Goal: Task Accomplishment & Management: Use online tool/utility

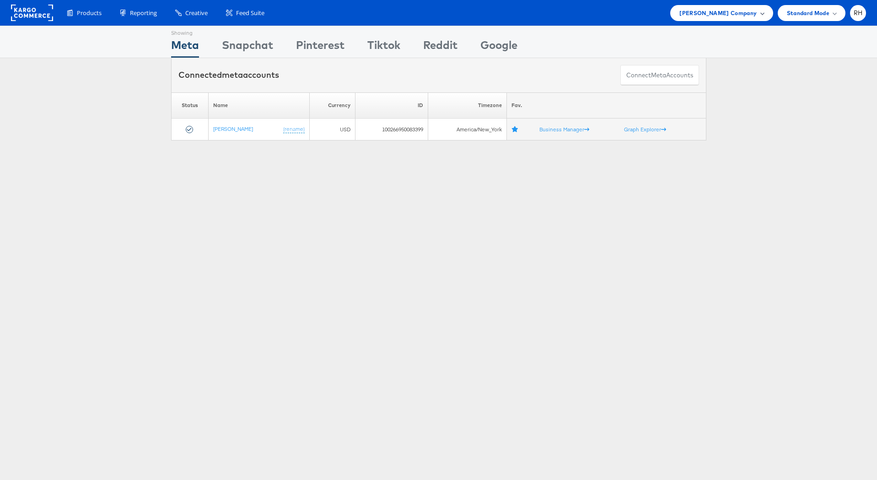
click at [726, 11] on span "[PERSON_NAME] Company" at bounding box center [718, 13] width 77 height 10
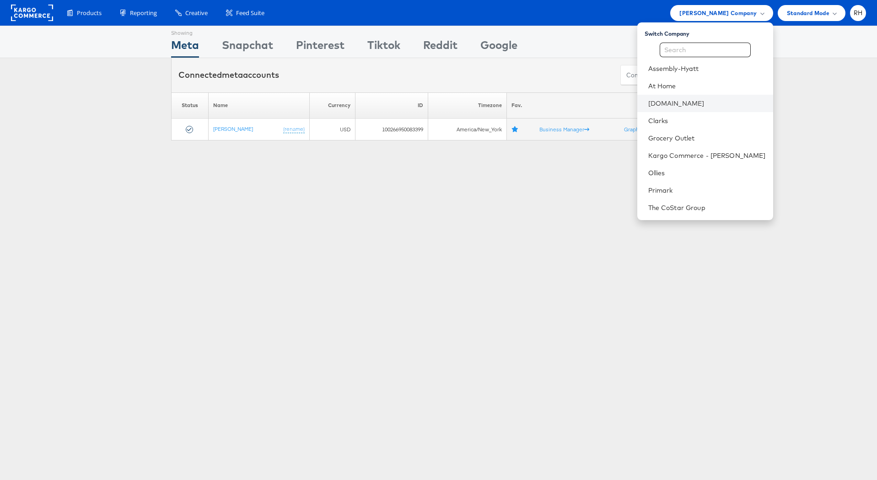
click at [705, 108] on li "[DOMAIN_NAME]" at bounding box center [705, 103] width 136 height 17
click at [737, 110] on li "Cars.com" at bounding box center [705, 103] width 136 height 17
click at [711, 100] on link "Cars.com" at bounding box center [707, 103] width 118 height 9
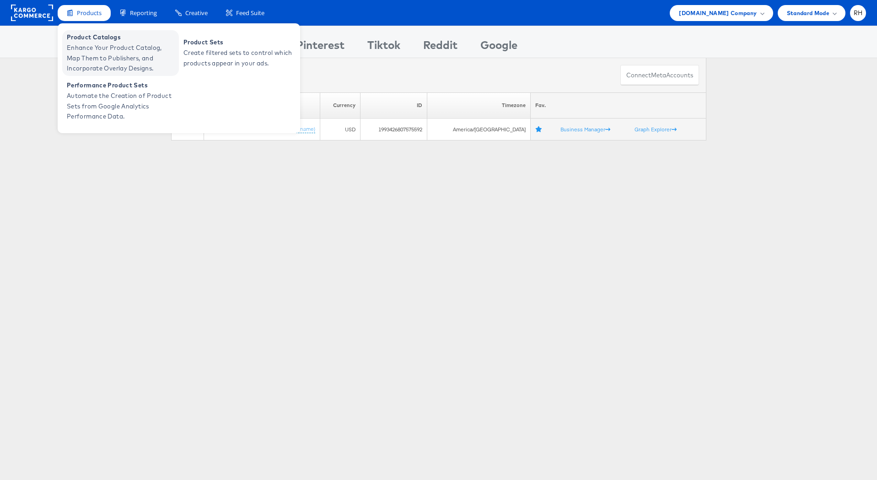
click at [106, 54] on span "Enhance Your Product Catalog, Map Them to Publishers, and Incorporate Overlay D…" at bounding box center [122, 58] width 110 height 31
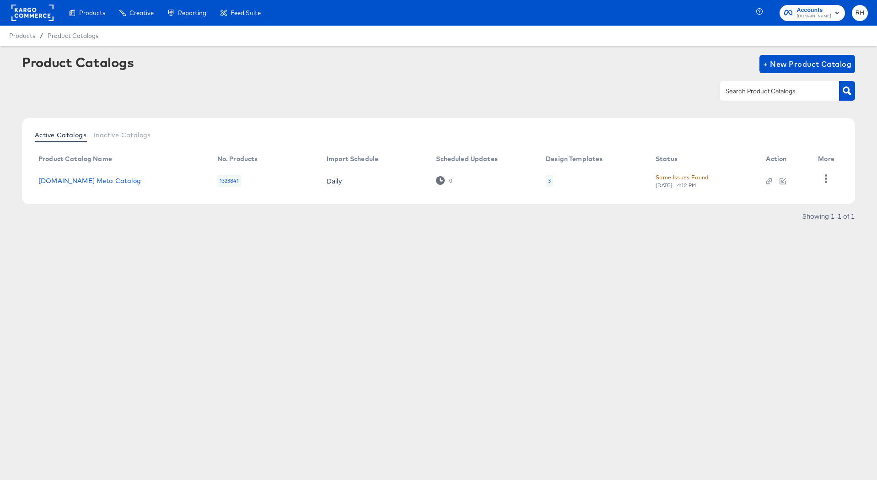
click at [545, 178] on td "3" at bounding box center [594, 181] width 110 height 28
click at [551, 180] on div "3" at bounding box center [549, 181] width 7 height 12
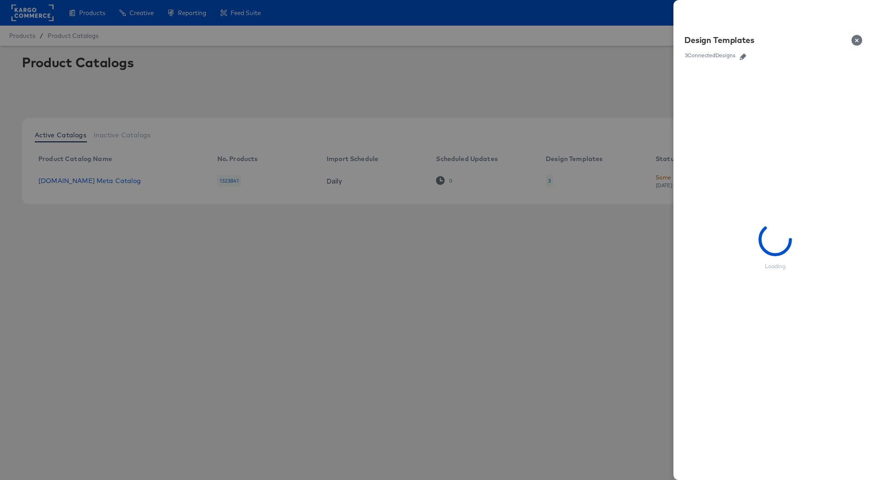
click at [745, 54] on icon "button" at bounding box center [743, 57] width 6 height 6
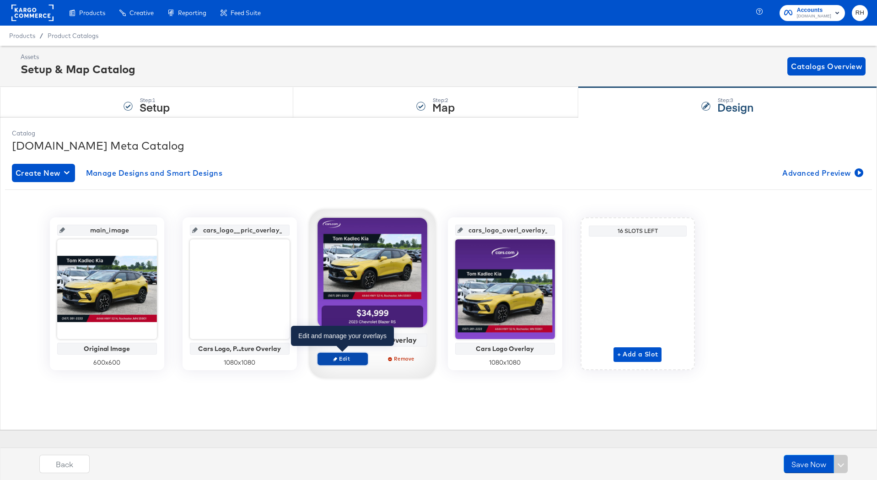
click at [346, 360] on span "Edit" at bounding box center [342, 358] width 42 height 7
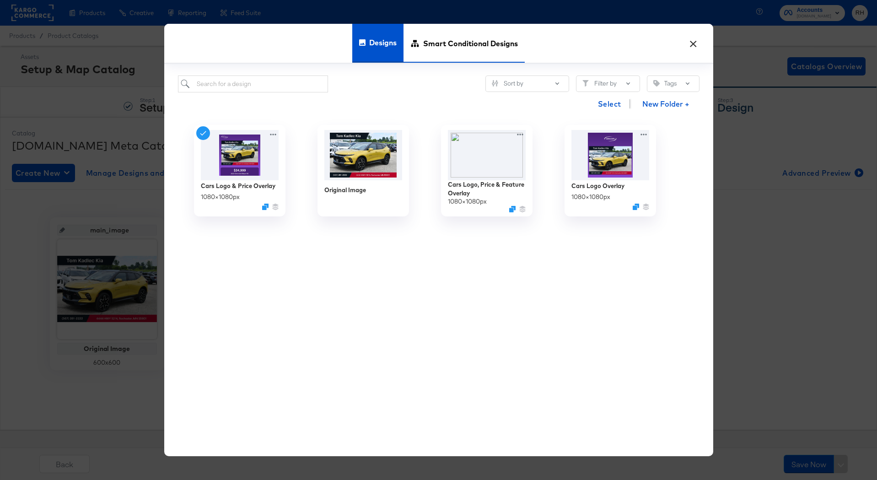
click at [496, 41] on span "Smart Conditional Designs" at bounding box center [470, 43] width 95 height 40
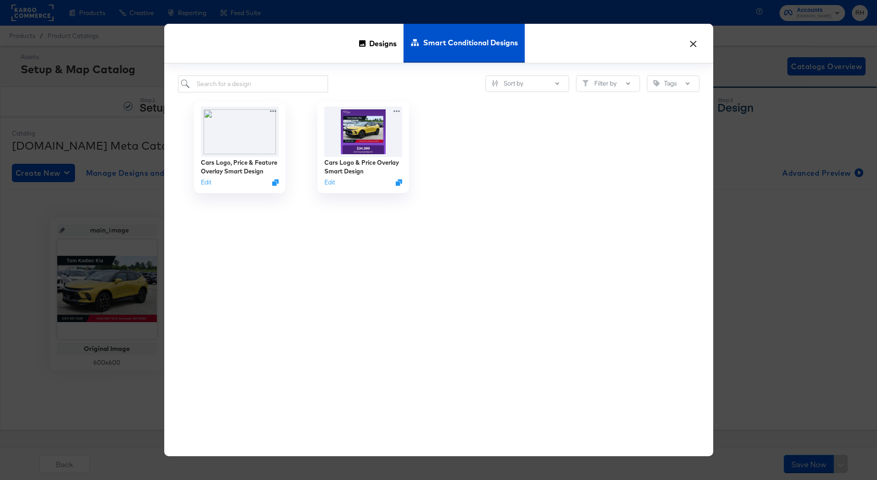
click at [693, 42] on button "×" at bounding box center [694, 41] width 16 height 16
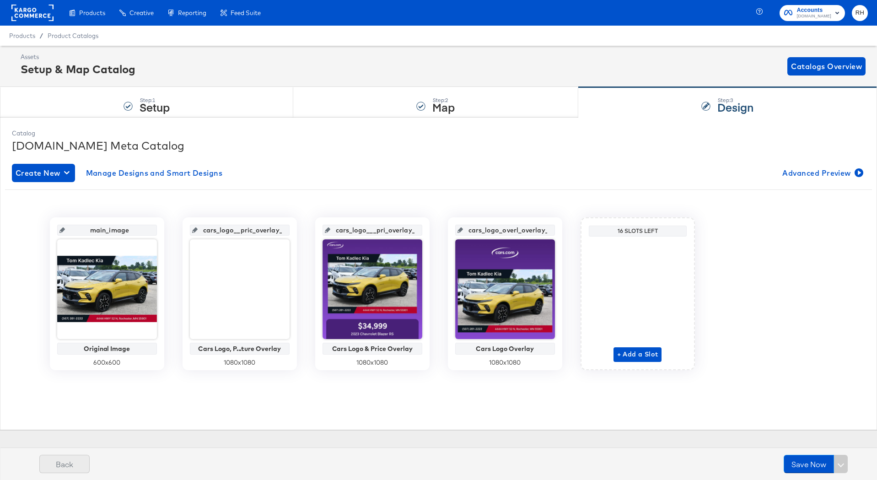
click at [57, 465] on button "Back" at bounding box center [64, 464] width 50 height 18
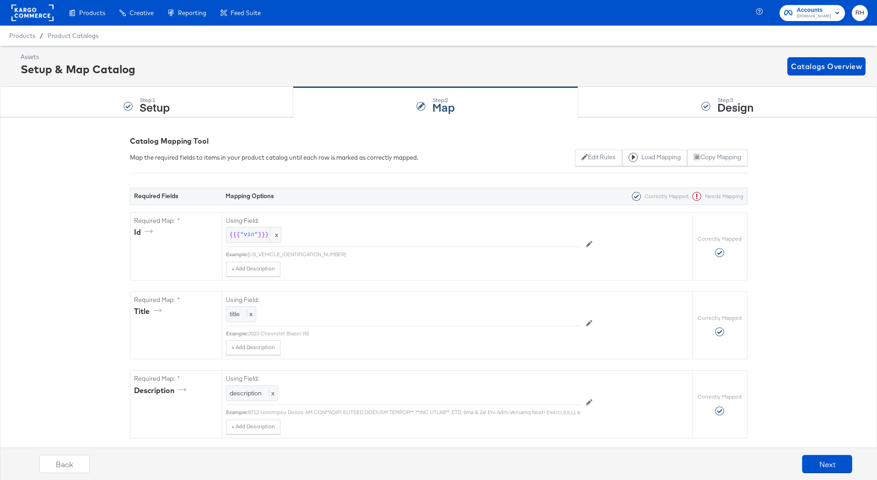
click at [57, 465] on button "Back" at bounding box center [64, 464] width 50 height 18
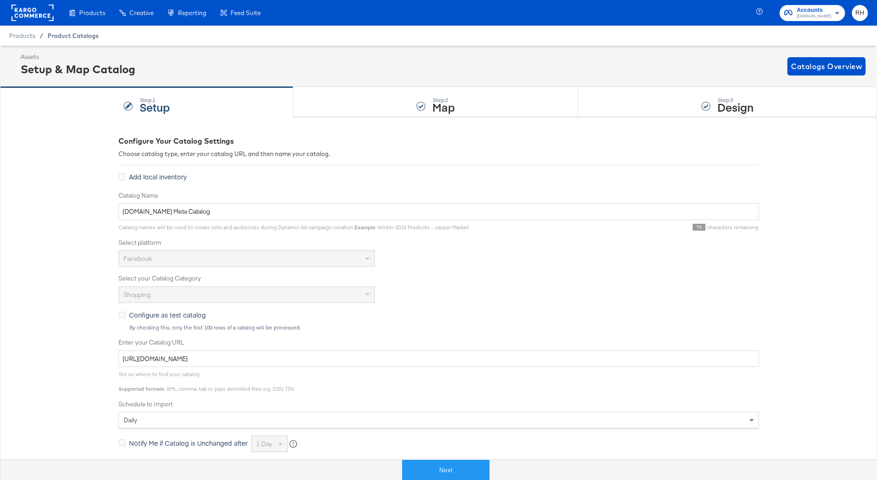
click at [83, 34] on span "Product Catalogs" at bounding box center [73, 35] width 51 height 7
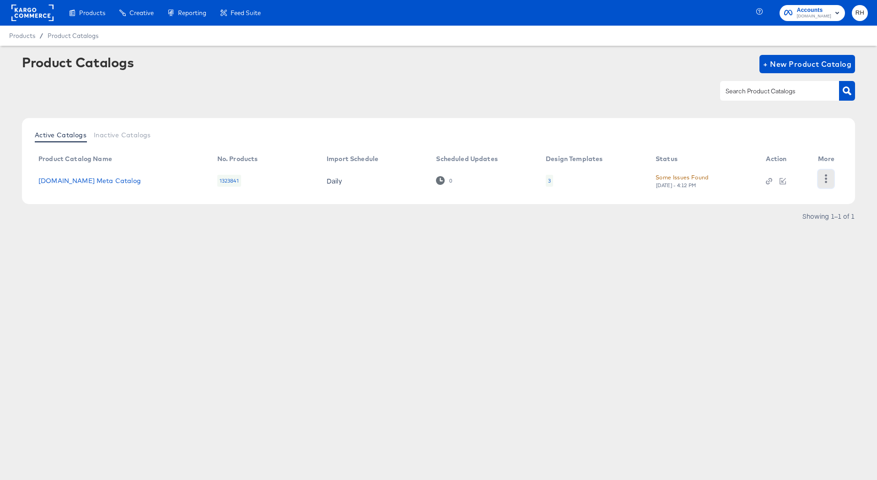
click at [822, 180] on icon "button" at bounding box center [826, 178] width 9 height 9
click at [793, 168] on div "Changelog" at bounding box center [789, 163] width 92 height 15
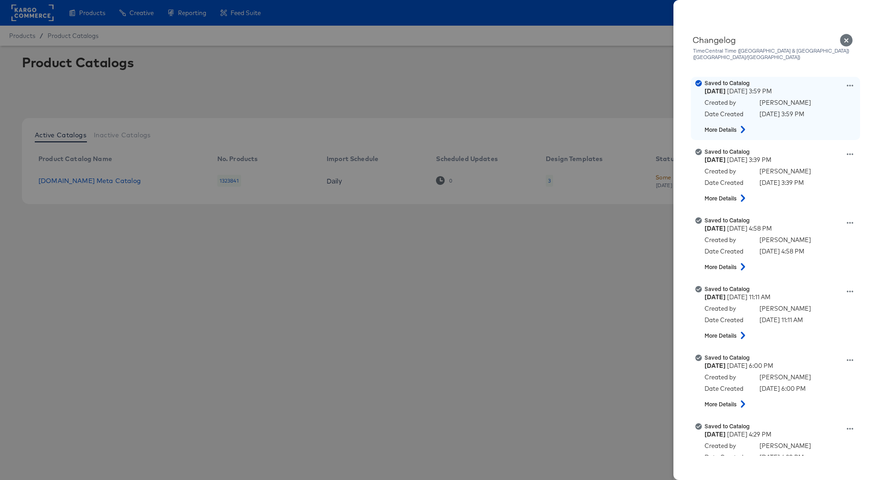
click at [745, 126] on icon at bounding box center [743, 129] width 11 height 7
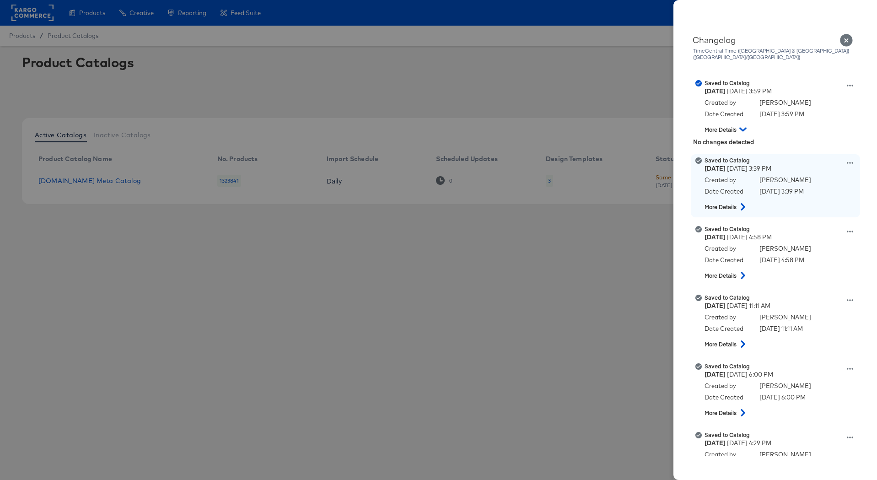
click at [742, 203] on icon at bounding box center [743, 206] width 4 height 7
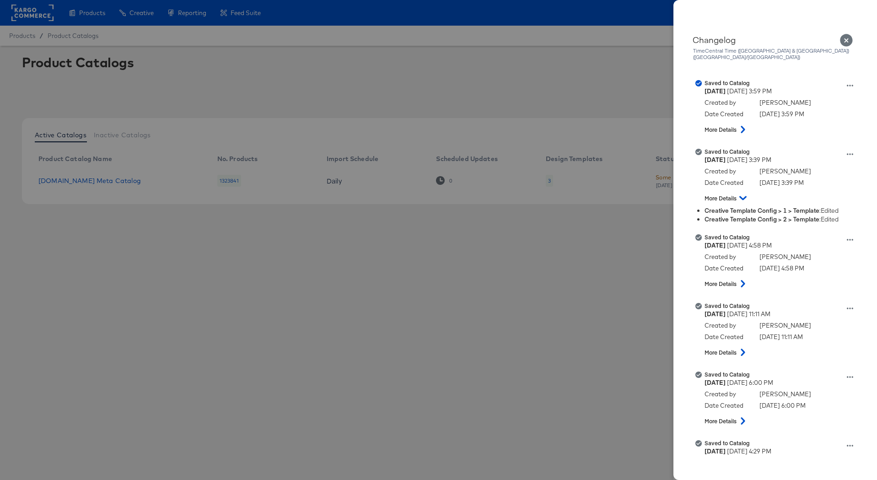
click at [572, 262] on div at bounding box center [438, 240] width 877 height 480
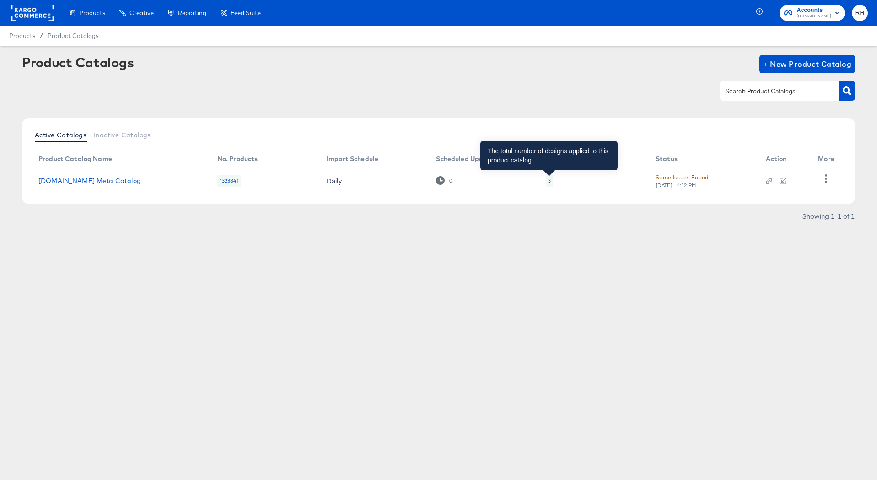
click at [549, 180] on div "3" at bounding box center [549, 180] width 3 height 7
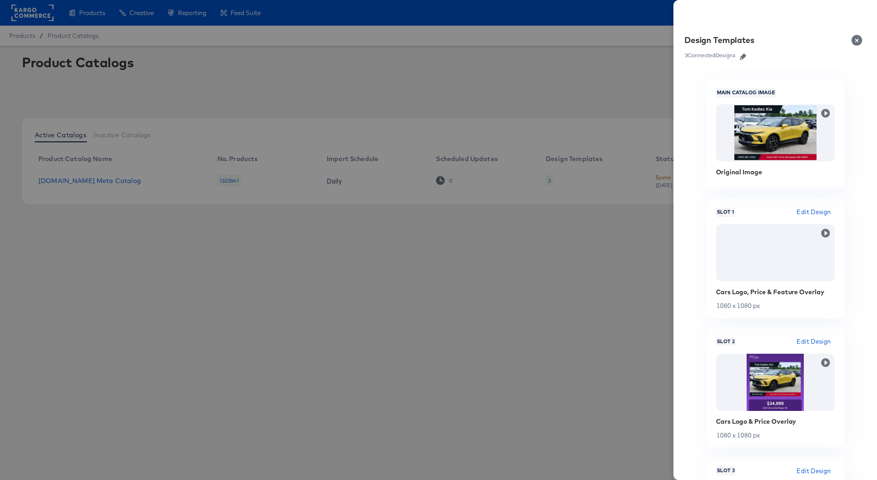
click at [745, 57] on icon "button" at bounding box center [743, 57] width 6 height 6
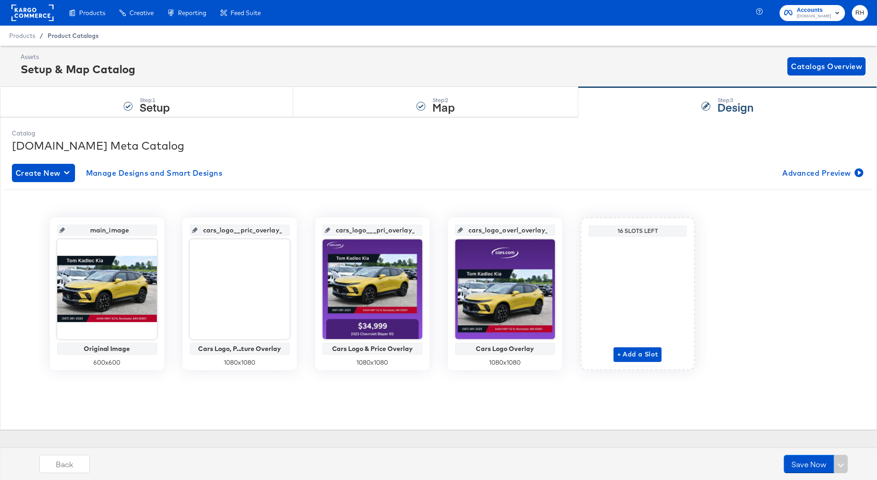
click at [79, 34] on span "Product Catalogs" at bounding box center [73, 35] width 51 height 7
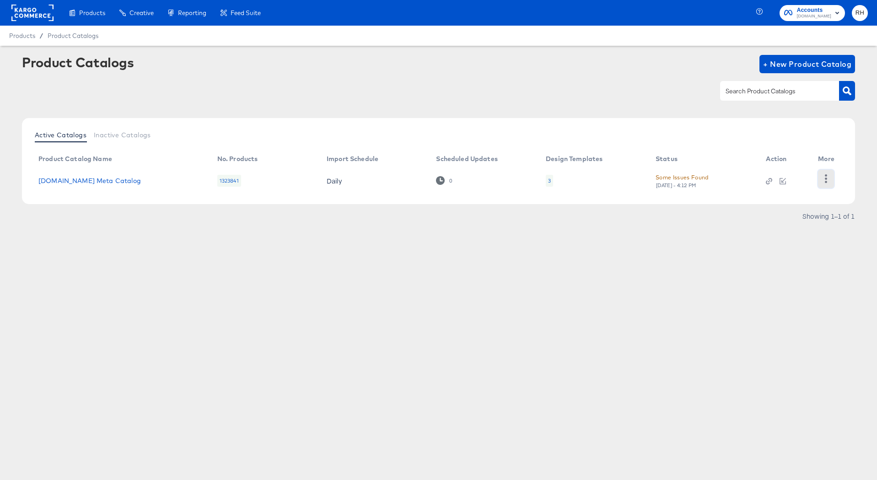
click at [832, 176] on button "button" at bounding box center [826, 179] width 16 height 18
click at [804, 167] on div "Changelog" at bounding box center [789, 163] width 92 height 15
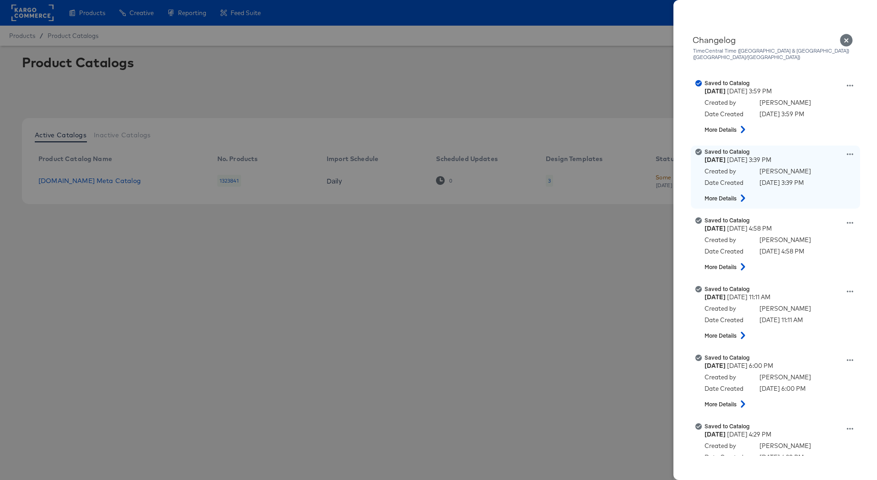
click at [746, 195] on icon at bounding box center [743, 197] width 11 height 7
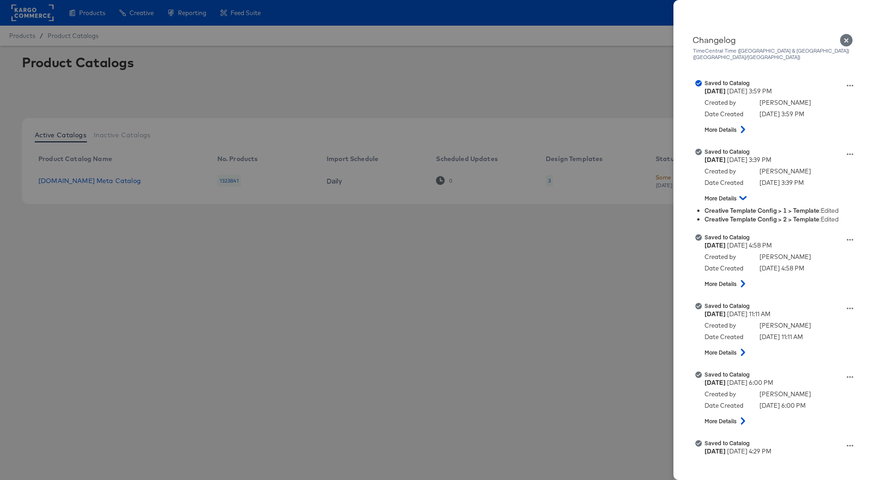
click at [850, 37] on icon "Close" at bounding box center [846, 40] width 13 height 13
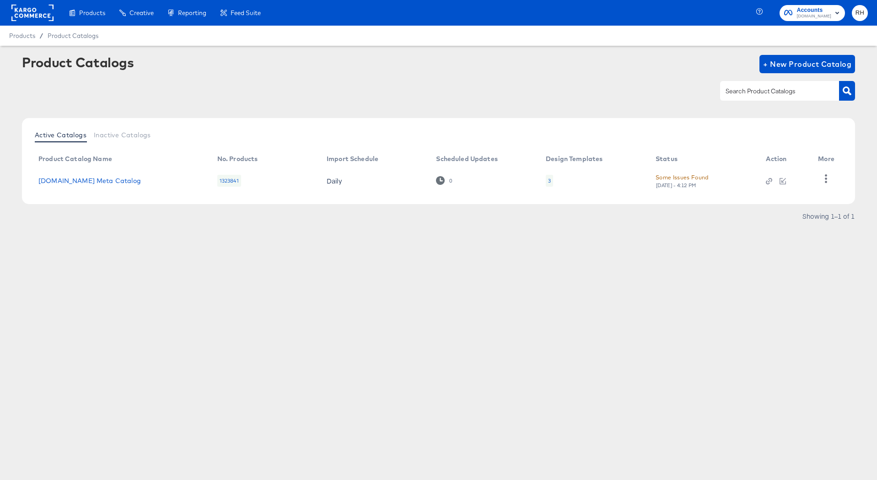
click at [546, 183] on div "3" at bounding box center [549, 181] width 7 height 12
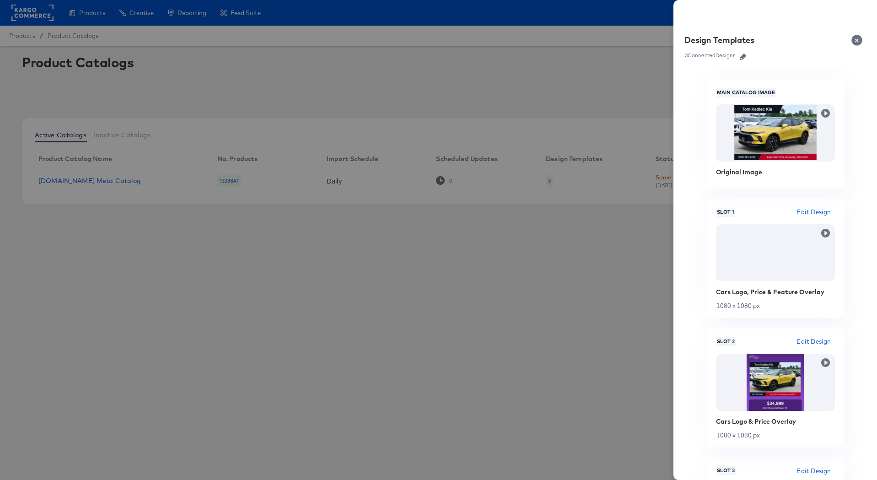
click at [742, 57] on icon "button" at bounding box center [743, 57] width 6 height 6
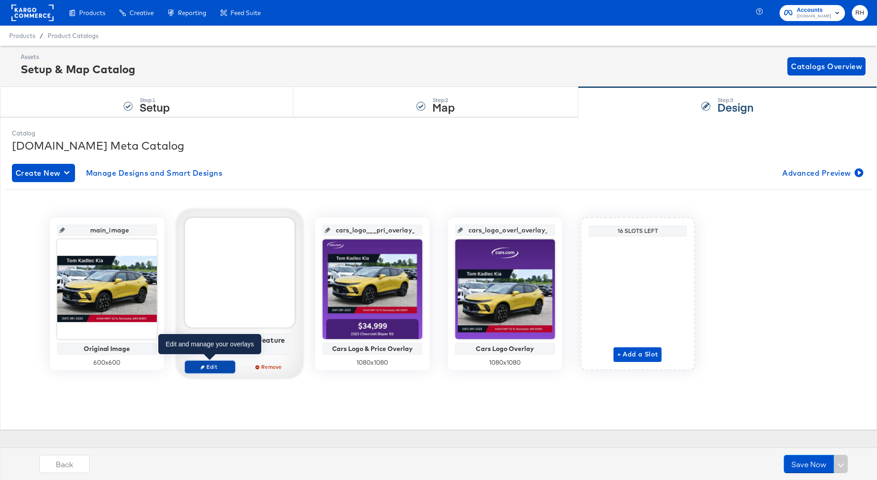
click at [222, 366] on span "Edit" at bounding box center [210, 366] width 42 height 7
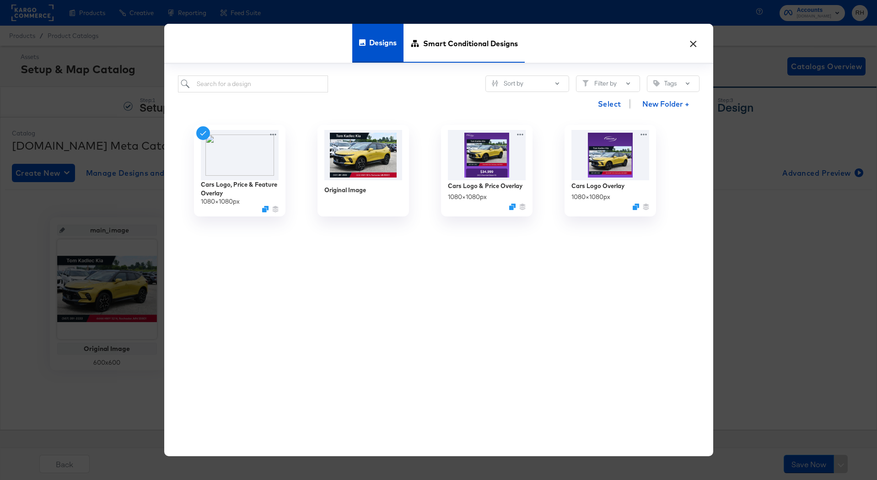
click at [444, 41] on span "Smart Conditional Designs" at bounding box center [470, 43] width 95 height 40
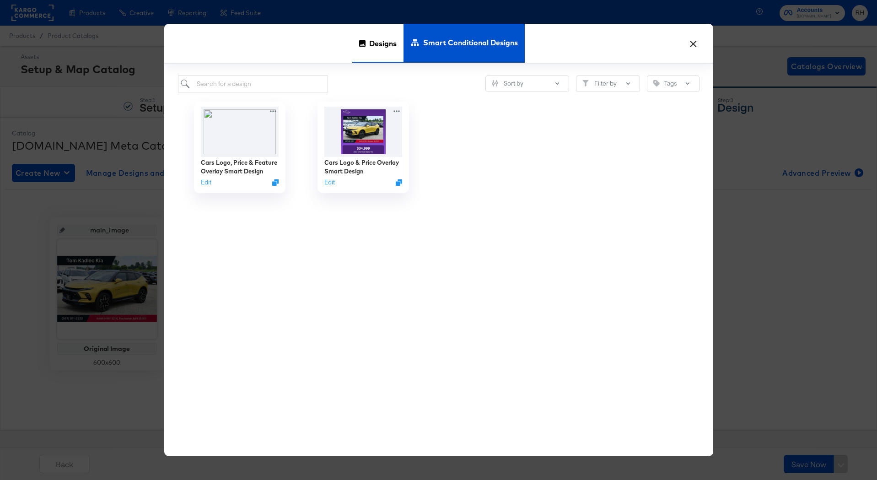
click at [383, 43] on span "Designs" at bounding box center [382, 43] width 27 height 40
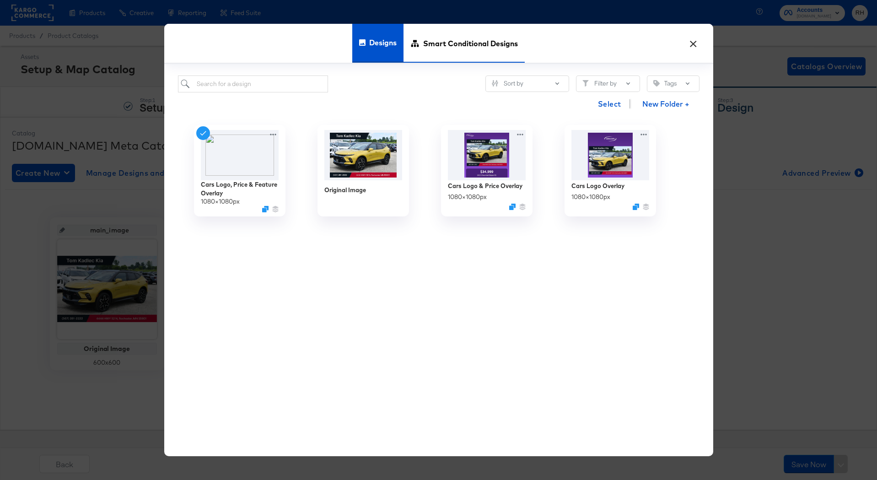
click at [443, 45] on span "Smart Conditional Designs" at bounding box center [470, 43] width 95 height 40
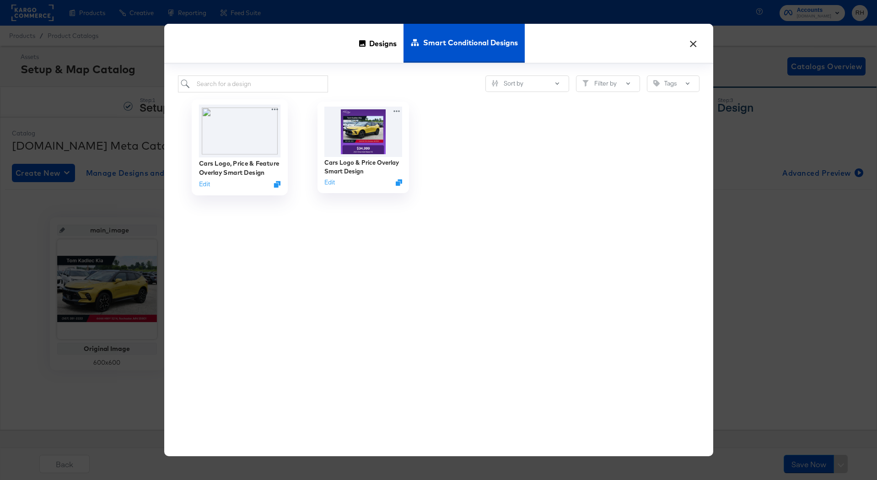
click at [242, 153] on img at bounding box center [240, 131] width 82 height 53
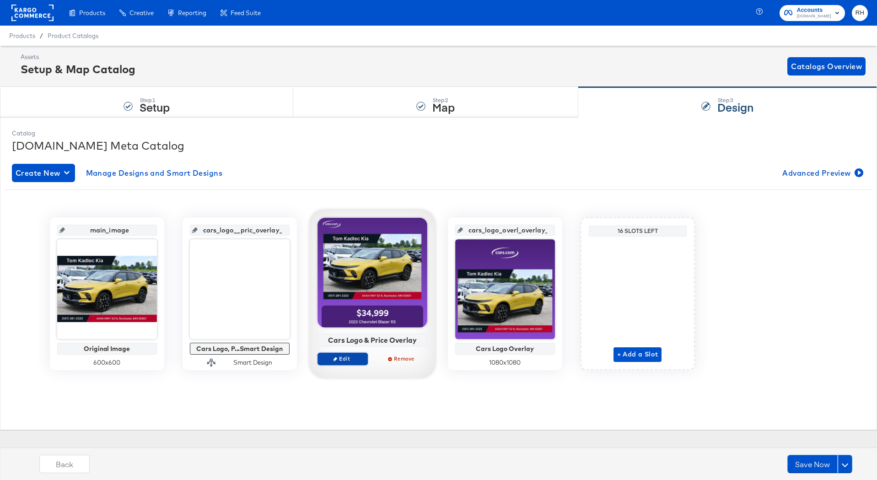
click at [341, 360] on span "Edit" at bounding box center [342, 358] width 42 height 7
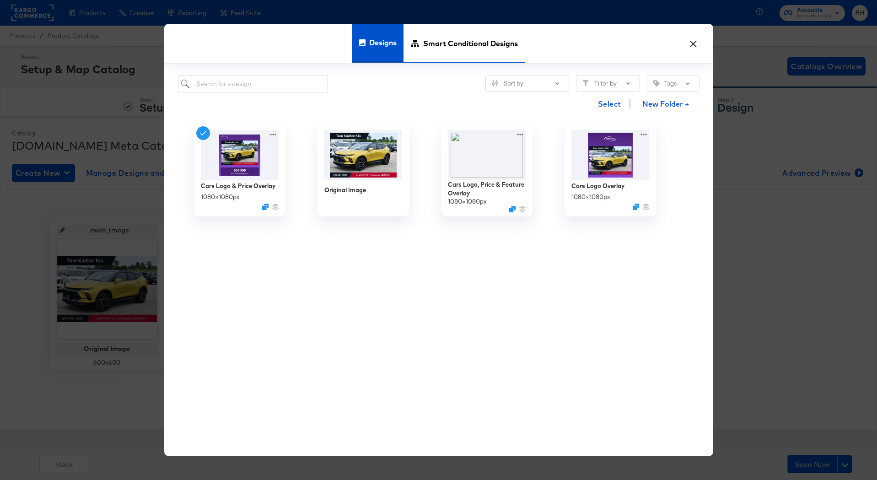
click at [421, 44] on div "Smart Conditional Designs" at bounding box center [464, 43] width 121 height 39
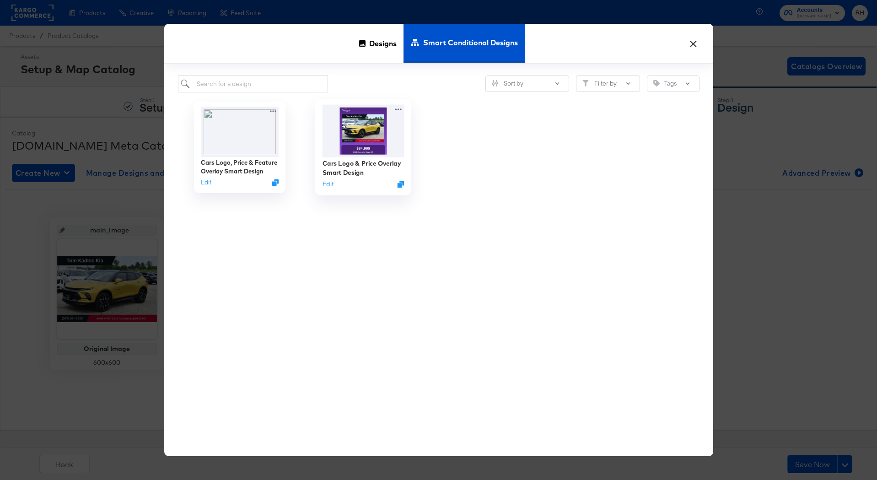
click at [365, 129] on img at bounding box center [363, 131] width 82 height 53
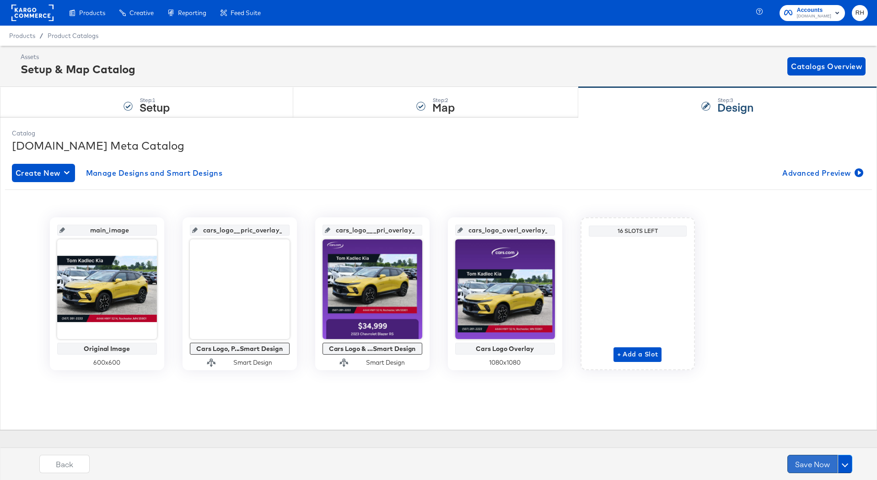
click at [797, 466] on button "Save Now" at bounding box center [813, 464] width 50 height 18
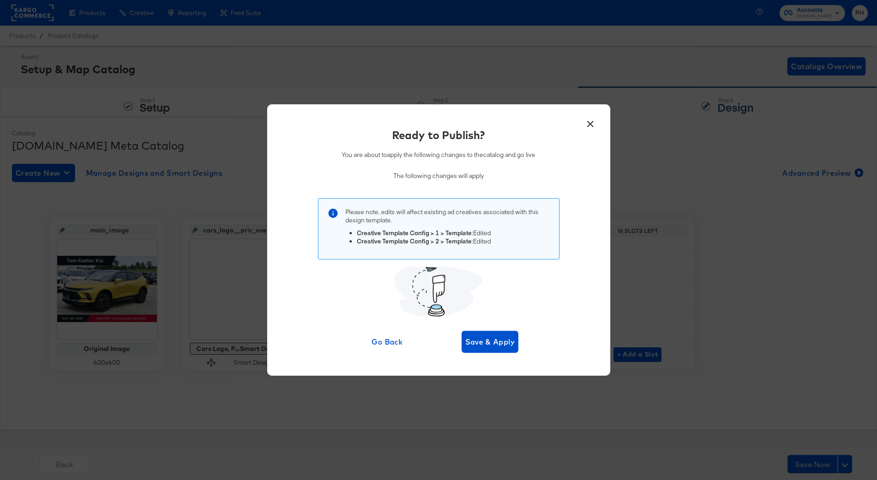
click at [594, 126] on button "×" at bounding box center [591, 121] width 16 height 16
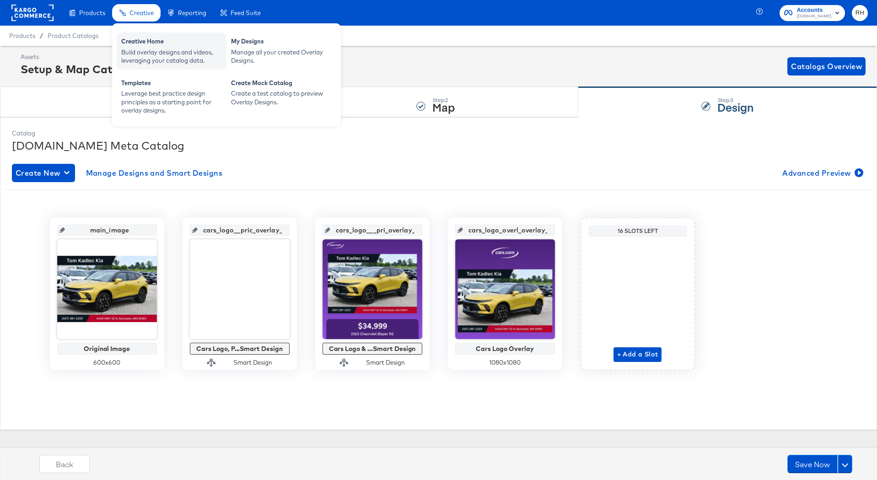
click at [140, 47] on div "Creative Home" at bounding box center [171, 42] width 101 height 11
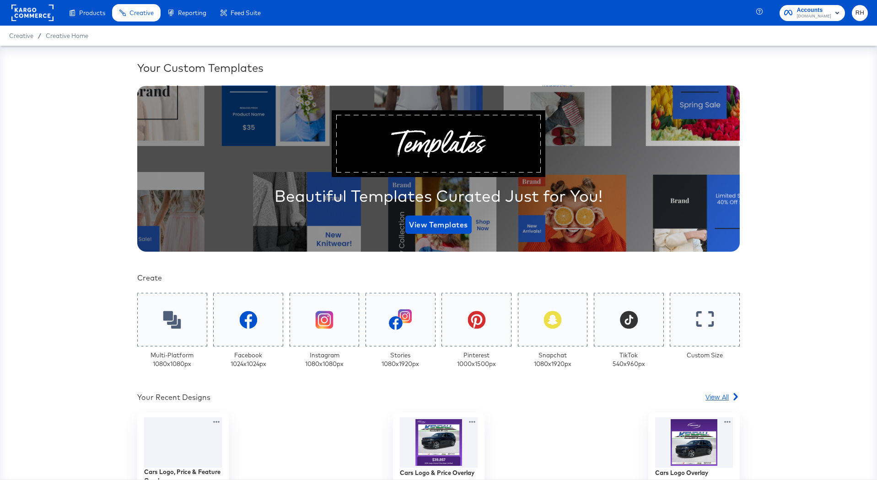
click at [716, 398] on span "View All" at bounding box center [717, 396] width 23 height 9
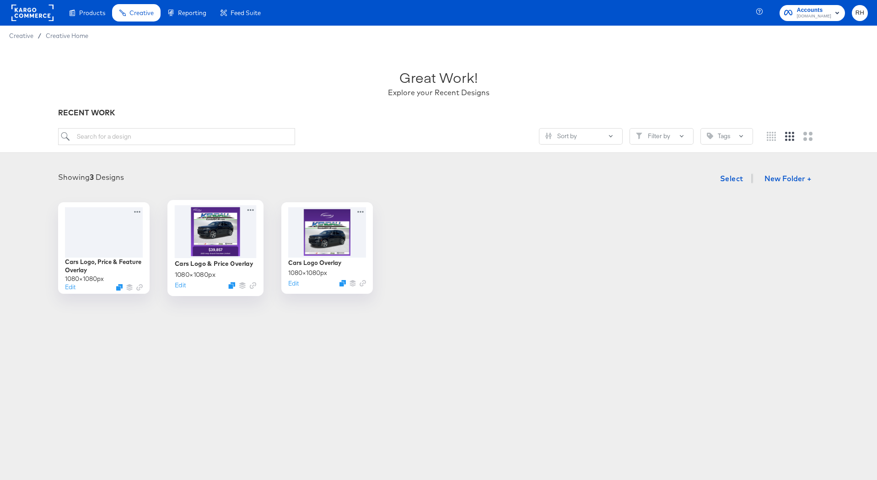
click at [211, 247] on div at bounding box center [215, 231] width 82 height 53
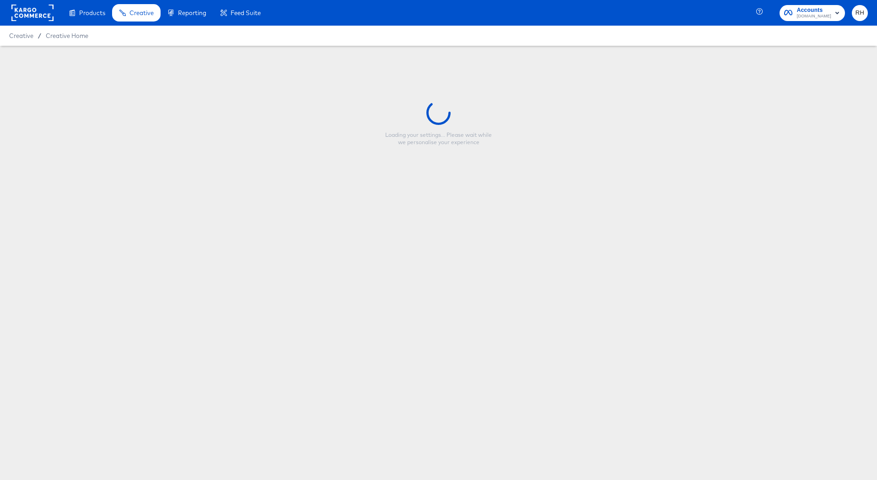
type input "Cars Logo & Price Overlay"
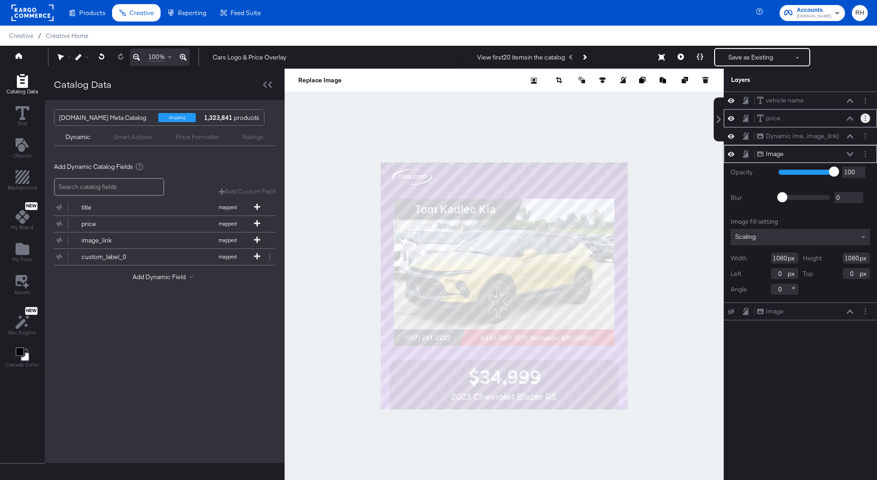
click at [866, 116] on button "Layer Options" at bounding box center [866, 118] width 10 height 10
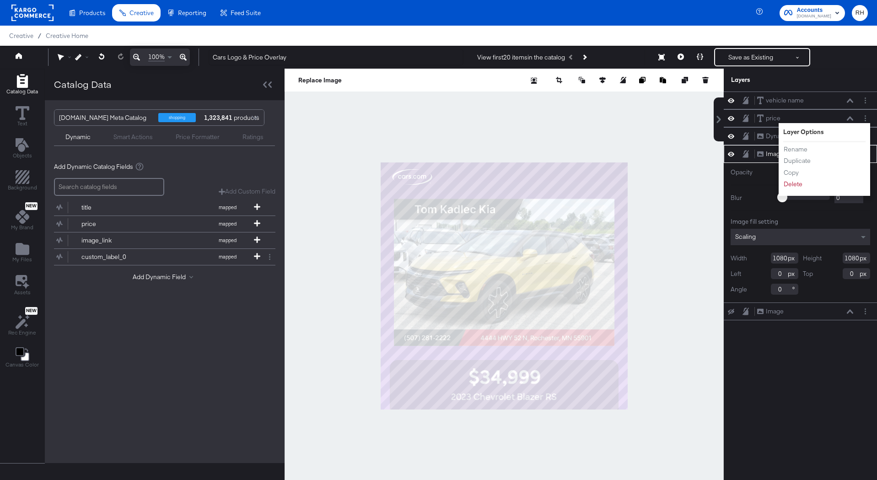
click at [825, 64] on div "Cars Logo & Price Overlay View first 20 items in the catalog Save as Existing S…" at bounding box center [534, 57] width 667 height 18
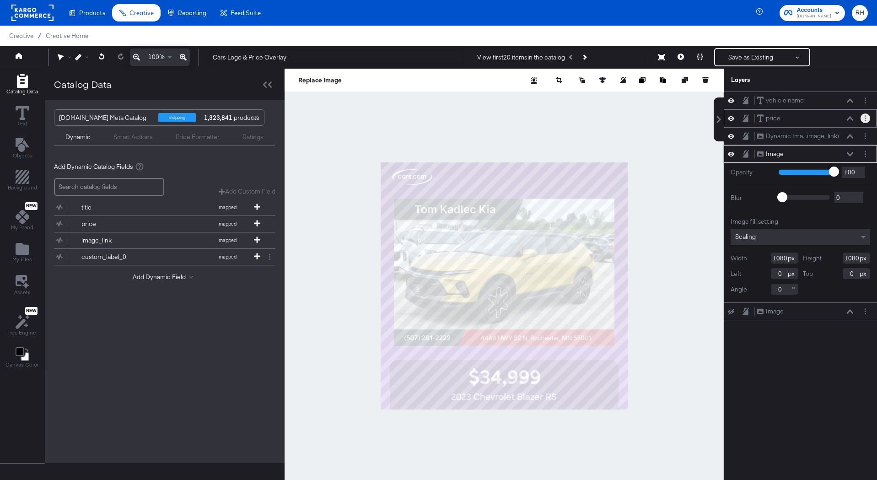
click at [864, 117] on button "Layer Options" at bounding box center [866, 118] width 10 height 10
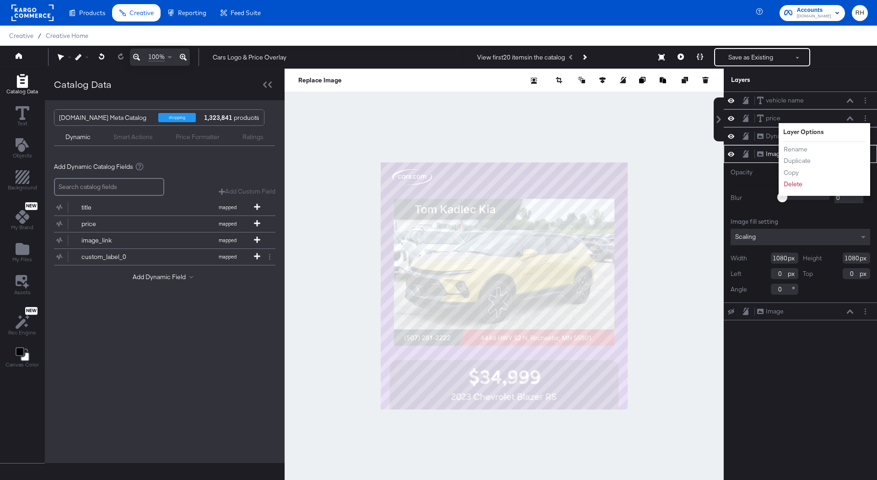
click at [140, 137] on div "Smart Actions" at bounding box center [132, 137] width 39 height 9
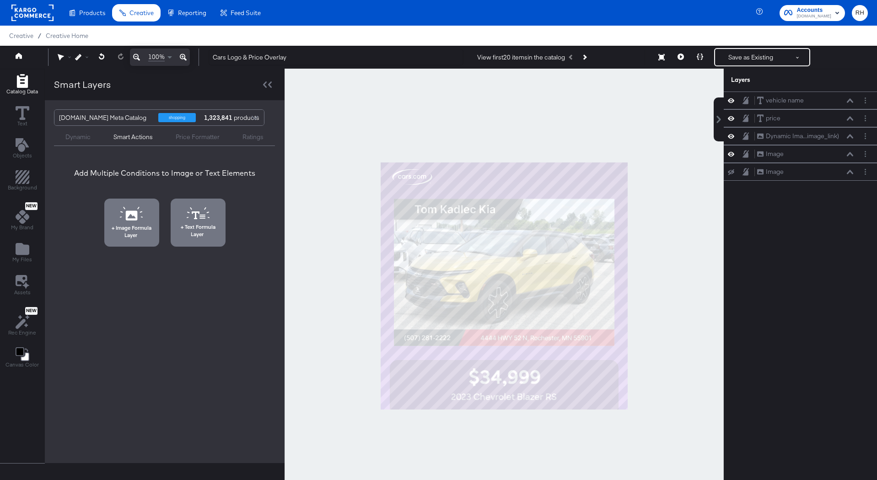
click at [82, 138] on div "Dynamic" at bounding box center [77, 137] width 25 height 9
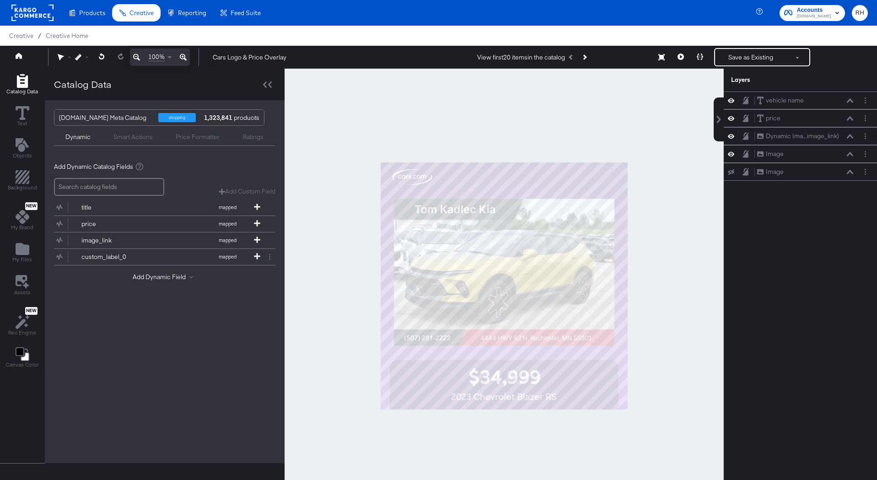
click at [139, 141] on div "Dynamic Smart Actions Price Formatter Ratings" at bounding box center [164, 136] width 221 height 20
click at [137, 135] on div "Smart Actions" at bounding box center [132, 137] width 39 height 9
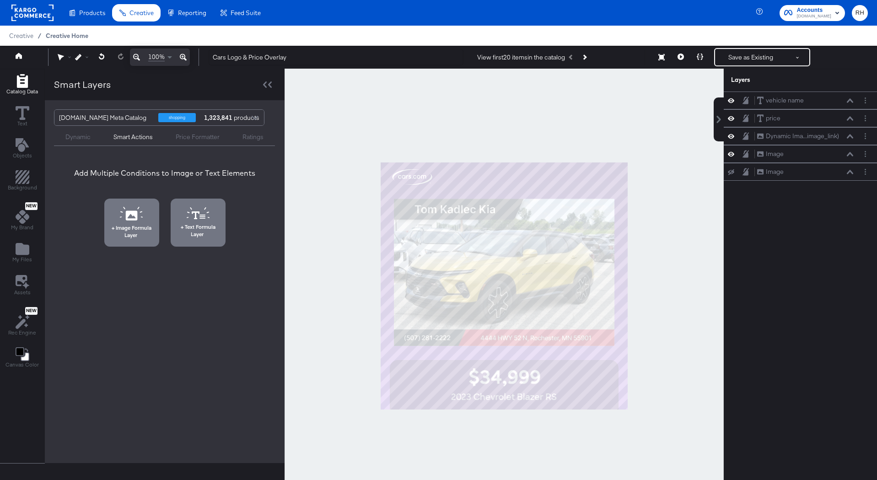
click at [73, 34] on span "Creative Home" at bounding box center [67, 35] width 43 height 7
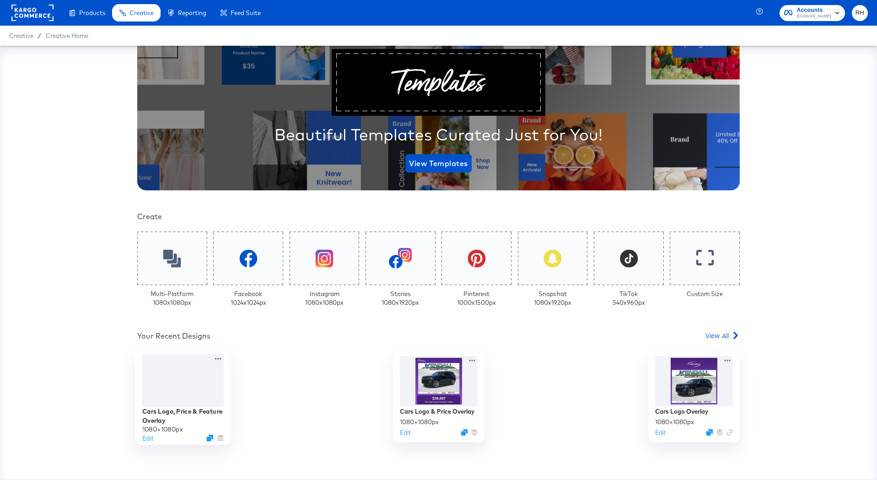
scroll to position [64, 0]
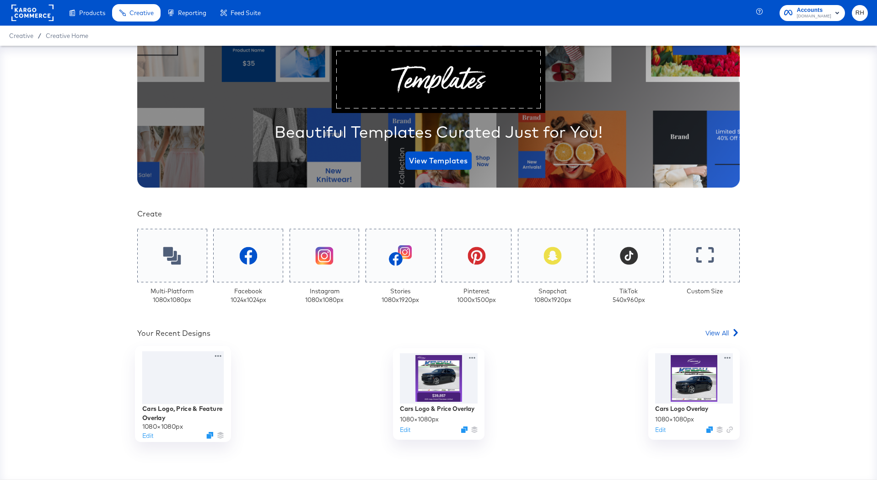
click at [188, 394] on div at bounding box center [183, 377] width 82 height 53
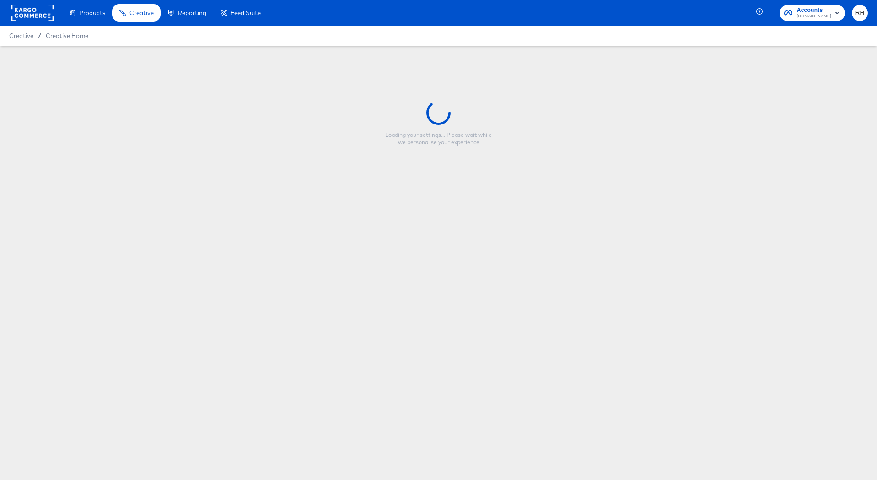
type input "Cars Logo, Price & Feature Overlay"
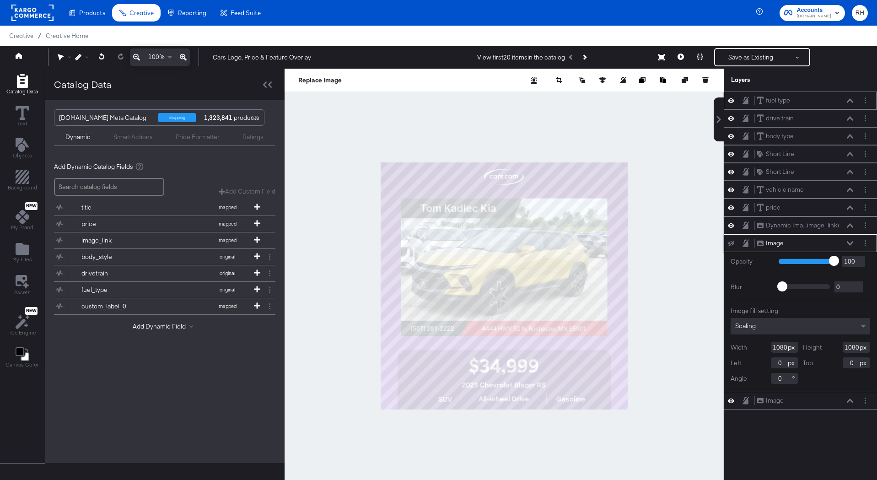
click at [733, 100] on icon at bounding box center [731, 100] width 6 height 5
click at [733, 100] on icon at bounding box center [731, 100] width 6 height 6
click at [852, 100] on icon at bounding box center [850, 100] width 6 height 4
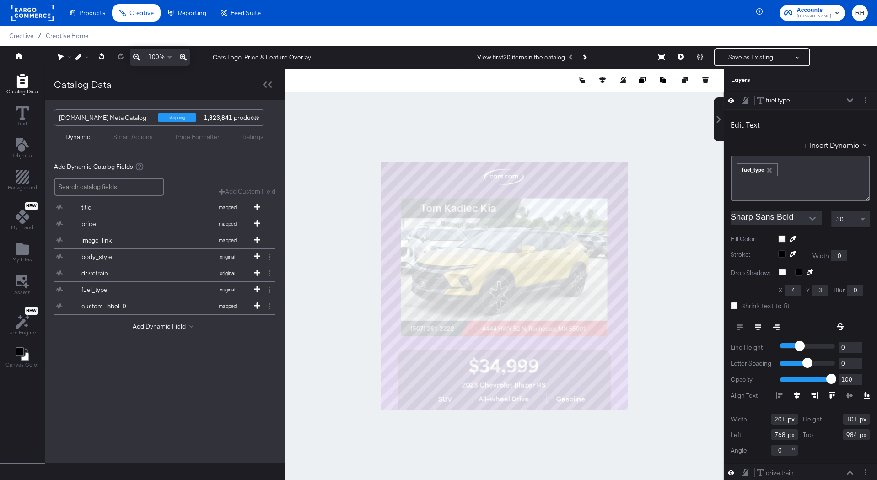
click at [852, 99] on icon at bounding box center [850, 100] width 6 height 5
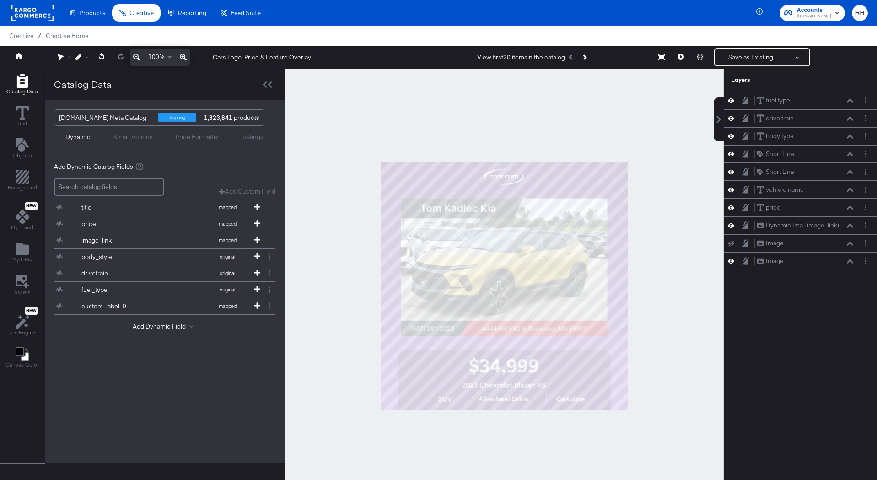
click at [851, 119] on icon at bounding box center [850, 118] width 6 height 4
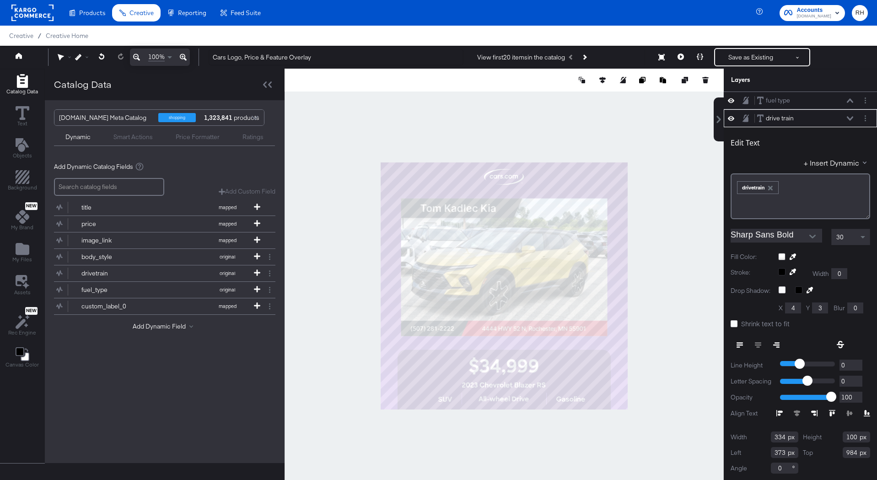
scroll to position [1, 0]
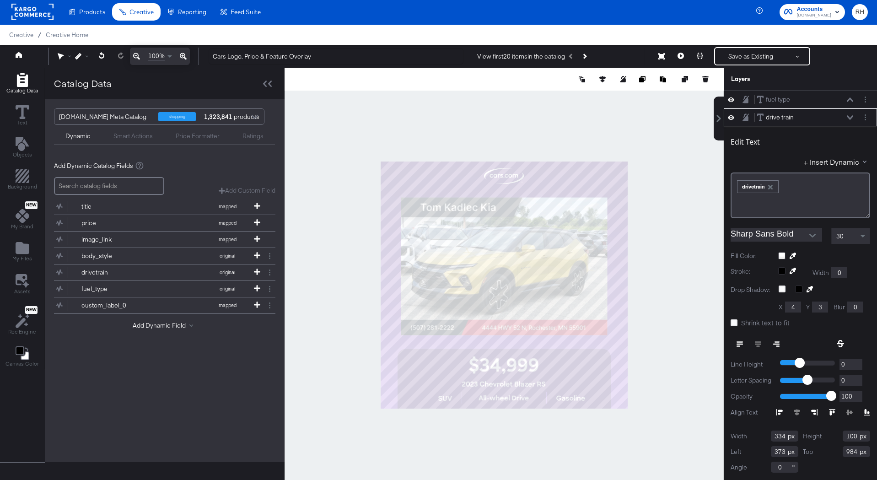
click at [851, 119] on icon at bounding box center [850, 117] width 6 height 5
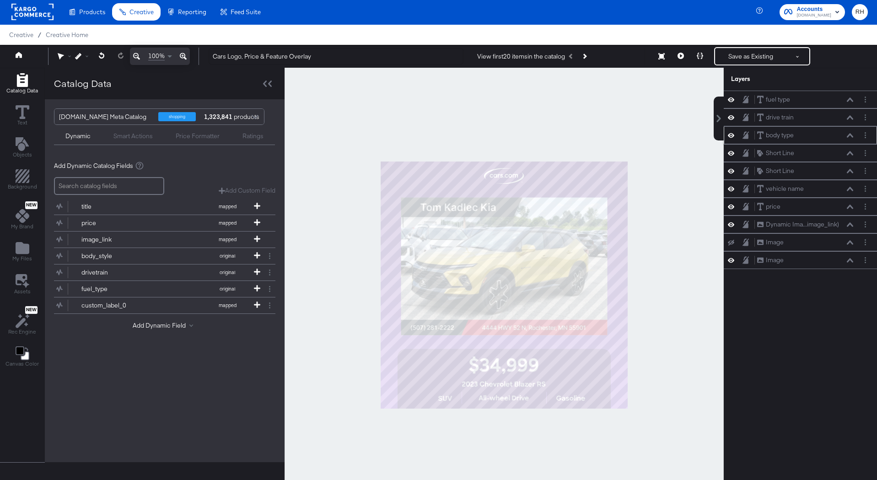
click at [851, 136] on icon at bounding box center [850, 135] width 6 height 5
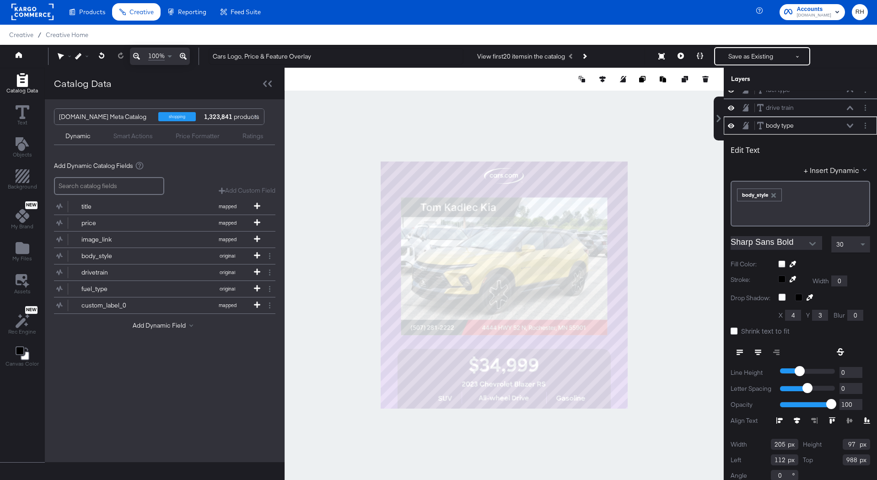
scroll to position [9, 0]
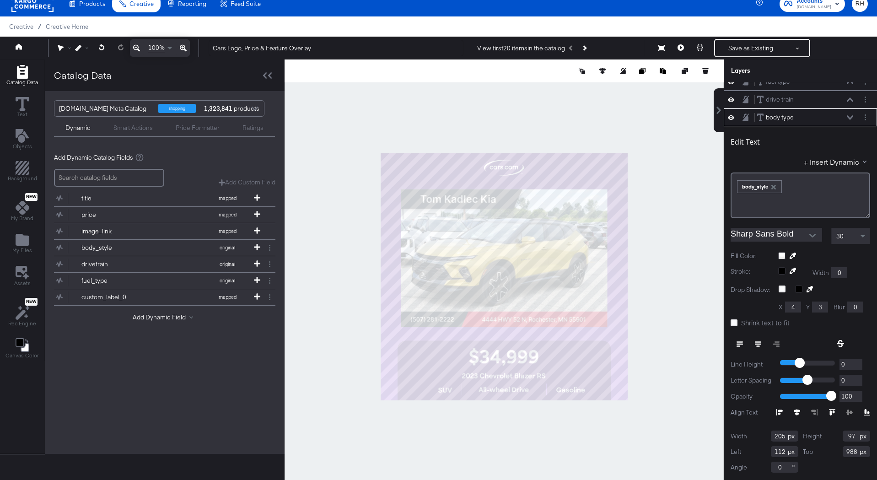
click at [851, 118] on icon at bounding box center [850, 117] width 6 height 4
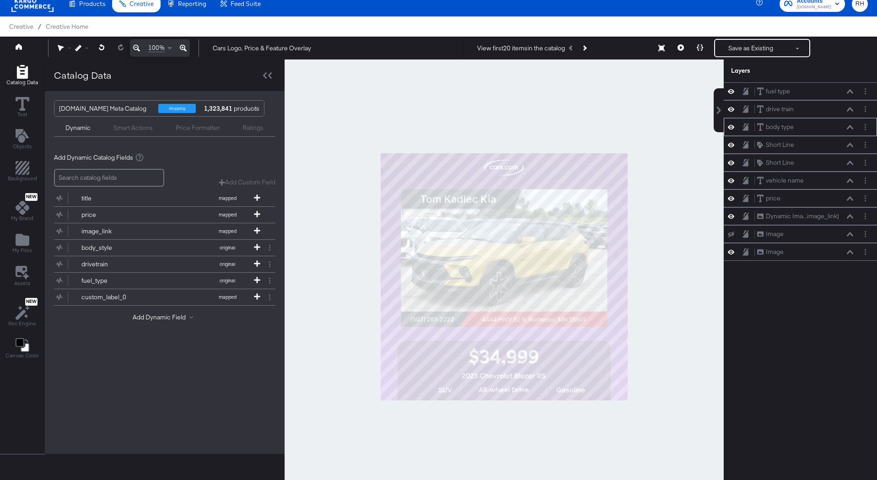
click at [851, 126] on icon at bounding box center [850, 127] width 6 height 4
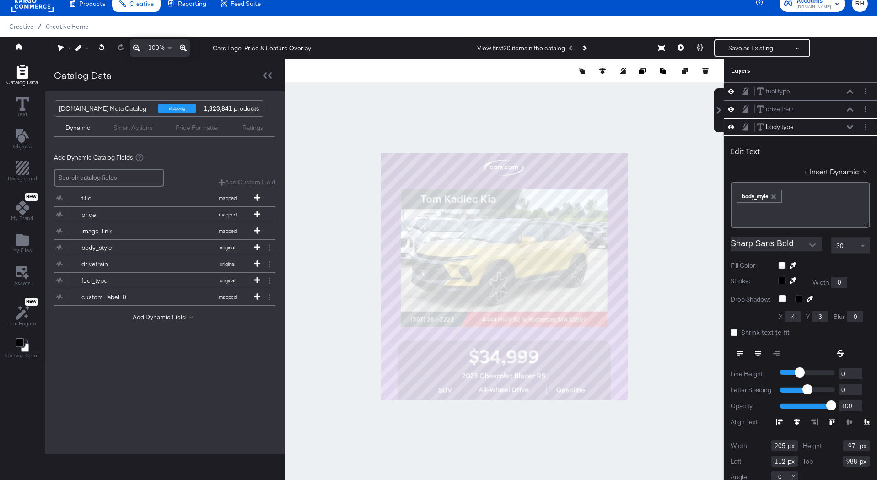
scroll to position [10, 0]
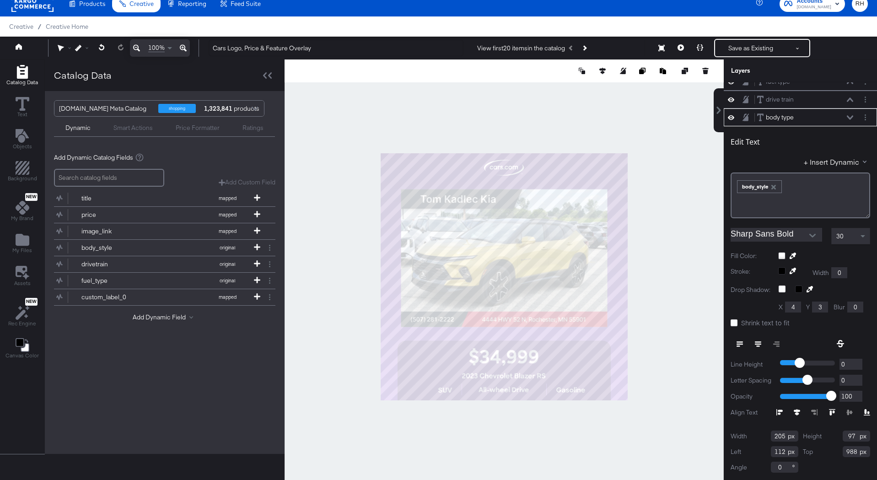
click at [851, 126] on div "Edit Text + Insert Dynamic ﻿ ﻿ body_style ﻿ Sharp Sans Bold 30 Fill Color: Stro…" at bounding box center [800, 303] width 153 height 354
click at [850, 116] on icon at bounding box center [850, 117] width 6 height 5
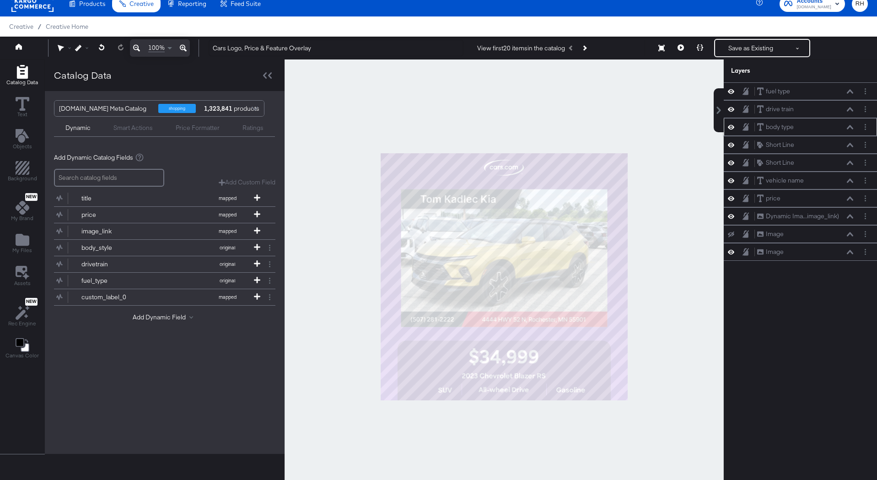
scroll to position [0, 0]
click at [852, 142] on button at bounding box center [850, 144] width 7 height 5
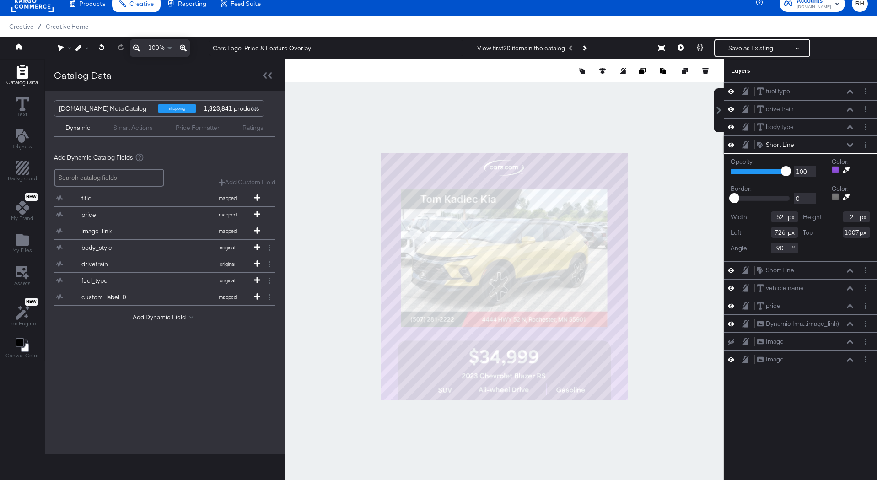
click at [852, 142] on button at bounding box center [850, 144] width 7 height 5
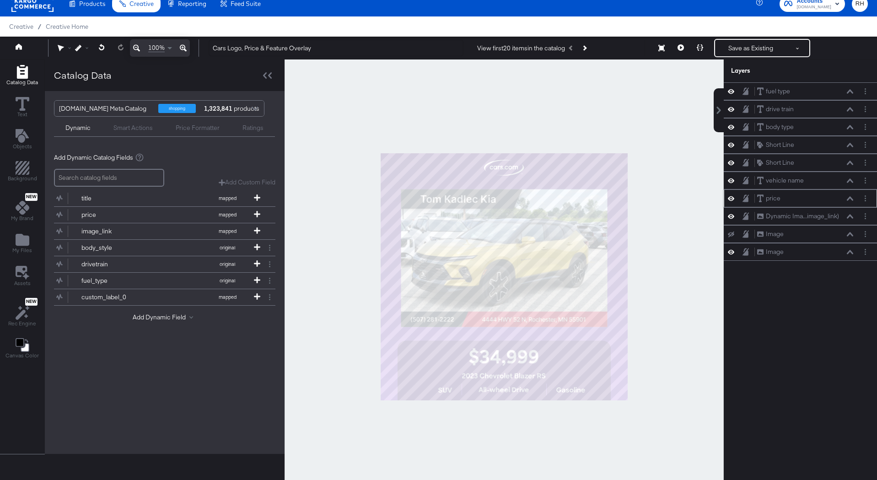
click at [731, 200] on icon at bounding box center [731, 198] width 6 height 8
click at [731, 200] on icon at bounding box center [731, 198] width 6 height 6
click at [139, 129] on div "Smart Actions" at bounding box center [132, 128] width 39 height 9
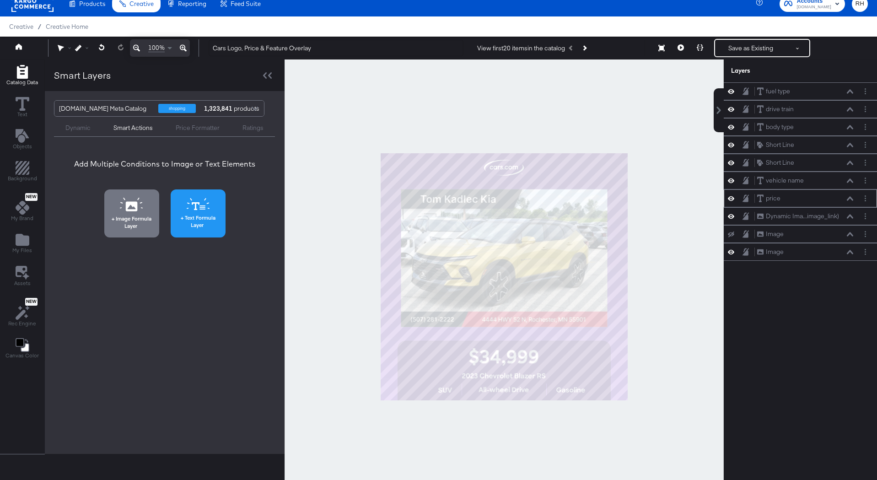
click at [188, 204] on icon at bounding box center [198, 204] width 23 height 12
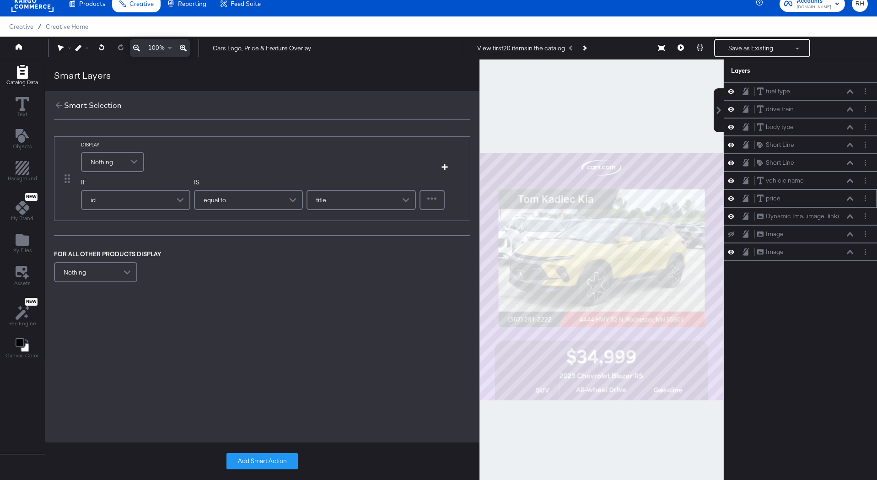
click at [93, 156] on span "Nothing" at bounding box center [102, 162] width 22 height 16
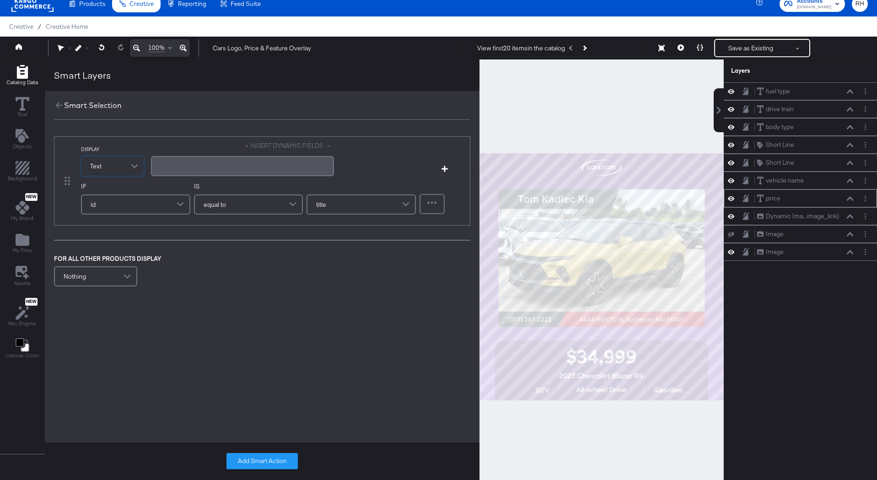
click at [163, 166] on div "﻿" at bounding box center [243, 166] width 172 height 9
click at [280, 145] on button "+ INSERT DYNAMIC FIELDS" at bounding box center [289, 145] width 89 height 9
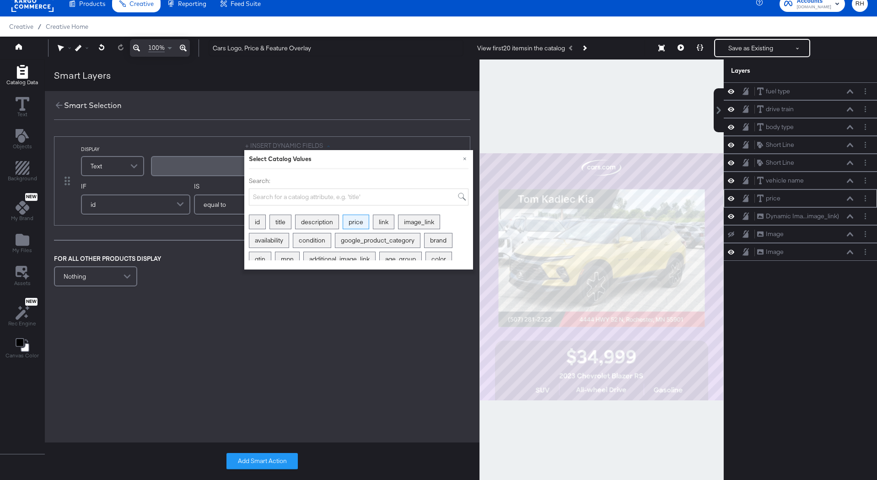
click at [356, 224] on div "price" at bounding box center [356, 222] width 26 height 14
click at [201, 289] on div "FOR ALL OTHER PRODUCTS DISPLAY Nothing" at bounding box center [262, 277] width 416 height 35
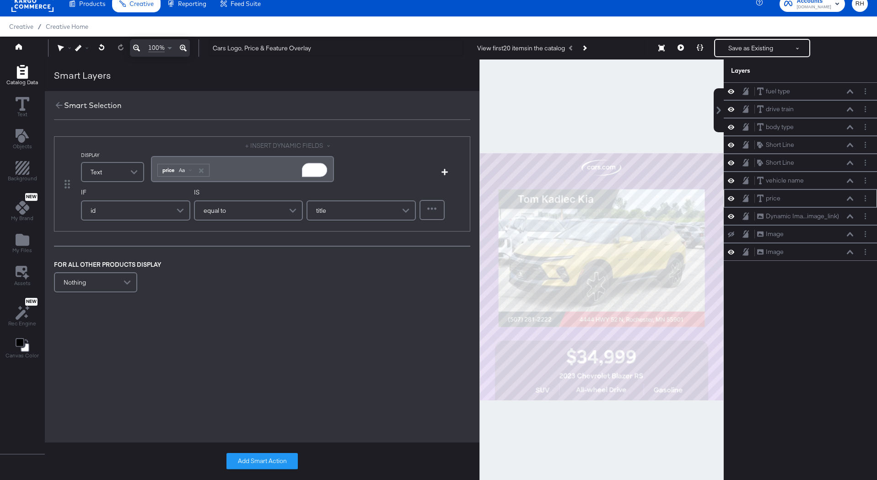
click at [128, 210] on div "id" at bounding box center [136, 210] width 108 height 18
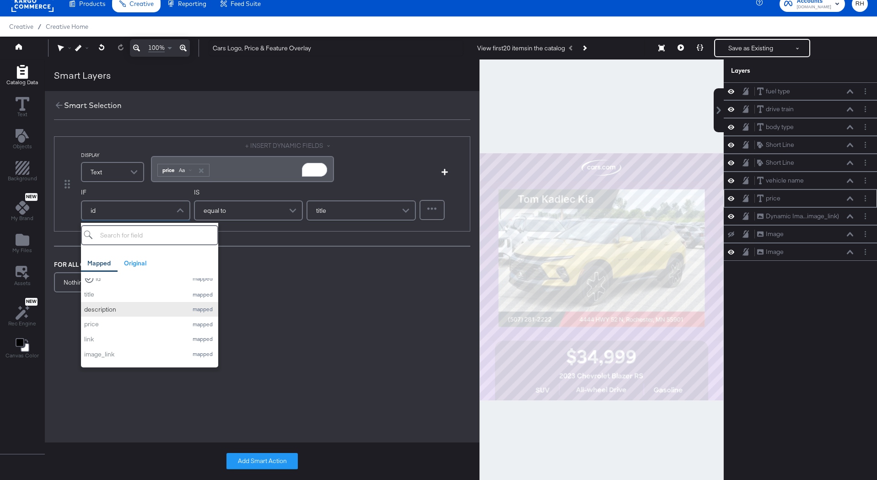
scroll to position [9, 0]
click at [89, 322] on div "price" at bounding box center [133, 323] width 99 height 9
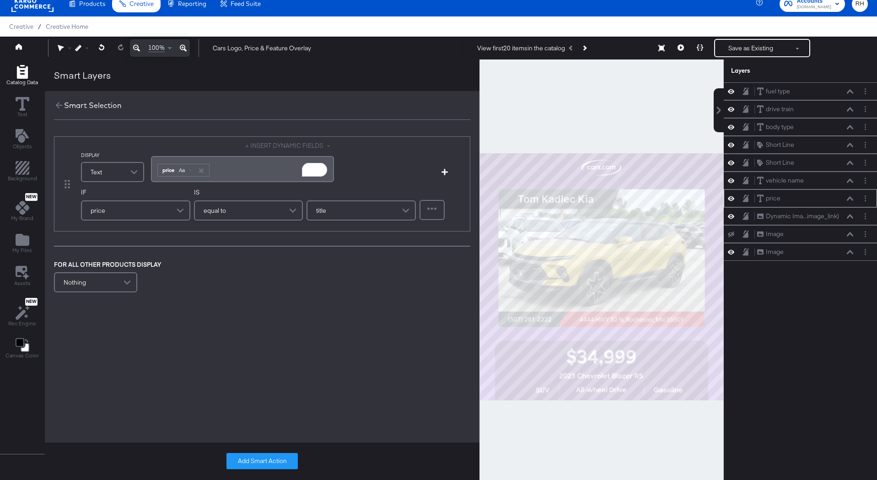
click at [226, 210] on div "equal to" at bounding box center [249, 210] width 108 height 18
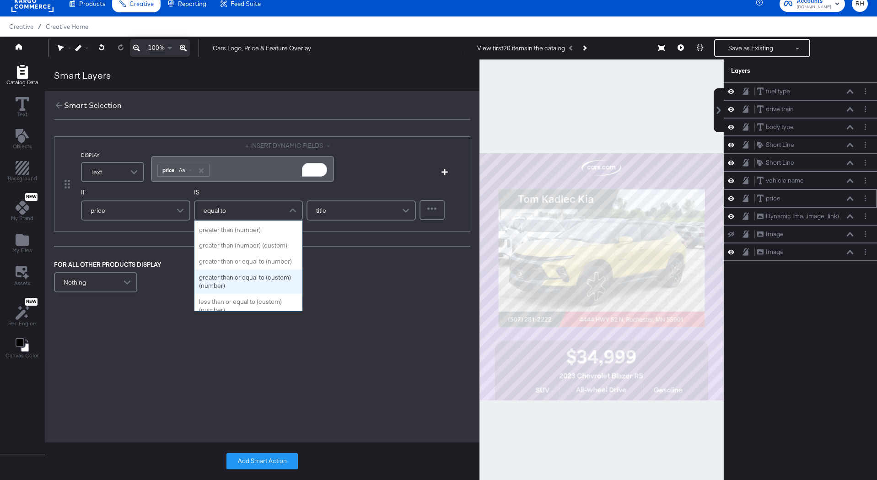
scroll to position [137, 0]
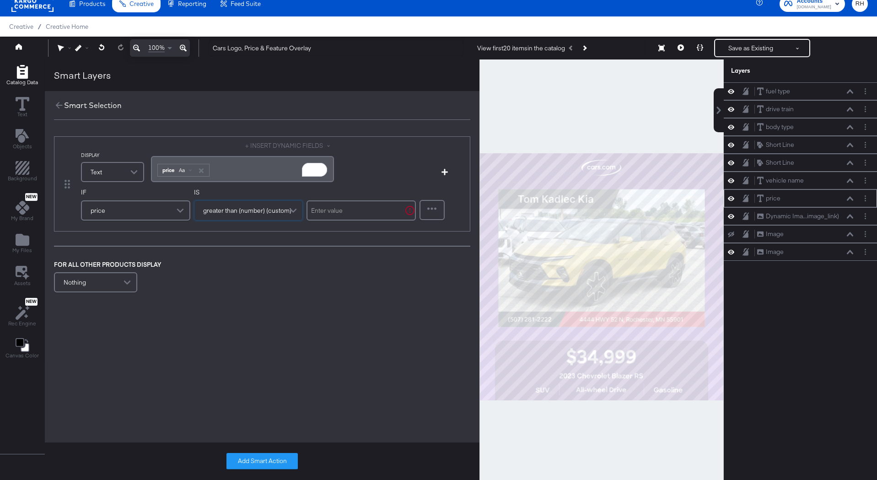
click at [324, 214] on input "text" at bounding box center [361, 210] width 109 height 20
type input "0"
click at [254, 461] on button "Add Smart Action" at bounding box center [262, 461] width 71 height 16
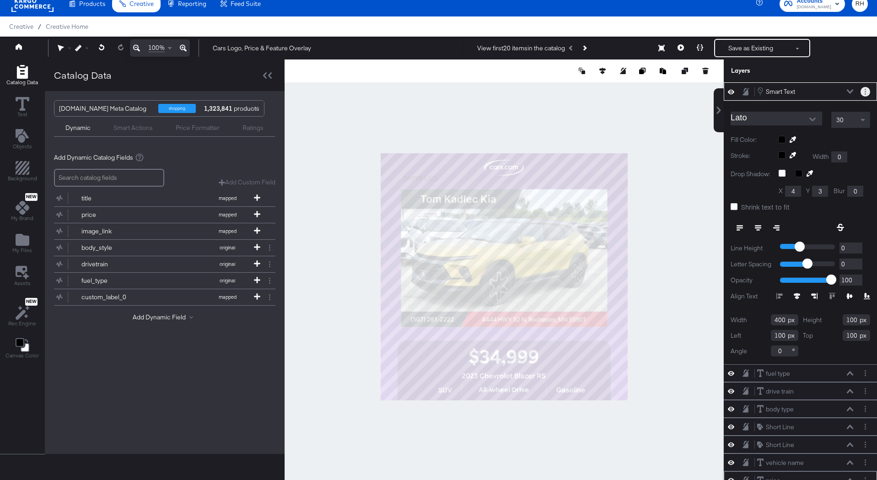
click at [865, 89] on circle "Layer Options" at bounding box center [865, 89] width 1 height 1
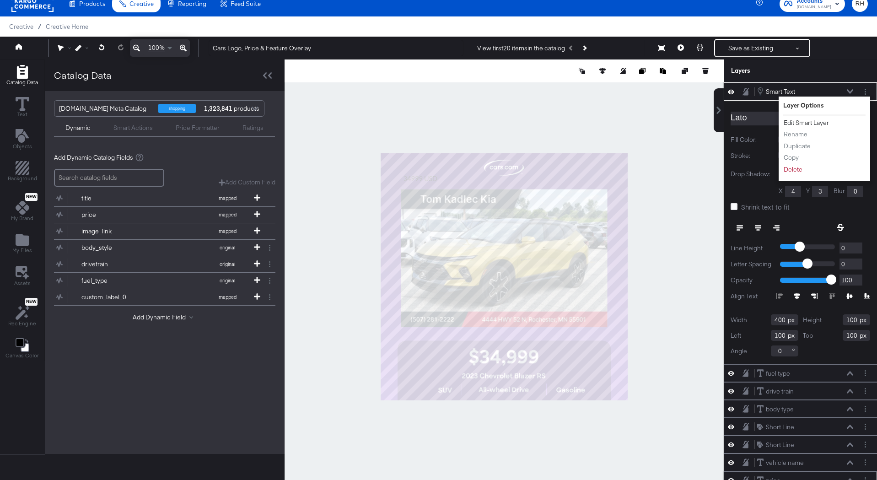
click at [799, 123] on button "Edit Smart Layer" at bounding box center [806, 123] width 46 height 10
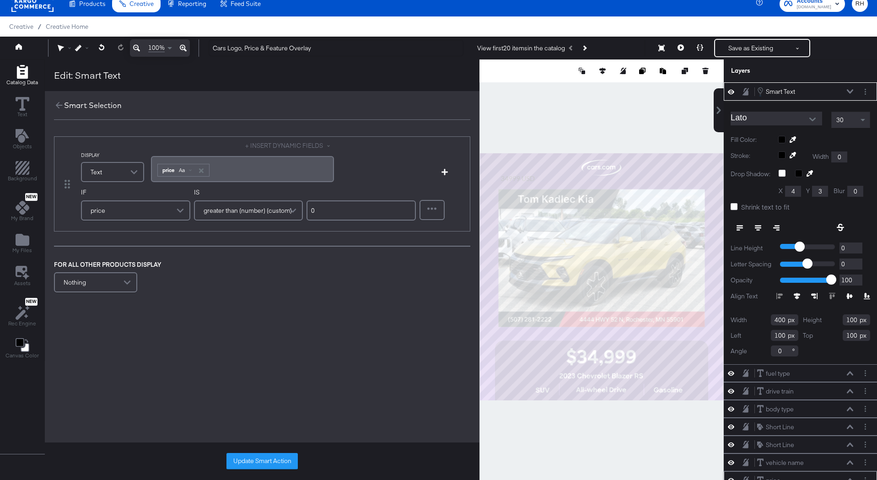
click at [308, 172] on div "﻿ ﻿ price Aa ﻿" at bounding box center [243, 169] width 172 height 15
click at [261, 463] on button "Update Smart Action" at bounding box center [262, 461] width 71 height 16
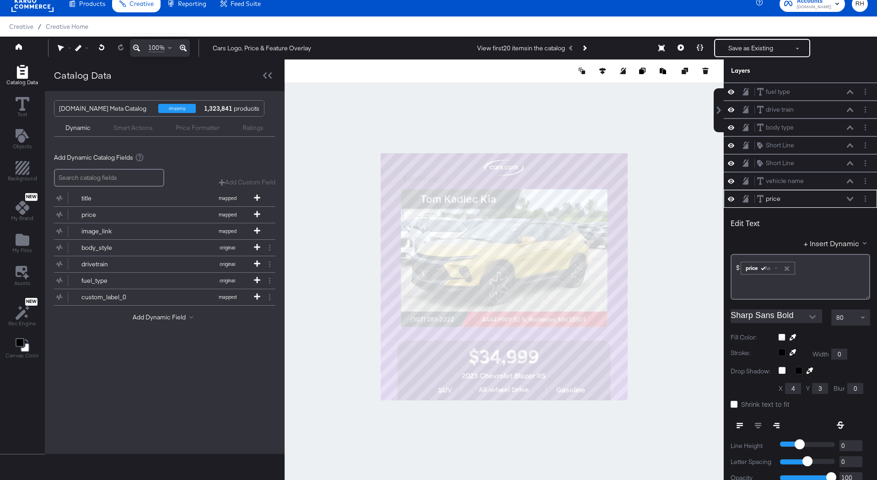
scroll to position [0, 0]
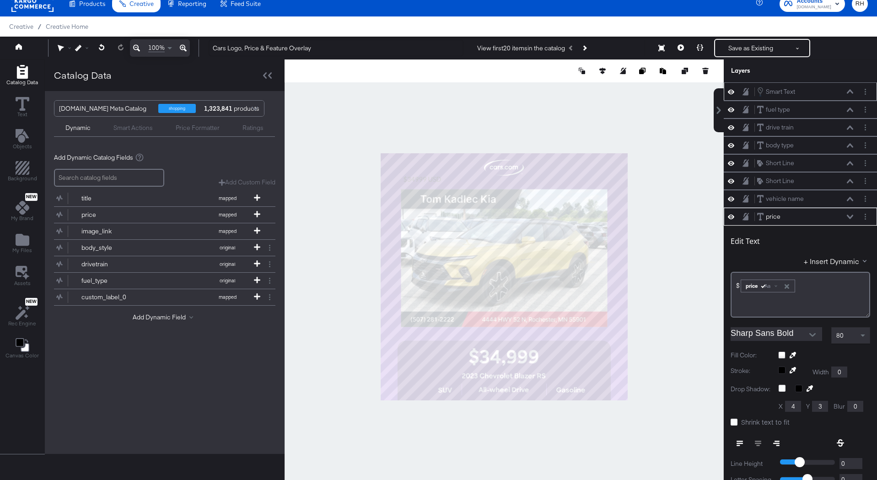
click at [800, 91] on div "Smart Text Smart Text" at bounding box center [805, 91] width 97 height 10
click at [848, 90] on icon at bounding box center [850, 91] width 6 height 5
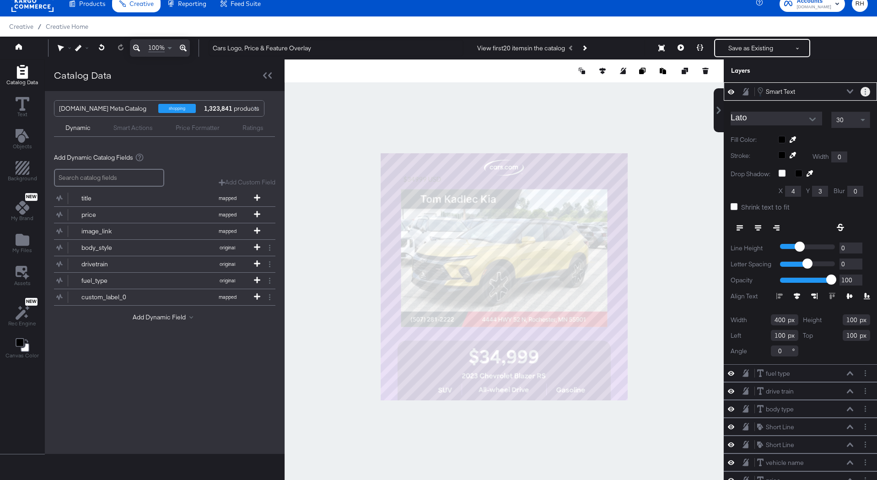
click at [864, 93] on button "Layer Options" at bounding box center [866, 92] width 10 height 10
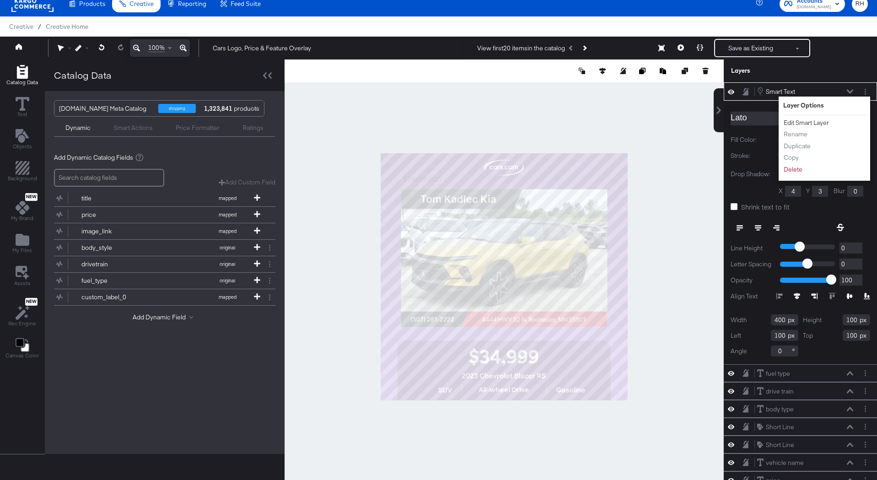
click at [811, 120] on button "Edit Smart Layer" at bounding box center [806, 123] width 46 height 10
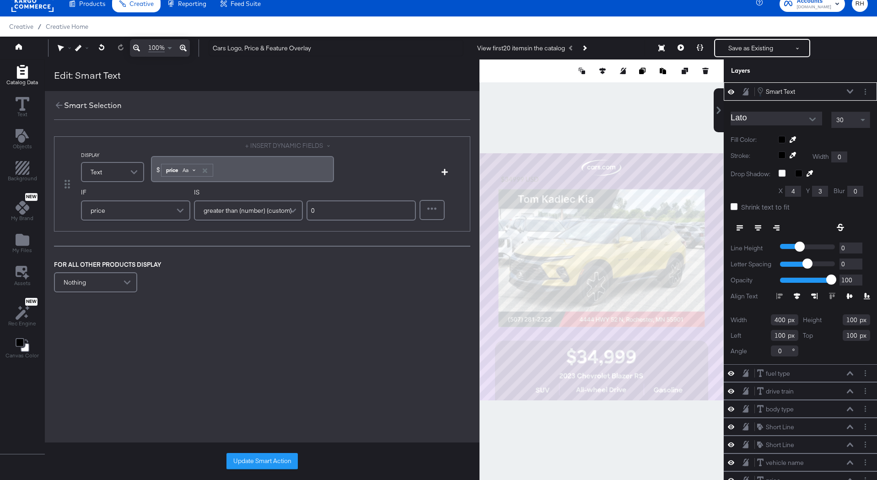
click at [192, 171] on div "Aa" at bounding box center [189, 170] width 22 height 7
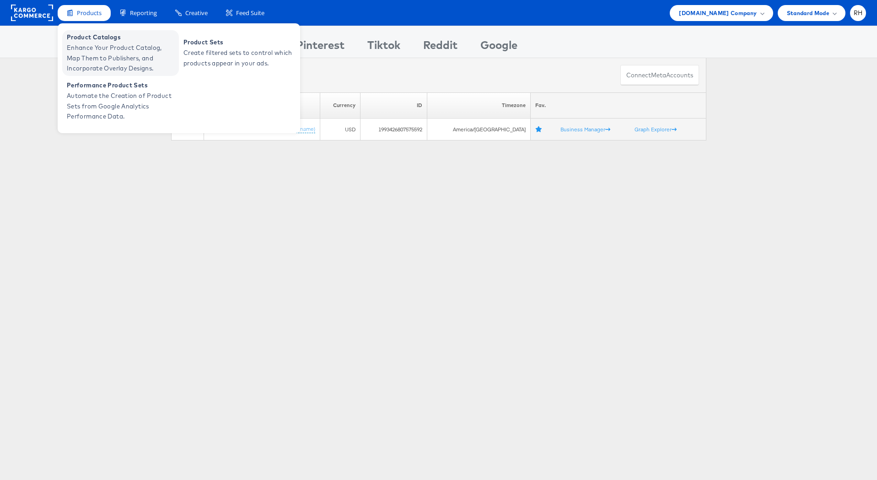
click at [88, 49] on span "Enhance Your Product Catalog, Map Them to Publishers, and Incorporate Overlay D…" at bounding box center [122, 58] width 110 height 31
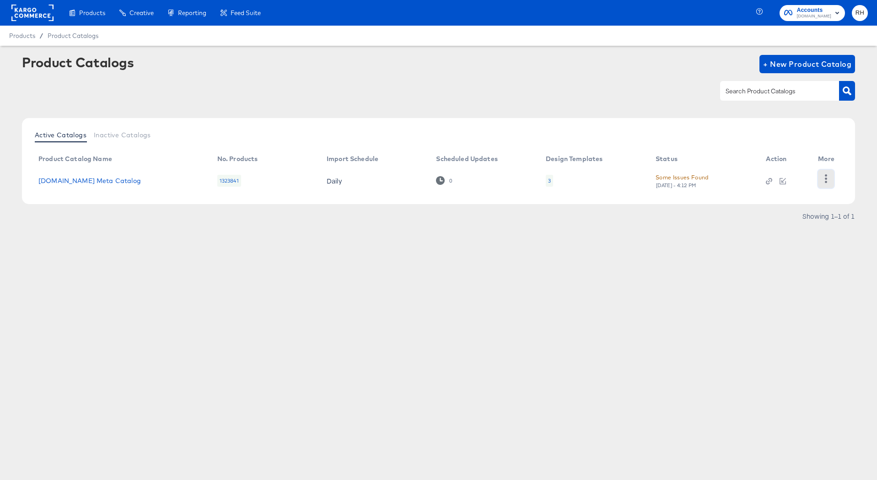
click at [826, 178] on icon "button" at bounding box center [826, 178] width 2 height 9
click at [808, 167] on div "Changelog" at bounding box center [789, 163] width 92 height 15
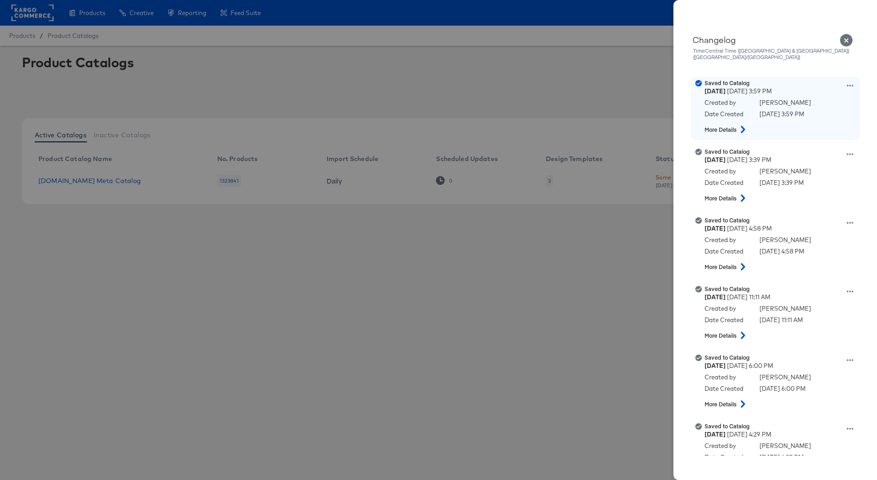
click at [742, 126] on icon at bounding box center [743, 129] width 11 height 7
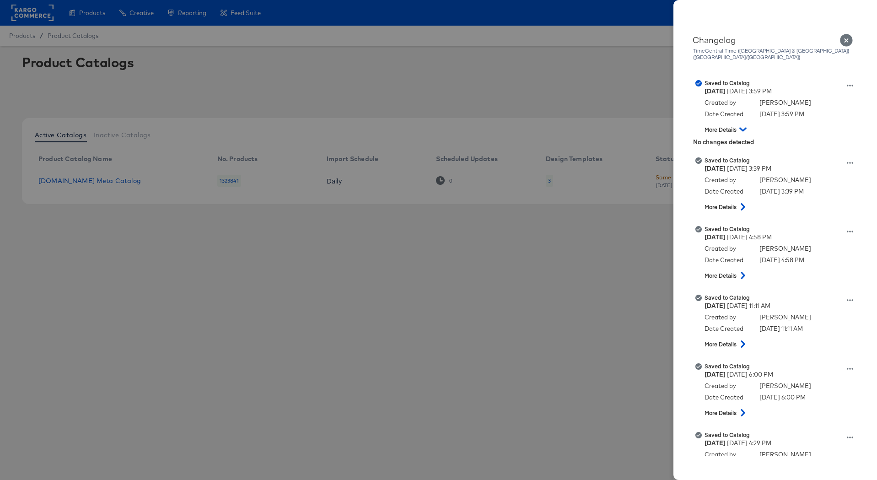
click at [843, 37] on icon "Close" at bounding box center [846, 40] width 13 height 13
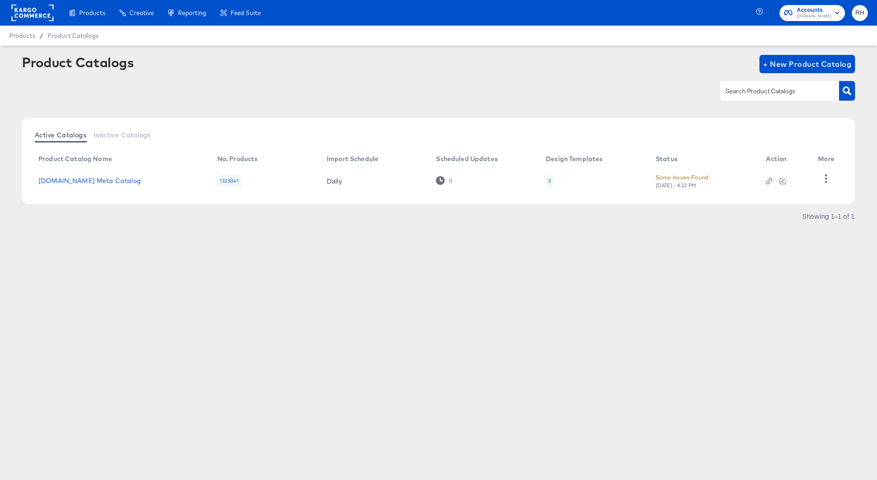
click at [548, 185] on div "3" at bounding box center [549, 181] width 7 height 12
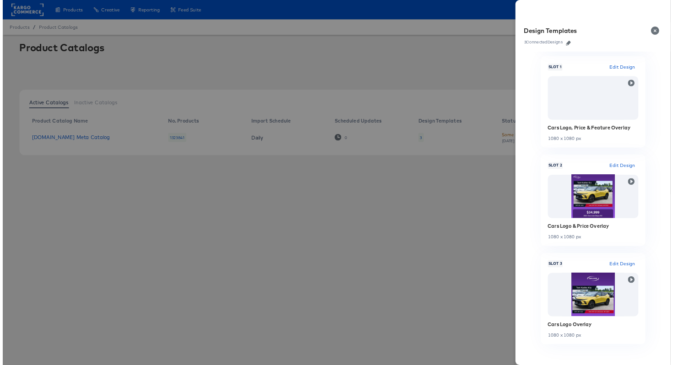
scroll to position [126, 0]
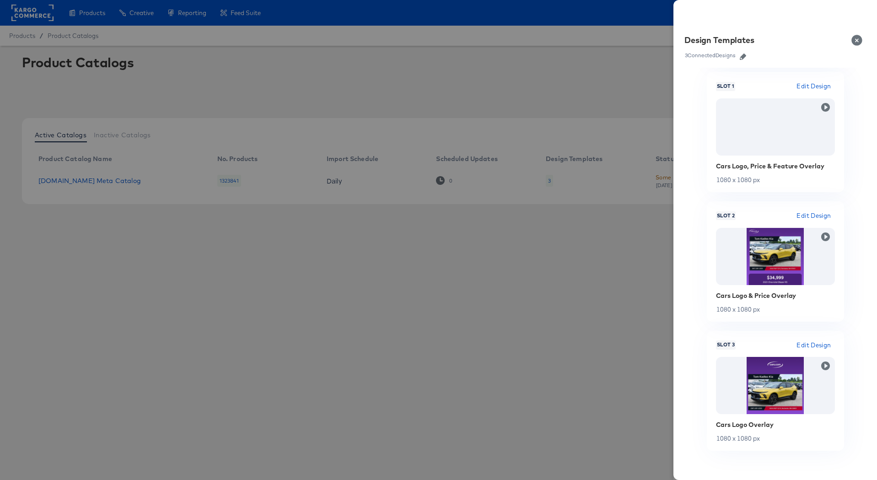
click at [573, 341] on div at bounding box center [438, 240] width 877 height 480
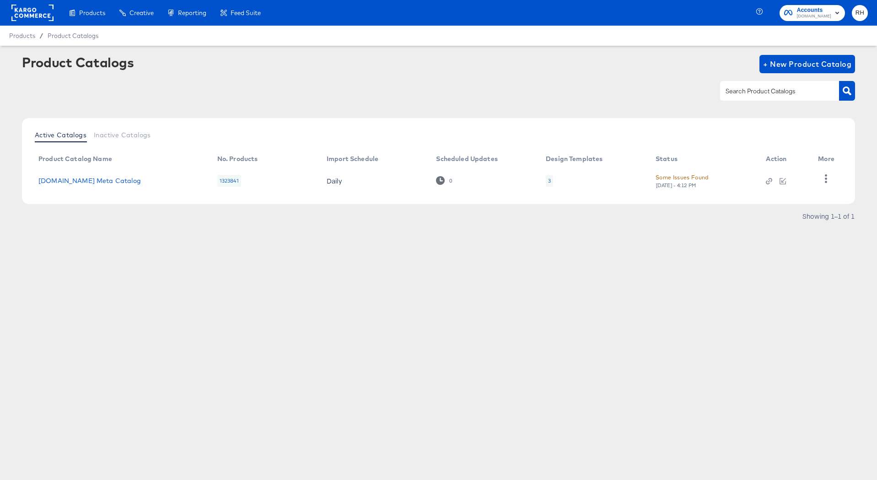
click at [549, 180] on div "3" at bounding box center [549, 180] width 3 height 7
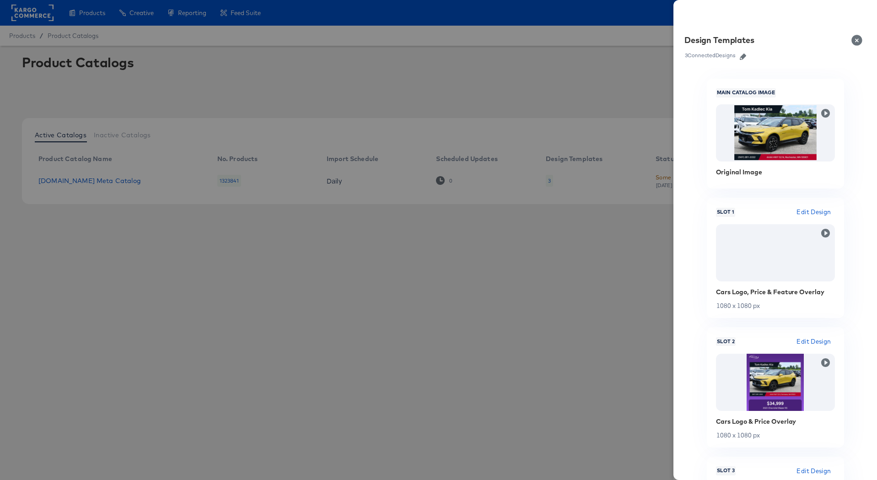
click at [741, 56] on icon "button" at bounding box center [743, 57] width 6 height 6
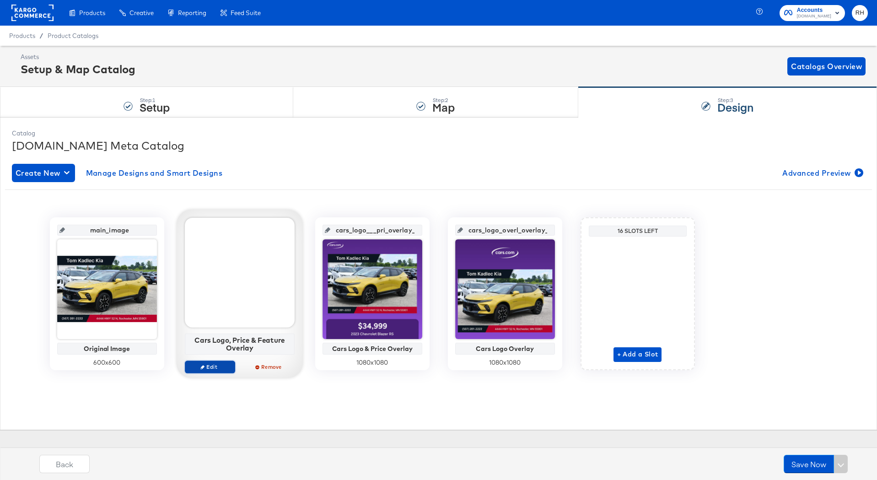
click at [219, 365] on span "Edit" at bounding box center [210, 366] width 42 height 7
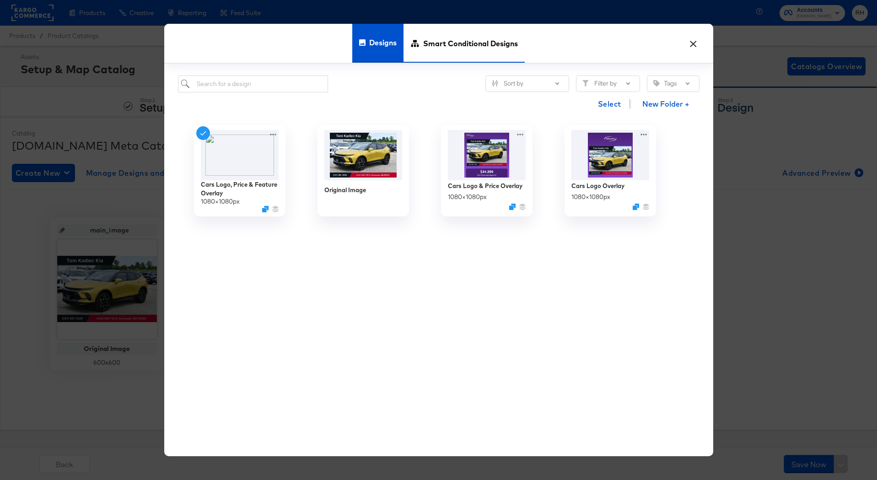
click at [461, 52] on span "Smart Conditional Designs" at bounding box center [470, 43] width 95 height 40
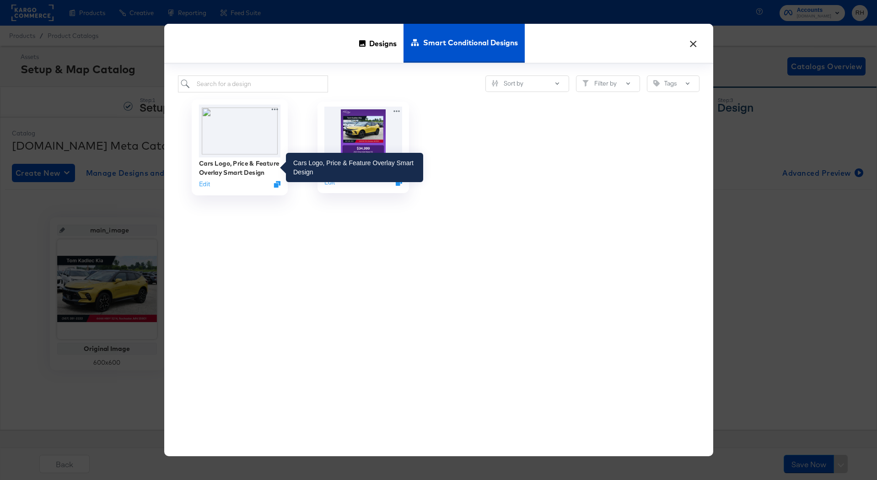
click at [252, 160] on div "Cars Logo, Price & Feature Overlay Smart Design" at bounding box center [240, 168] width 82 height 18
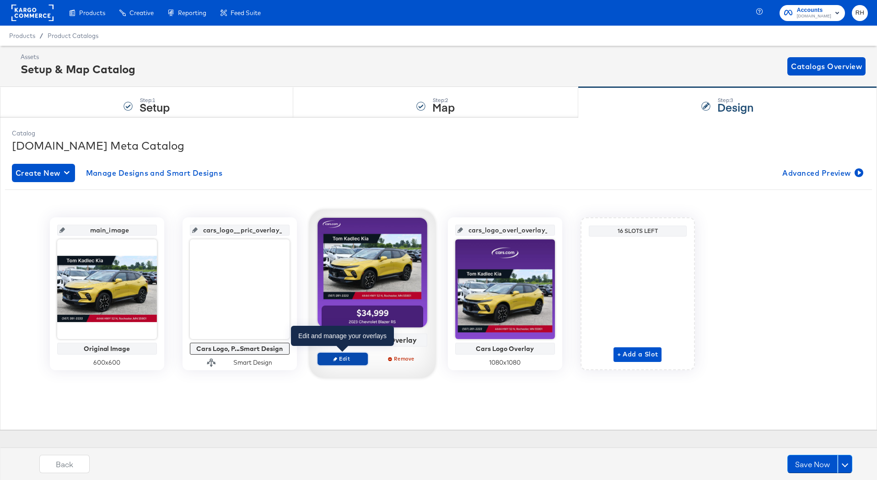
click at [354, 360] on span "Edit" at bounding box center [342, 358] width 42 height 7
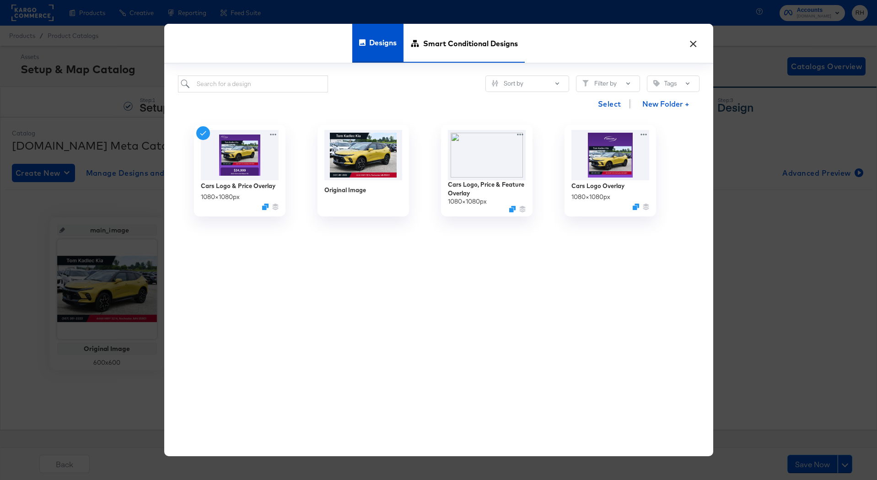
click at [478, 57] on span "Smart Conditional Designs" at bounding box center [470, 43] width 95 height 40
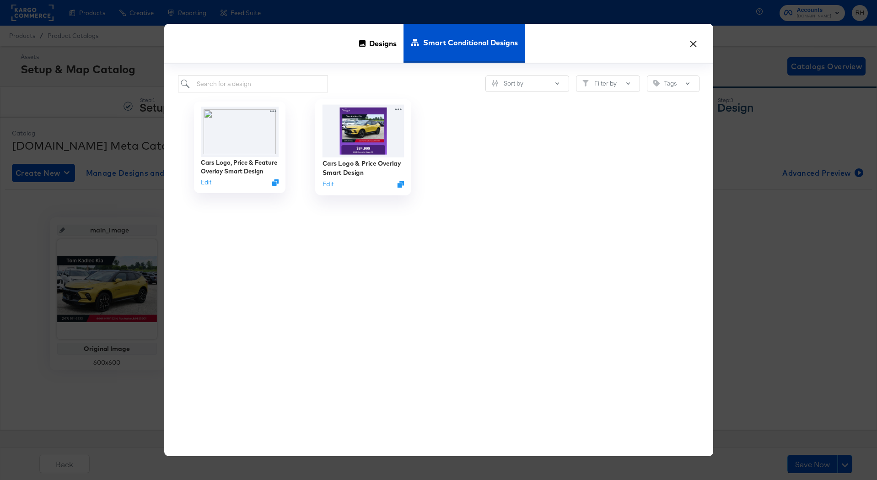
click at [377, 148] on img at bounding box center [363, 131] width 82 height 53
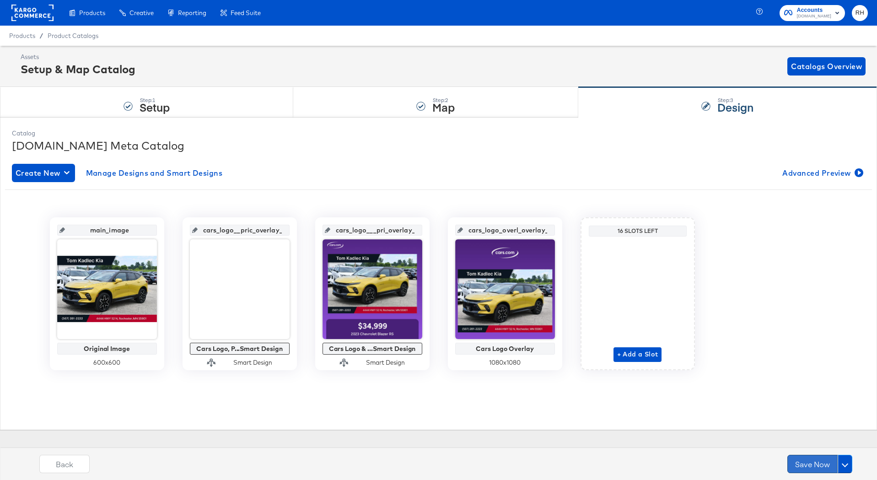
click at [808, 473] on button "Save Now" at bounding box center [813, 464] width 50 height 18
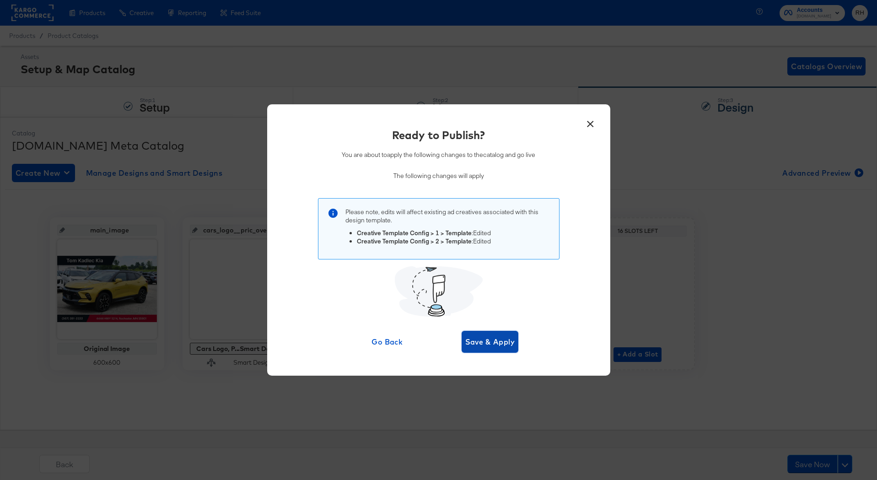
click at [497, 345] on span "Save & Apply" at bounding box center [490, 341] width 50 height 13
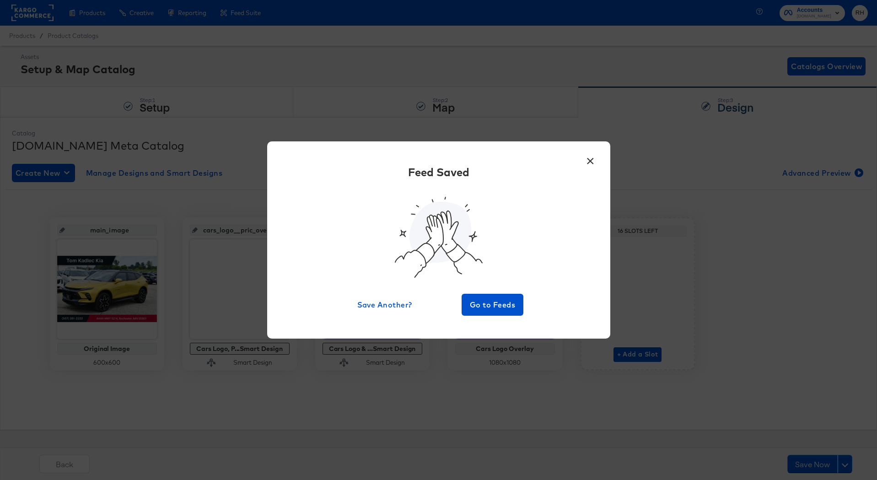
click at [594, 160] on button "×" at bounding box center [591, 159] width 16 height 16
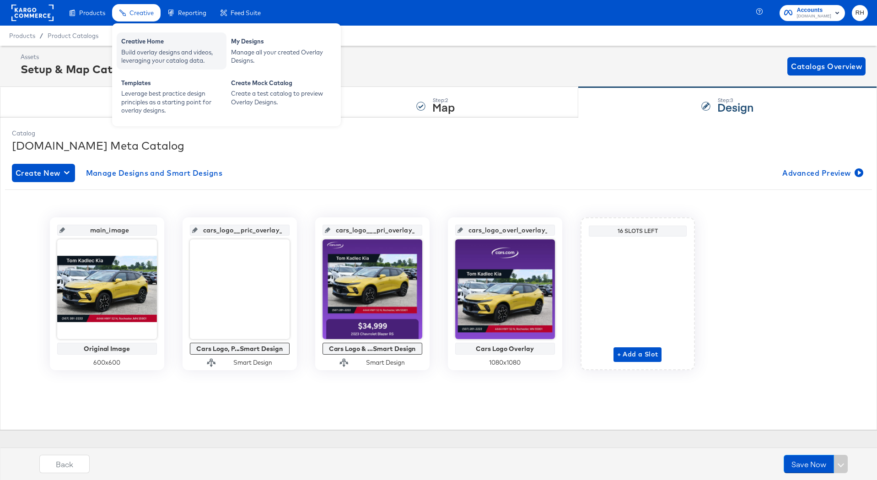
click at [147, 54] on div "Build overlay designs and videos, leveraging your catalog data." at bounding box center [171, 56] width 101 height 17
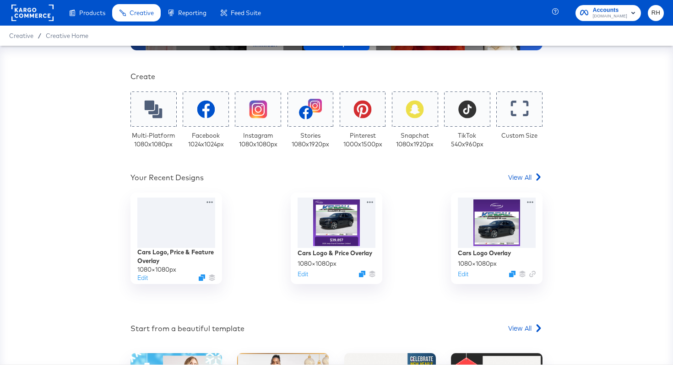
scroll to position [152, 0]
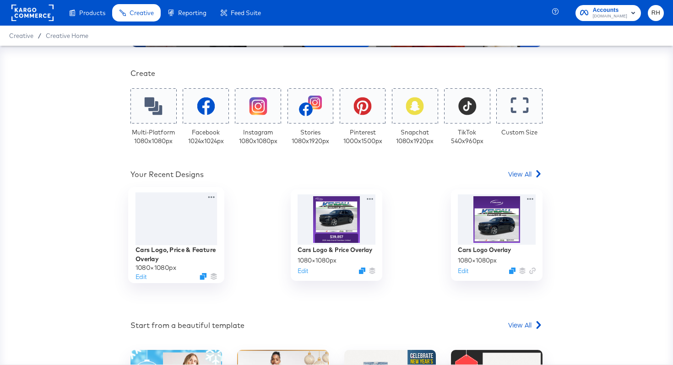
click at [166, 231] on div at bounding box center [176, 219] width 82 height 53
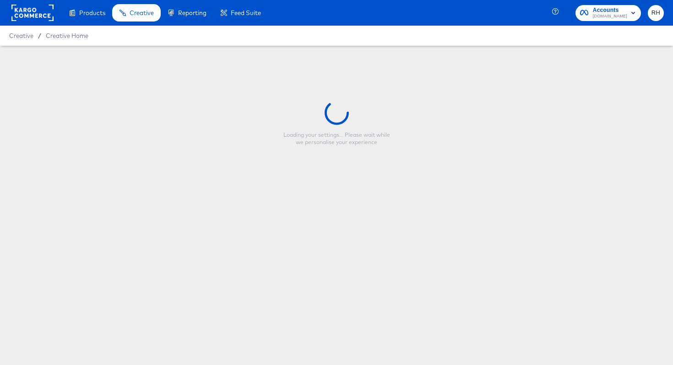
type input "Cars Logo, Price & Feature Overlay"
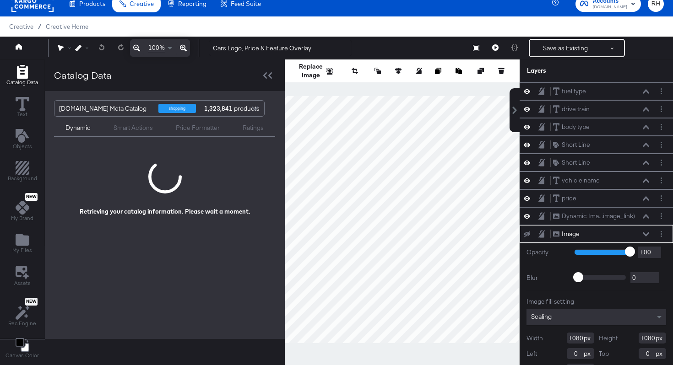
scroll to position [17, 0]
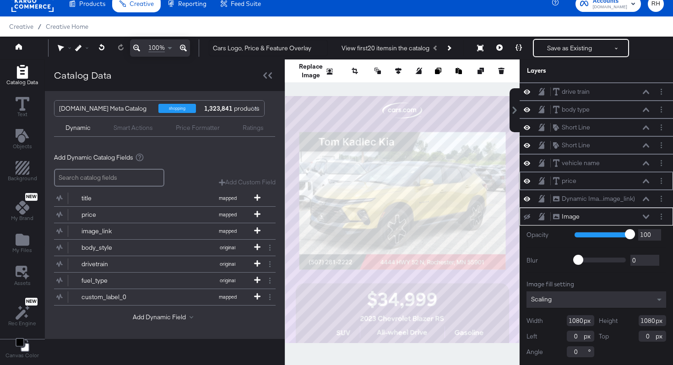
click at [647, 181] on icon at bounding box center [646, 181] width 6 height 4
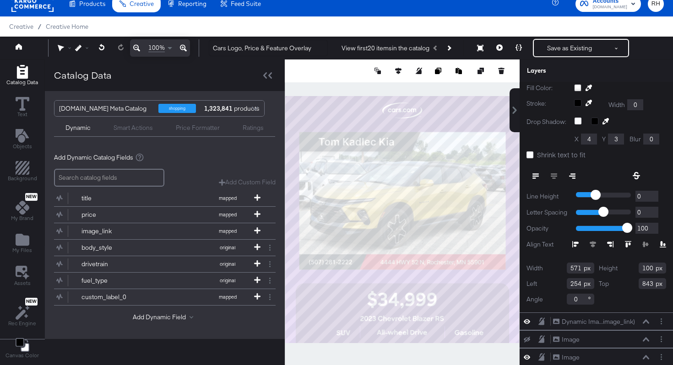
scroll to position [249, 0]
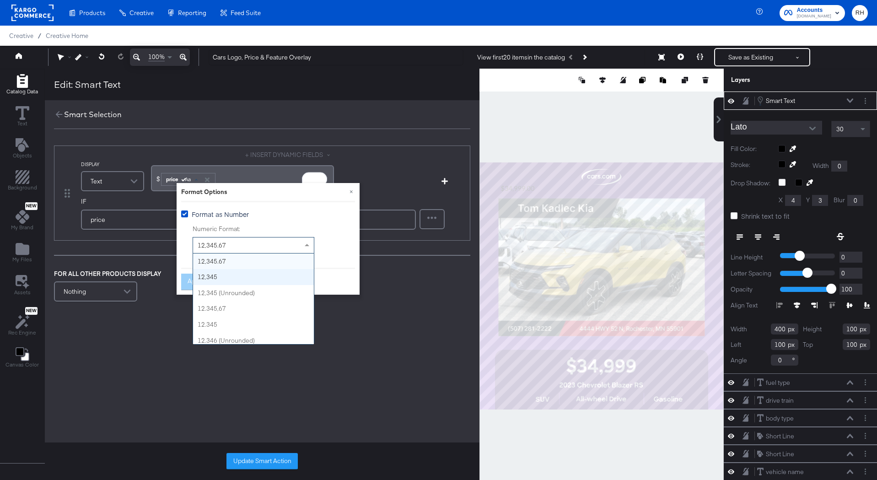
scroll to position [9, 0]
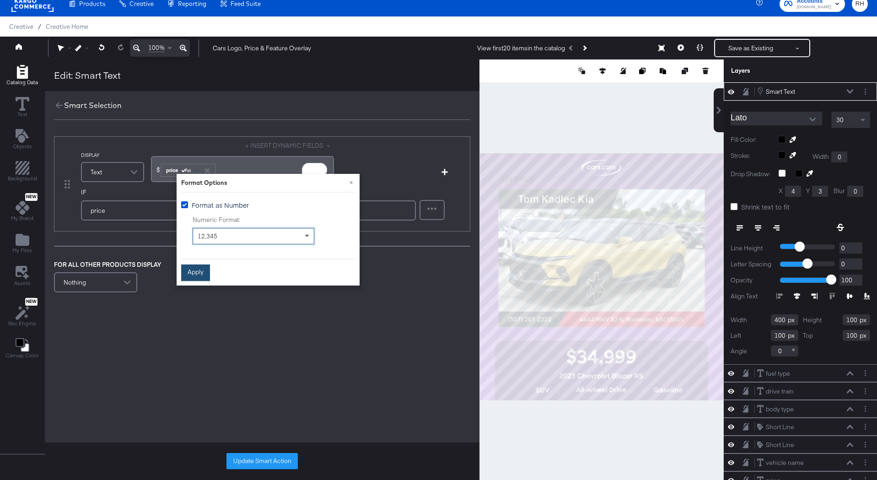
click at [200, 271] on button "Apply" at bounding box center [195, 273] width 29 height 16
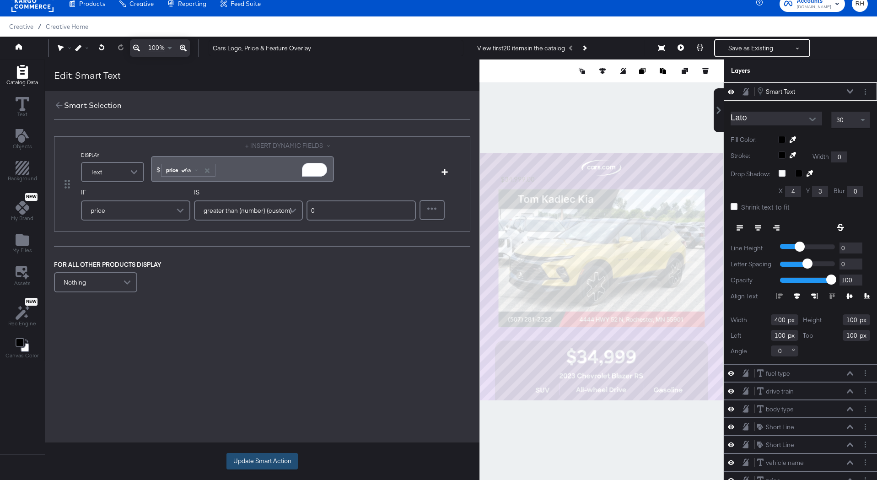
click at [246, 455] on button "Update Smart Action" at bounding box center [262, 461] width 71 height 16
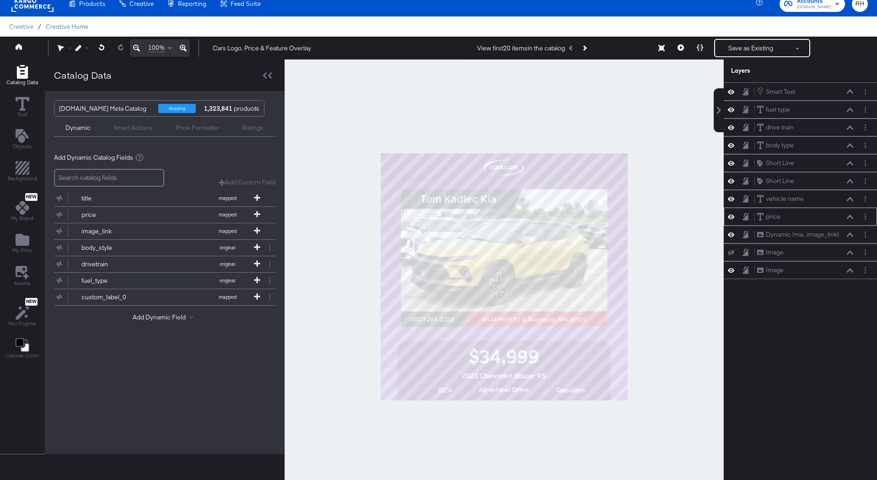
click at [849, 217] on icon at bounding box center [850, 217] width 6 height 5
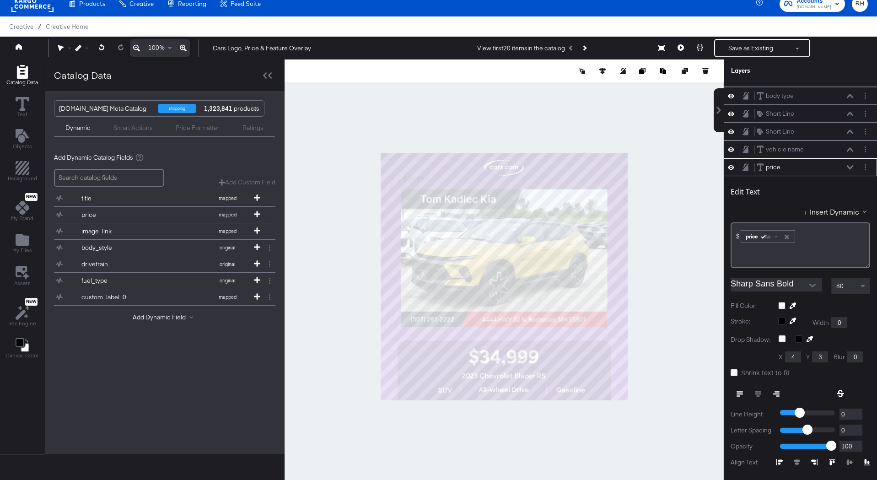
scroll to position [0, 0]
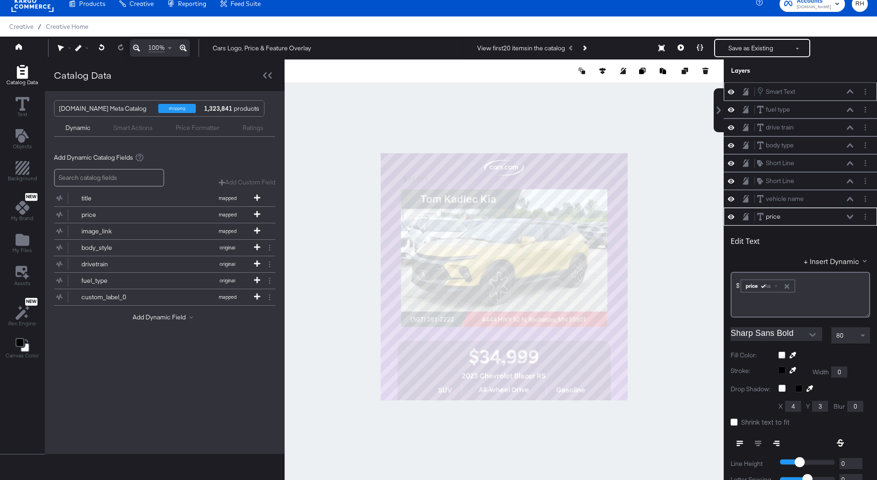
click at [853, 90] on icon at bounding box center [850, 91] width 6 height 5
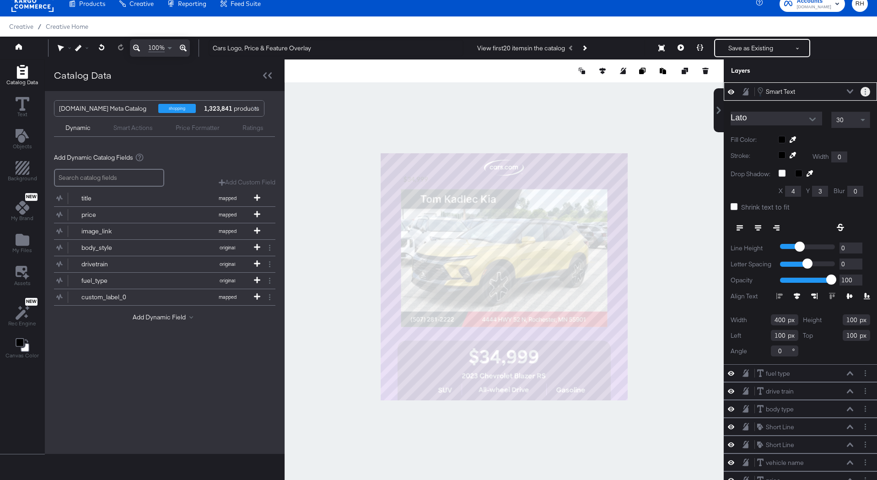
click at [865, 92] on circle "Layer Options" at bounding box center [865, 91] width 1 height 1
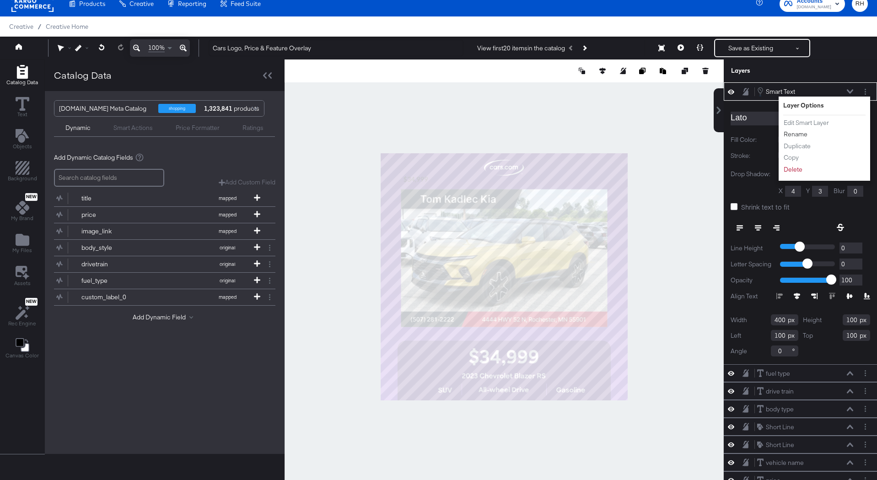
click at [792, 134] on button "Rename" at bounding box center [795, 135] width 25 height 10
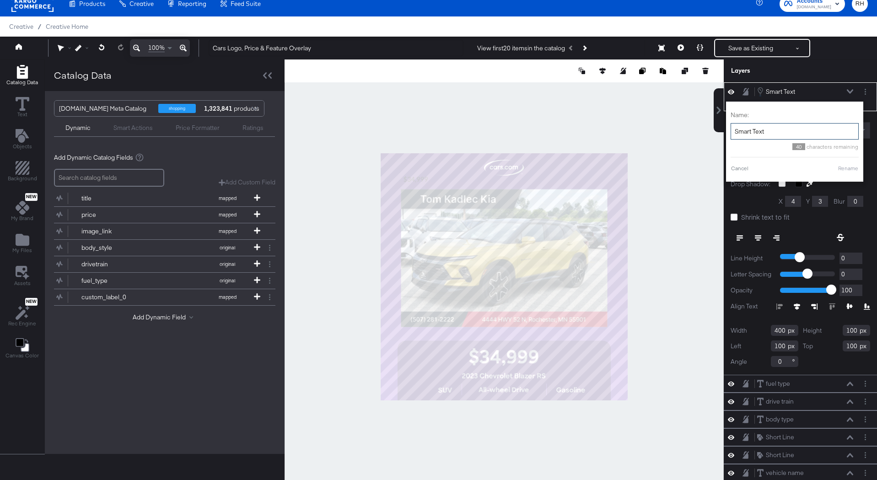
click at [783, 129] on input "Smart Text" at bounding box center [795, 131] width 128 height 17
type input "Smart Text (Price)"
click at [832, 168] on button "Rename" at bounding box center [836, 168] width 21 height 8
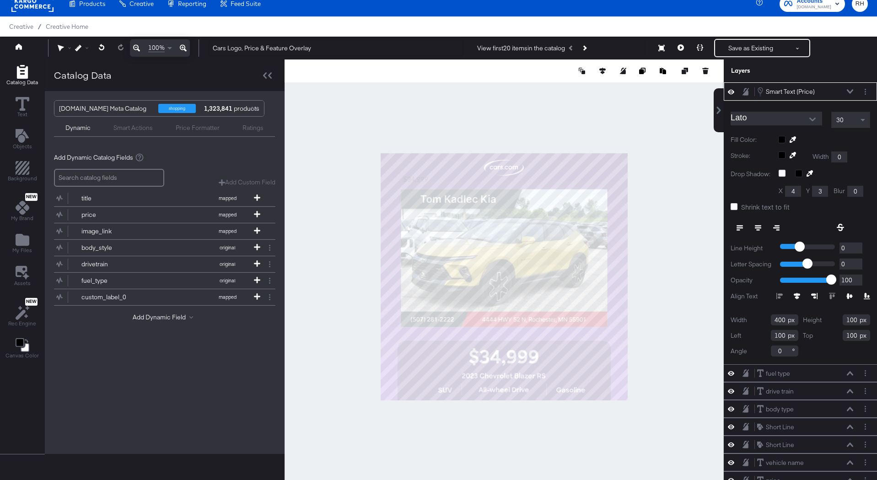
click at [789, 119] on input "Lato" at bounding box center [770, 119] width 78 height 14
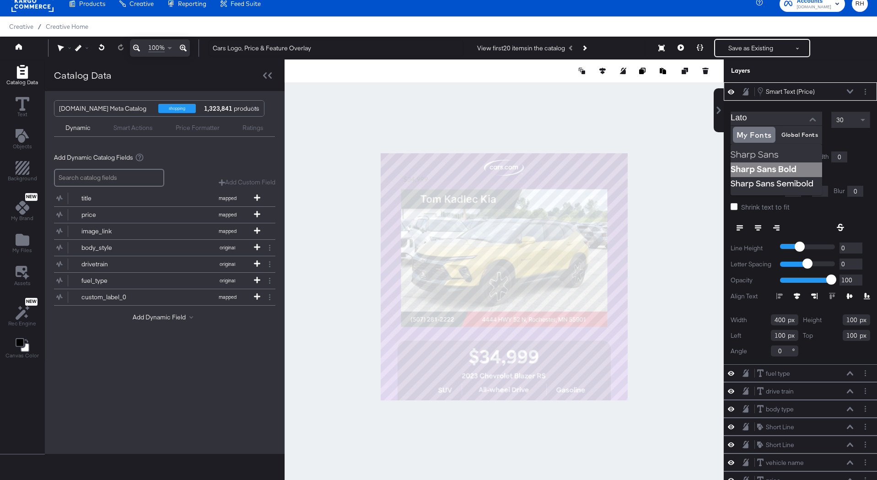
click at [781, 168] on img at bounding box center [777, 169] width 92 height 15
type input "Sharp Sans Bold"
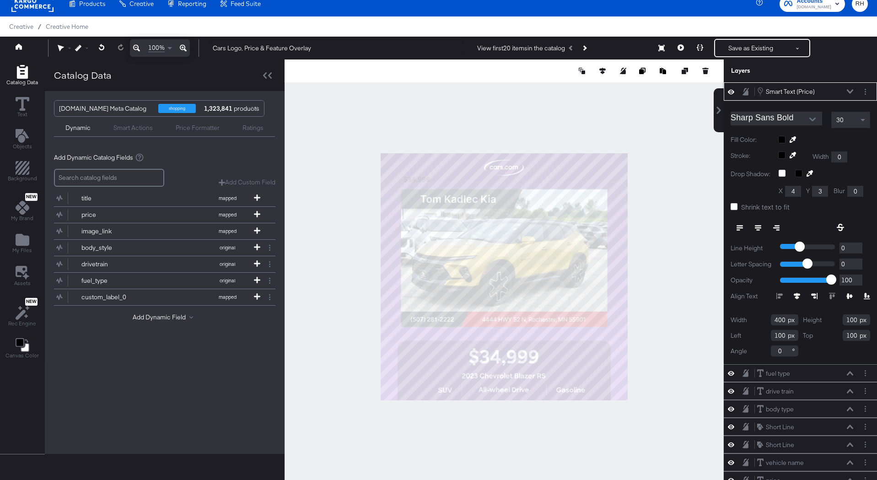
click at [842, 119] on span "30" at bounding box center [840, 120] width 7 height 8
type input "80"
click at [783, 141] on div at bounding box center [824, 139] width 92 height 7
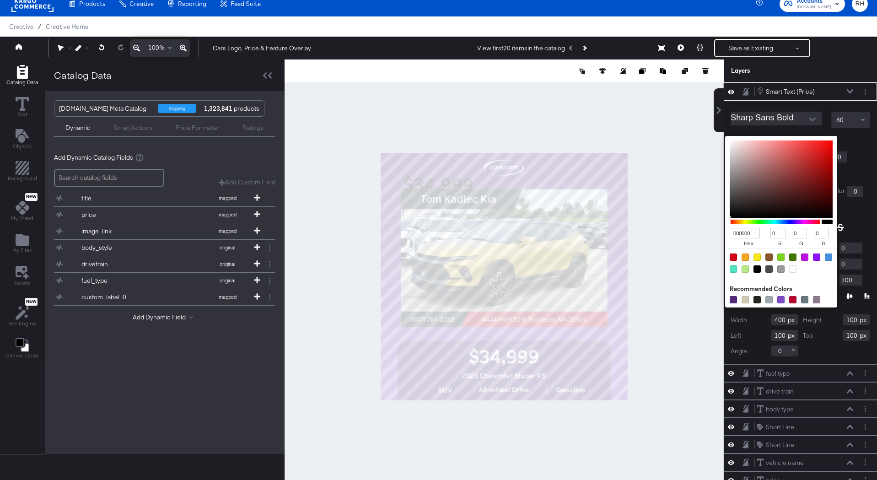
click at [792, 269] on div at bounding box center [792, 268] width 7 height 7
type input "FFFFFF"
type input "255"
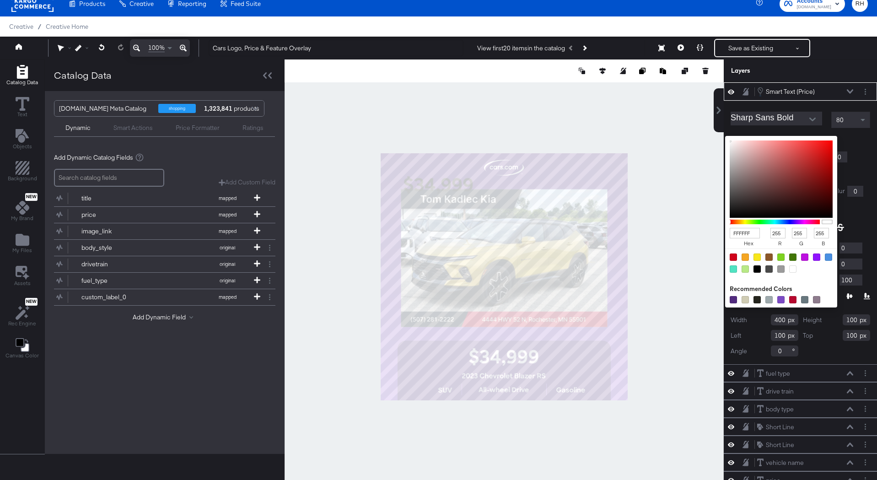
click at [861, 148] on div "Sharp Sans Bold 80 Fill Color: FFFFFF hex 255 r 255 g 255 b 100 a Recommended C…" at bounding box center [800, 233] width 153 height 264
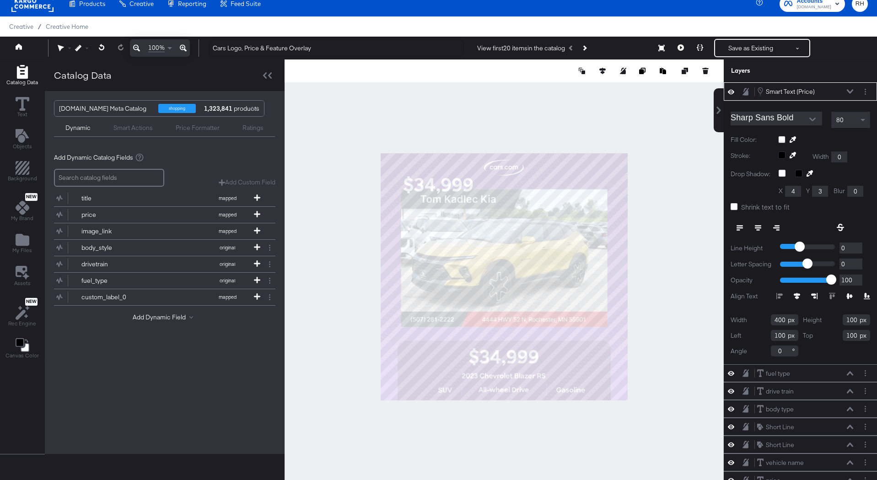
click at [786, 318] on input "400" at bounding box center [784, 319] width 27 height 11
type input "4"
type input "571"
type input "254"
type input "843"
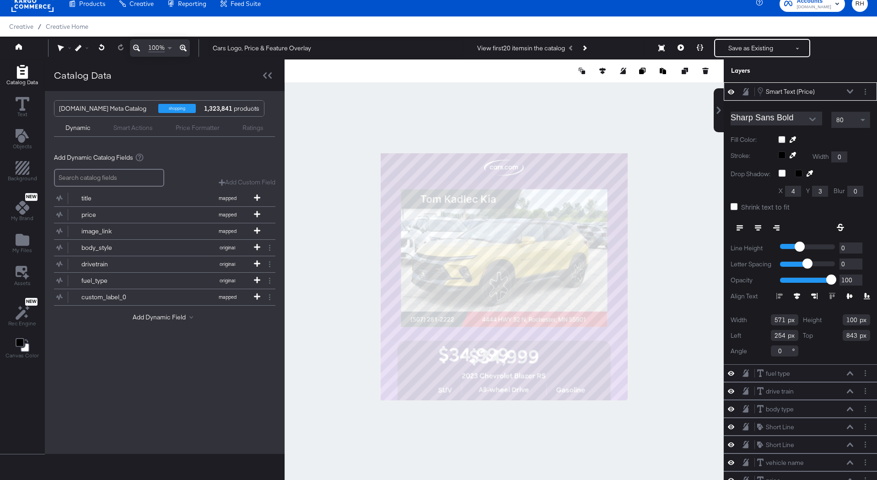
click at [690, 335] on div at bounding box center [504, 276] width 439 height 435
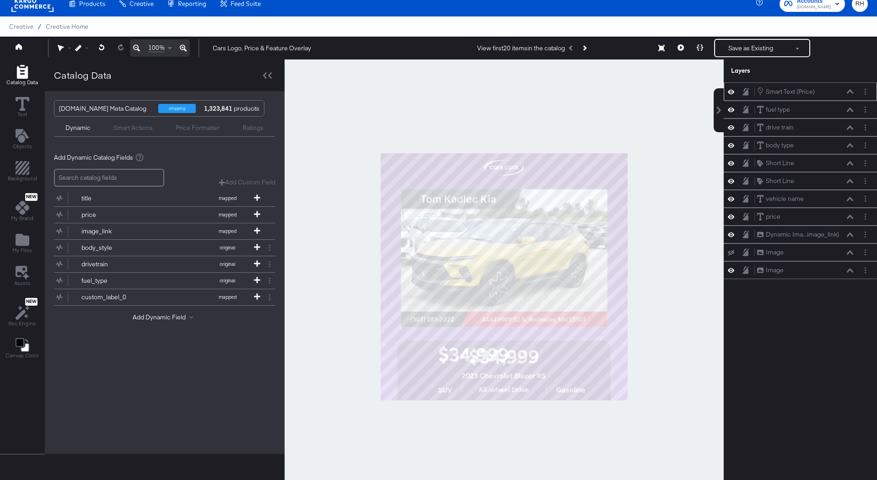
click at [734, 91] on icon at bounding box center [731, 91] width 6 height 5
click at [734, 91] on icon at bounding box center [731, 92] width 6 height 6
click at [732, 215] on icon at bounding box center [731, 217] width 6 height 8
click at [732, 215] on icon at bounding box center [731, 217] width 6 height 6
click at [733, 94] on icon at bounding box center [731, 92] width 6 height 8
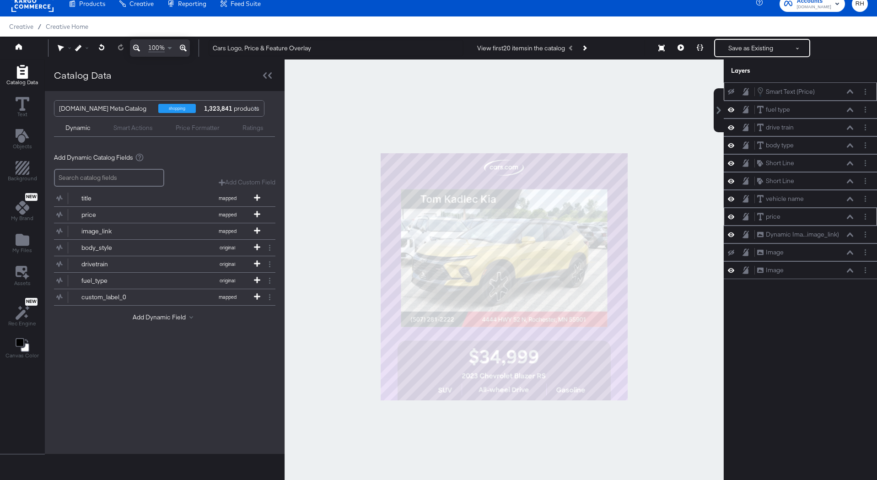
click at [733, 94] on icon at bounding box center [731, 92] width 6 height 6
click at [851, 91] on icon at bounding box center [850, 91] width 6 height 4
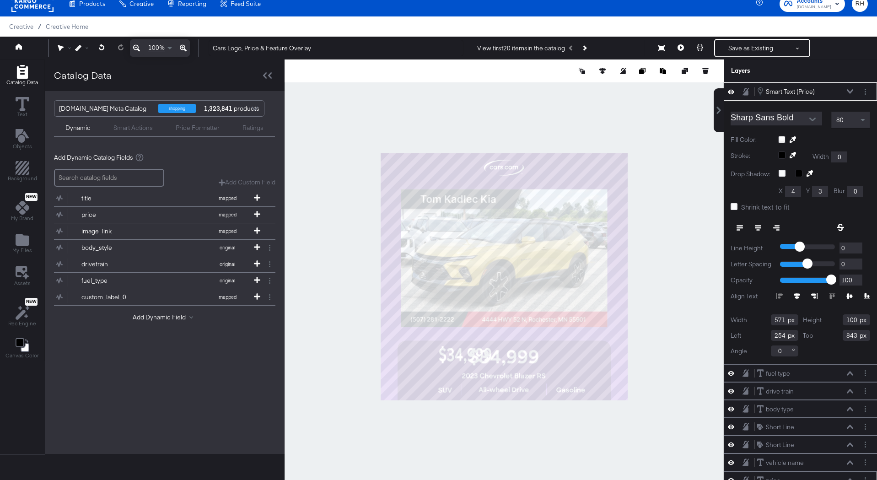
type input "432"
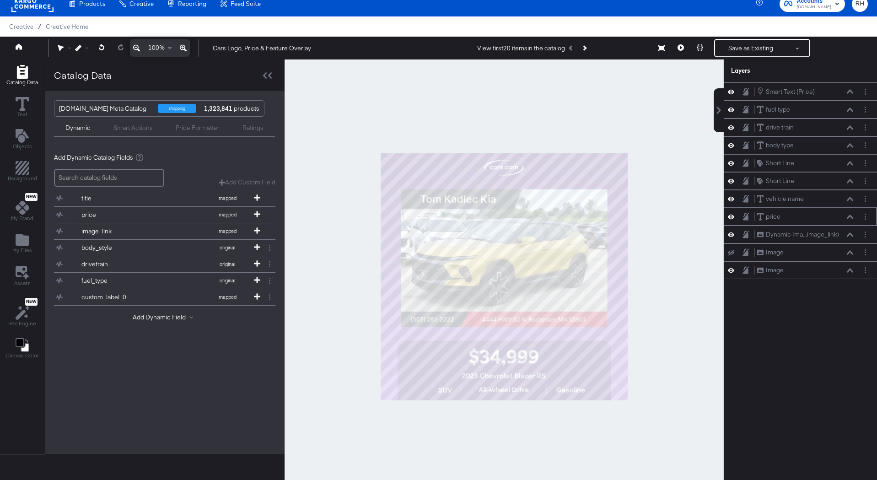
click at [731, 92] on icon at bounding box center [731, 91] width 6 height 5
click at [731, 92] on icon at bounding box center [731, 92] width 6 height 6
click at [733, 91] on icon at bounding box center [731, 91] width 6 height 5
click at [733, 91] on icon at bounding box center [731, 92] width 6 height 6
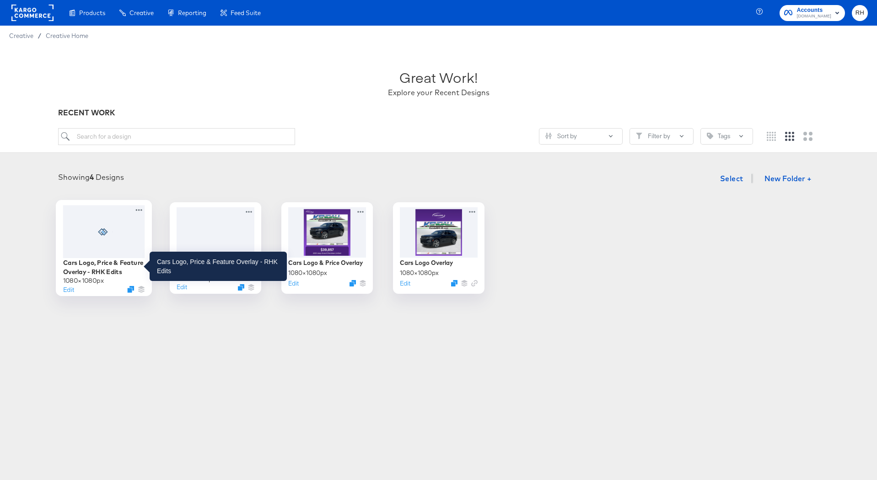
click at [98, 266] on div "Cars Logo, Price & Feature Overlay - RHK Edits" at bounding box center [104, 267] width 82 height 18
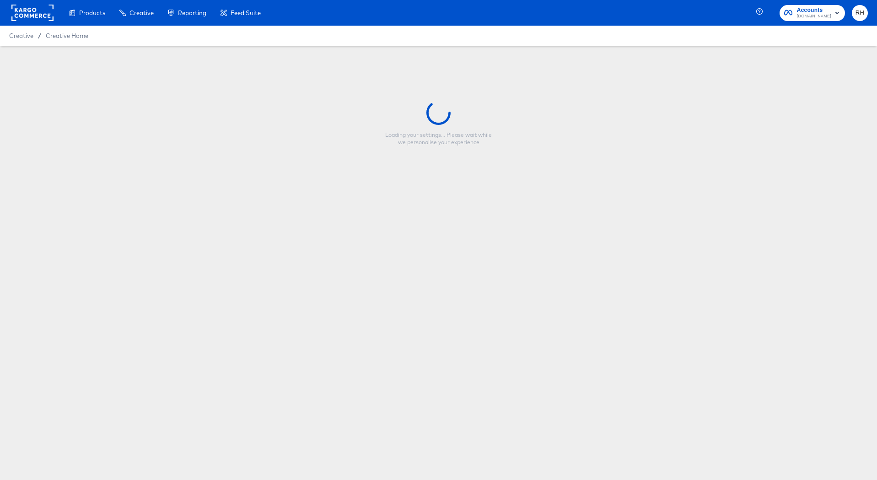
type input "Cars Logo, Price & Feature Overlay - RHK Edits"
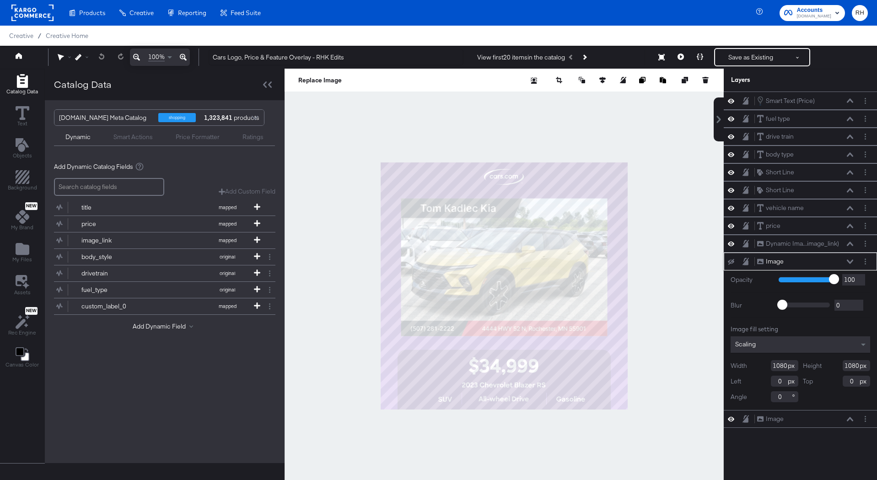
click at [853, 261] on icon at bounding box center [850, 261] width 6 height 4
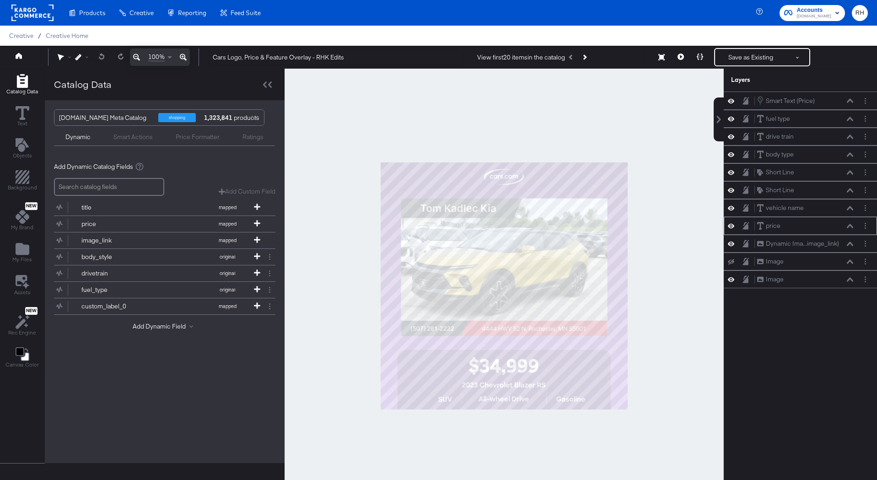
click at [731, 226] on icon at bounding box center [731, 226] width 6 height 5
click at [731, 226] on icon at bounding box center [731, 226] width 6 height 6
click at [852, 101] on icon at bounding box center [850, 100] width 6 height 4
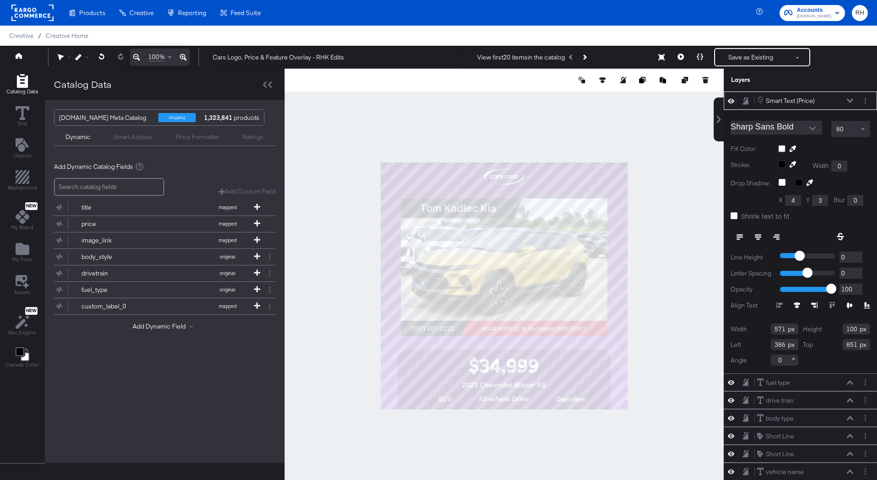
type input "387"
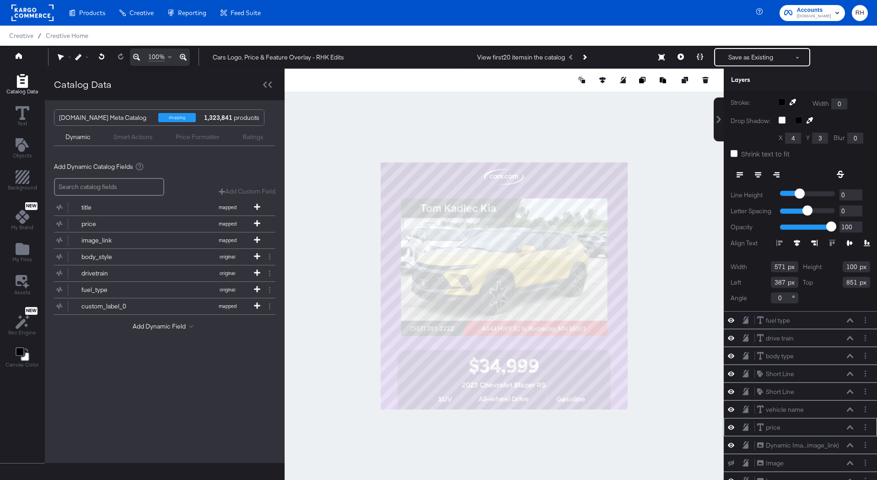
click at [730, 427] on icon at bounding box center [731, 427] width 6 height 8
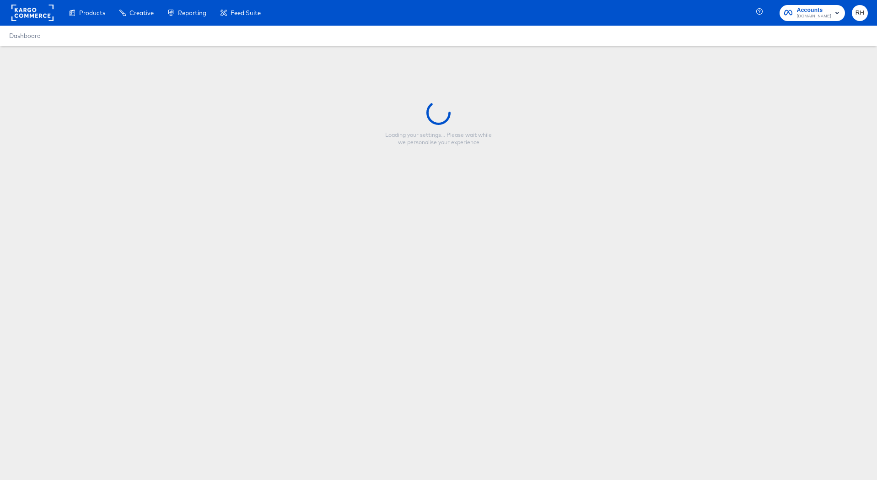
type input "Cars Logo, Price & Feature Overlay - RHK Edits"
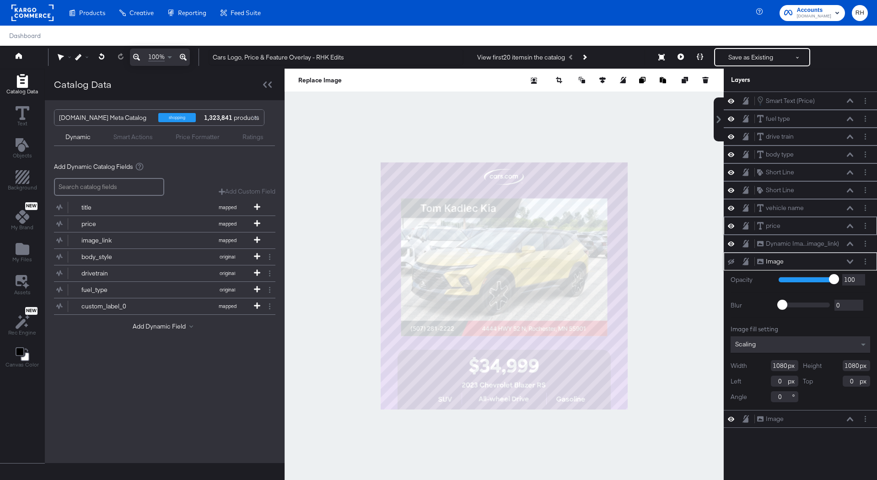
click at [851, 224] on icon at bounding box center [850, 226] width 6 height 5
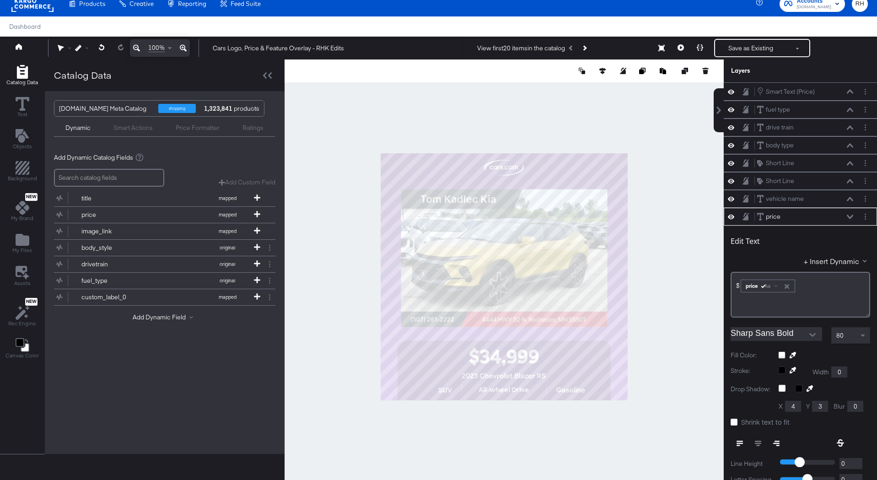
scroll to position [99, 0]
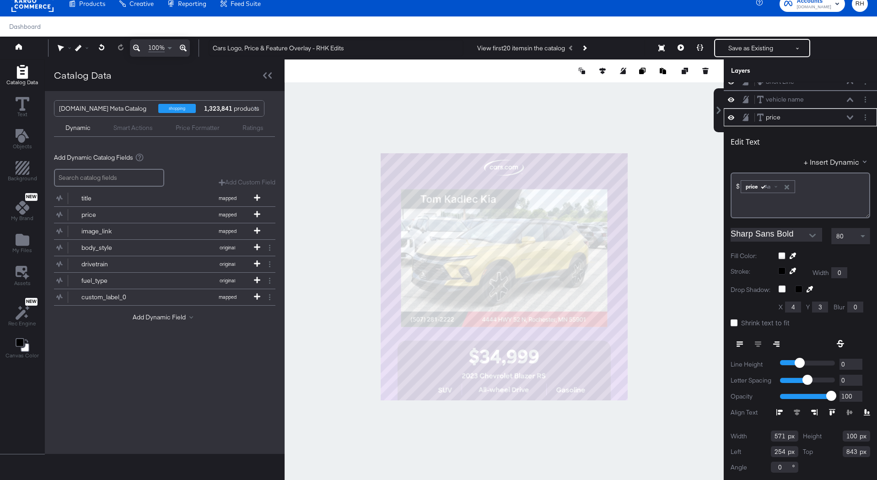
click at [781, 257] on div at bounding box center [824, 255] width 92 height 7
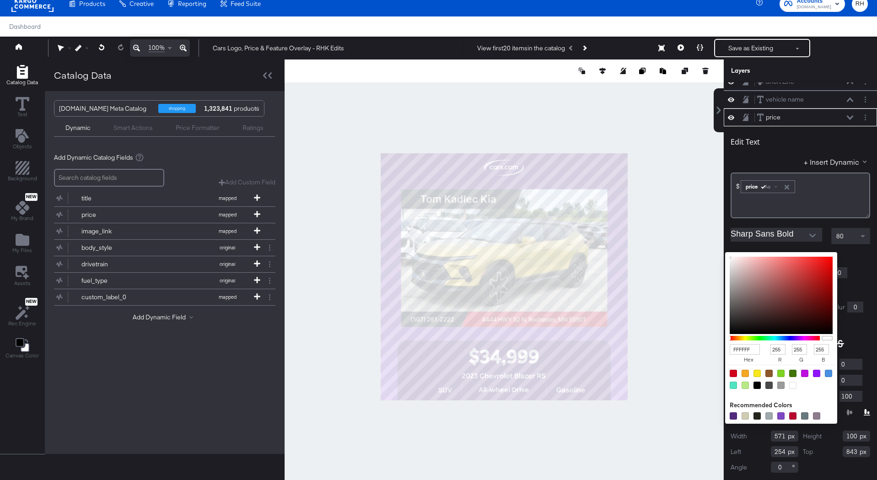
click at [731, 371] on div at bounding box center [733, 373] width 7 height 7
type input "D0021B"
type input "208"
type input "2"
type input "27"
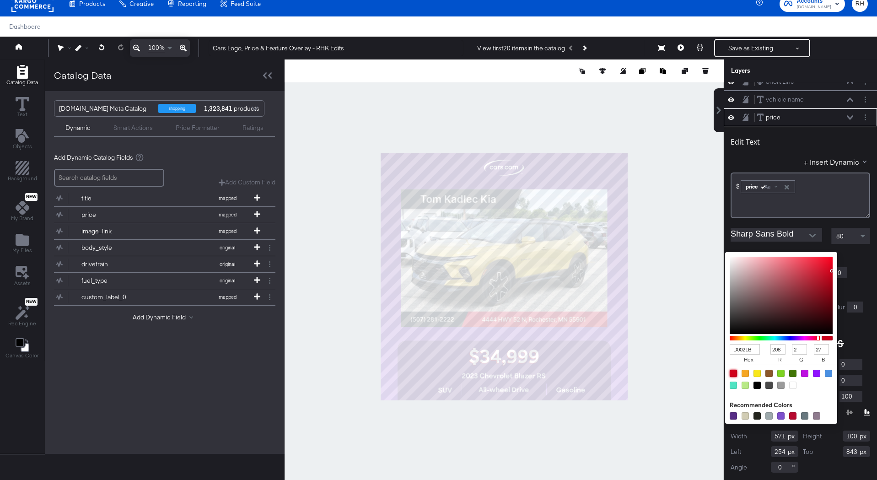
click at [854, 259] on div "Fill Color: D0021B hex 208 r 2 g 27 b 100 a Recommended Colors" at bounding box center [801, 256] width 140 height 9
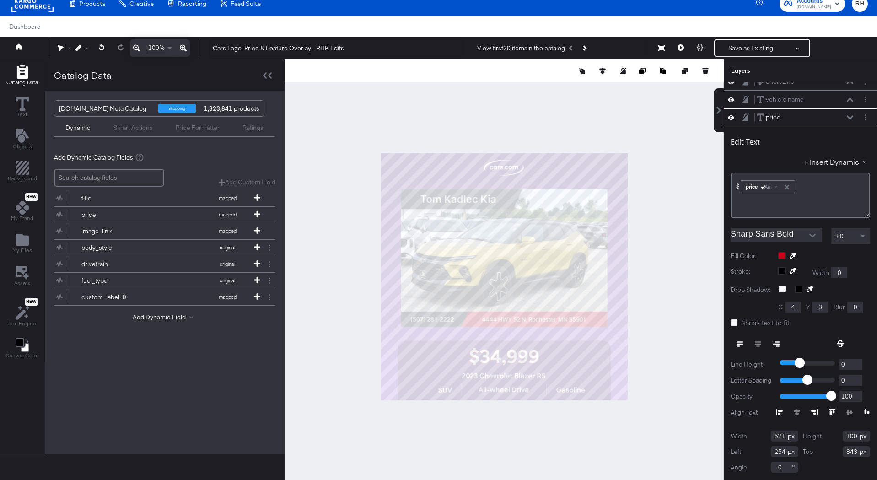
scroll to position [0, 0]
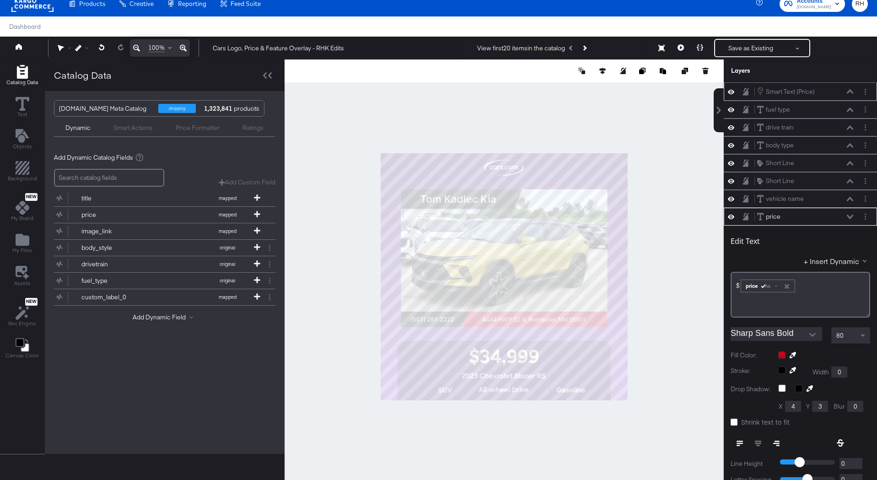
click at [852, 90] on icon at bounding box center [850, 91] width 6 height 5
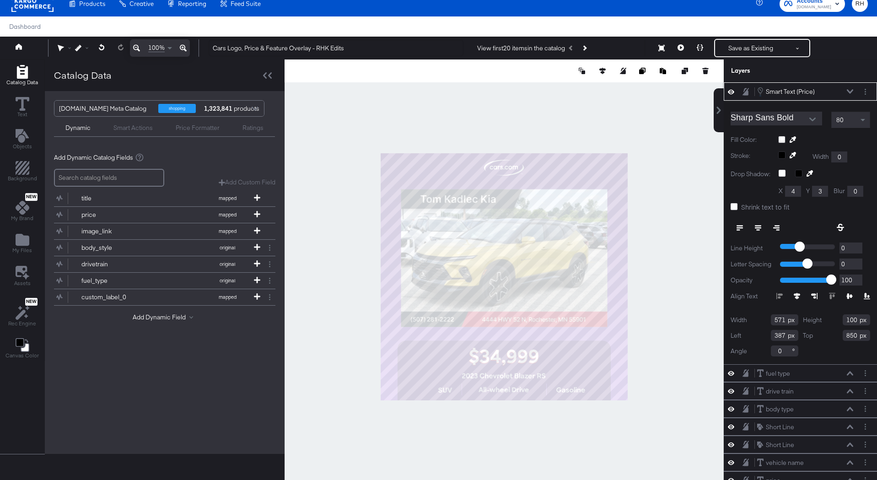
type input "386"
type input "852"
type input "386"
click at [848, 91] on icon at bounding box center [850, 91] width 6 height 4
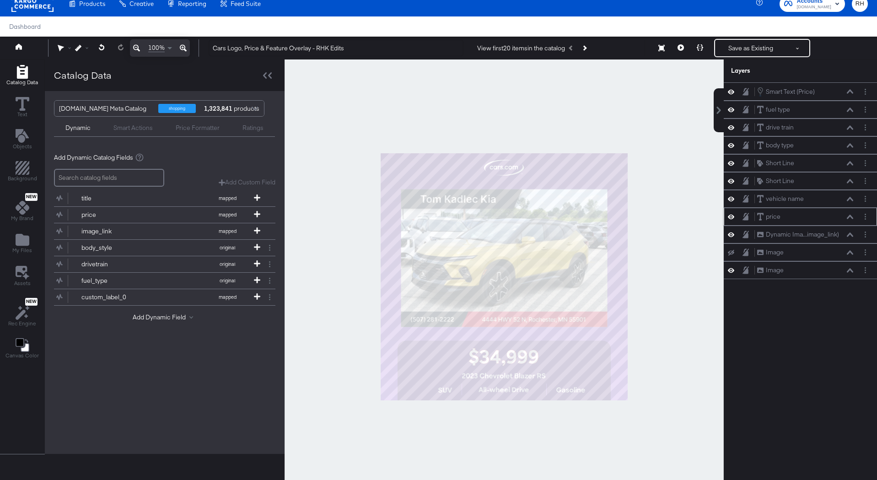
click at [850, 219] on button at bounding box center [850, 216] width 7 height 5
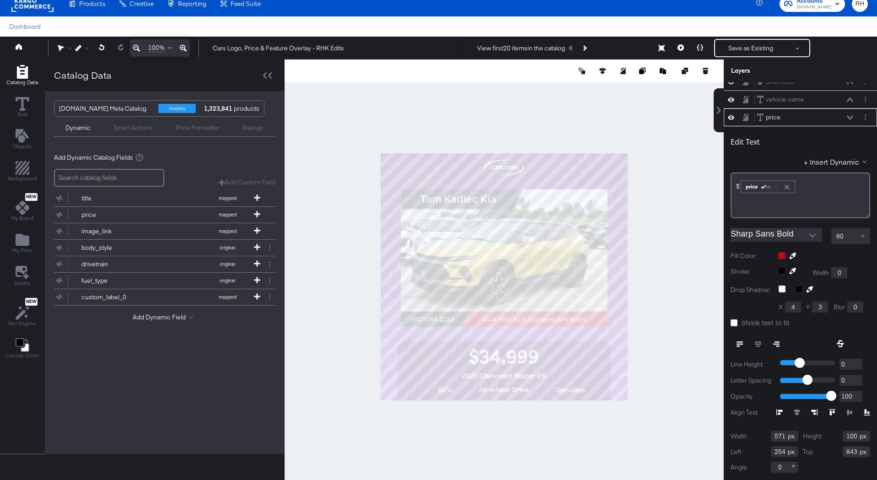
click at [782, 257] on div at bounding box center [824, 255] width 92 height 7
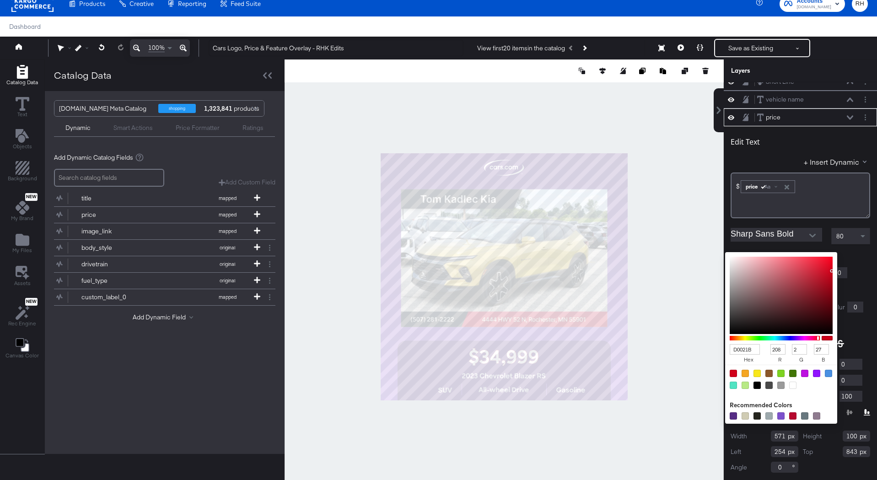
click at [791, 385] on div at bounding box center [792, 385] width 7 height 7
type input "FFFFFF"
type input "255"
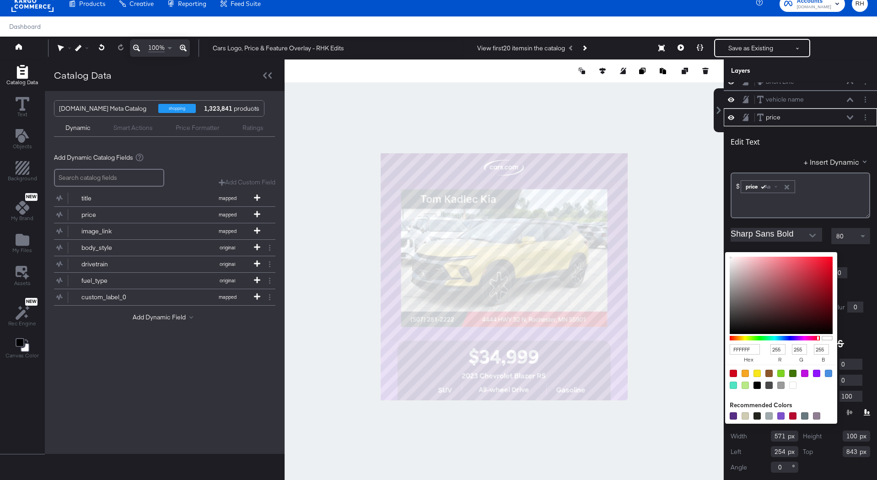
click at [832, 132] on div "Edit Text + Insert Dynamic $﻿ ﻿ price Aa ﻿" at bounding box center [801, 174] width 140 height 88
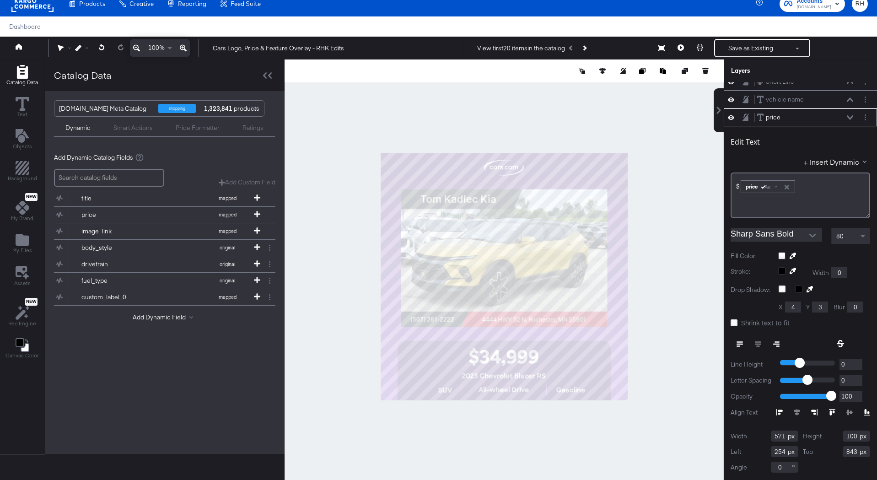
click at [848, 116] on icon at bounding box center [850, 117] width 6 height 4
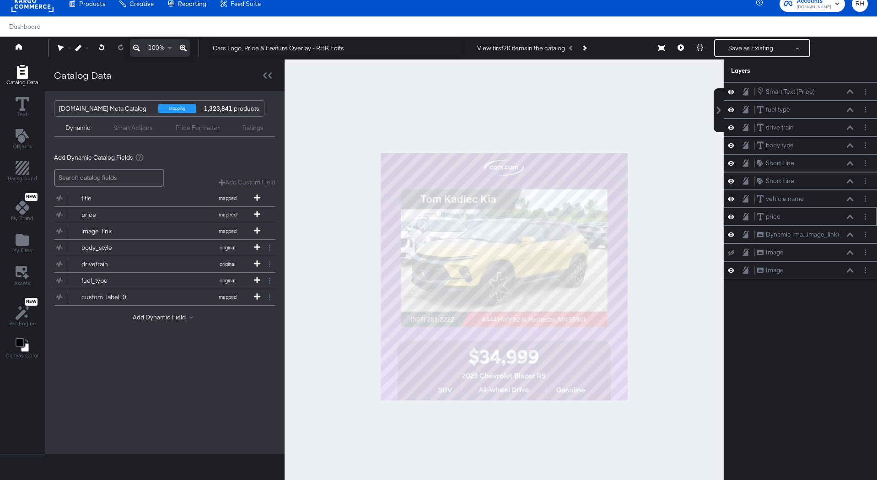
scroll to position [0, 0]
click at [735, 218] on button at bounding box center [731, 216] width 7 height 9
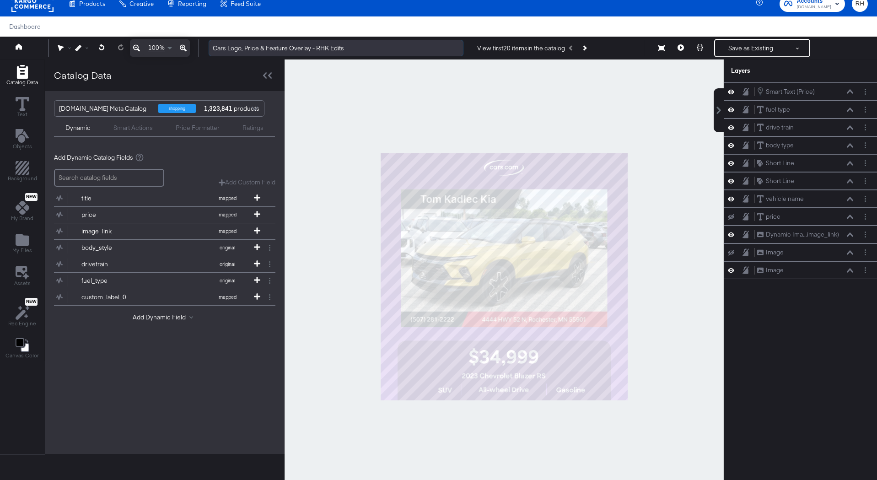
drag, startPoint x: 331, startPoint y: 47, endPoint x: 357, endPoint y: 49, distance: 26.6
click at [357, 49] on input "Cars Logo, Price & Feature Overlay - RHK Edits" at bounding box center [336, 48] width 255 height 17
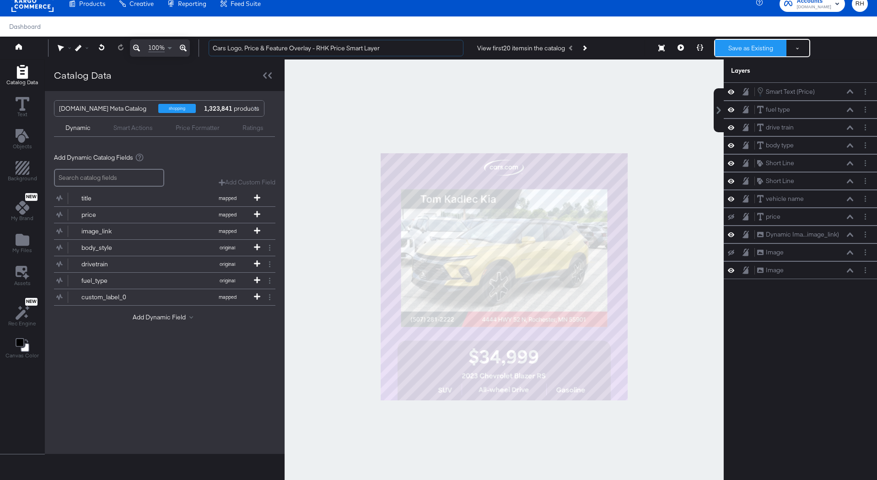
type input "Cars Logo, Price & Feature Overlay - RHK Price Smart Layer"
click at [727, 46] on button "Save as Existing" at bounding box center [750, 48] width 71 height 16
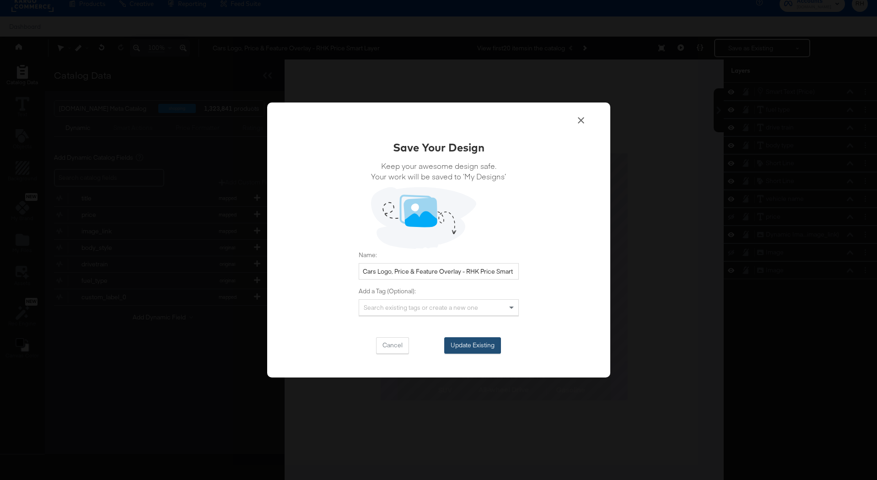
click at [468, 342] on button "Update Existing" at bounding box center [472, 345] width 57 height 16
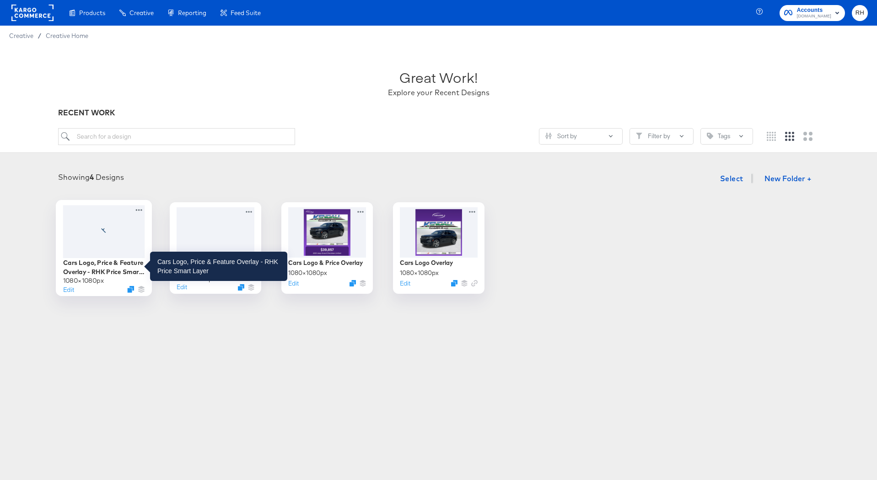
click at [110, 263] on div "Cars Logo, Price & Feature Overlay - RHK Price Smart Layer" at bounding box center [104, 267] width 82 height 18
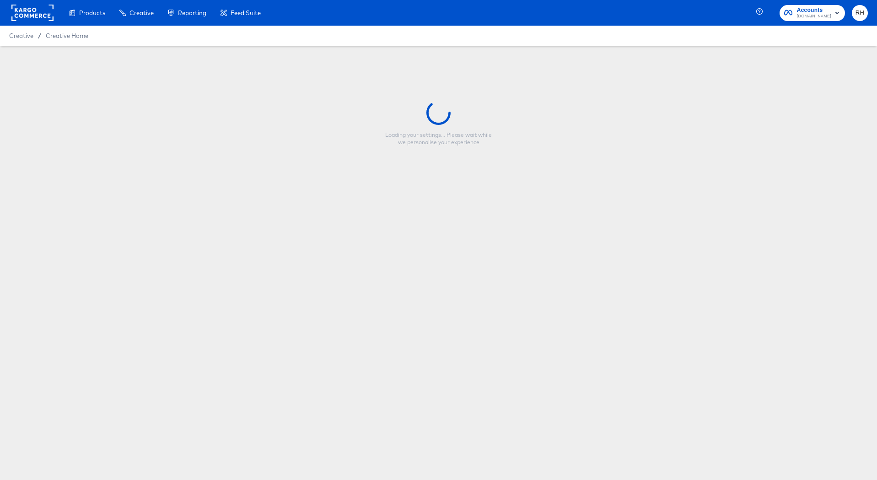
type input "Cars Logo, Price & Feature Overlay - RHK Price Smart Layer"
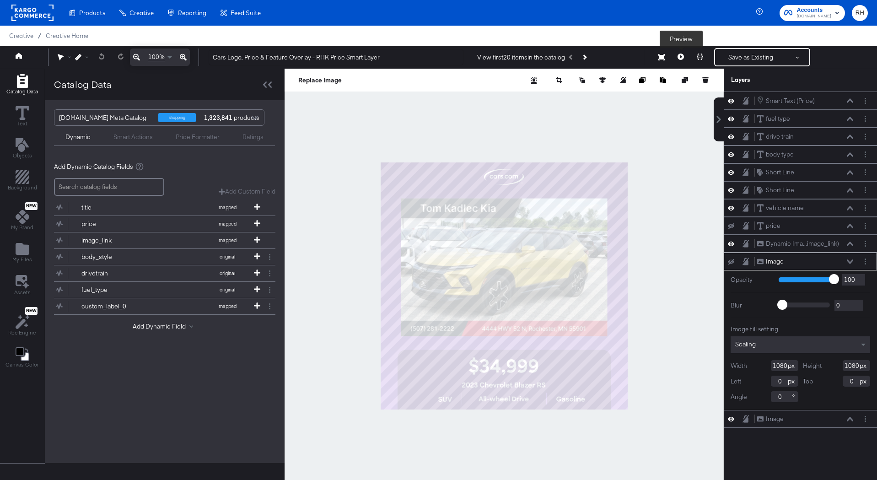
click at [683, 57] on icon at bounding box center [681, 57] width 6 height 6
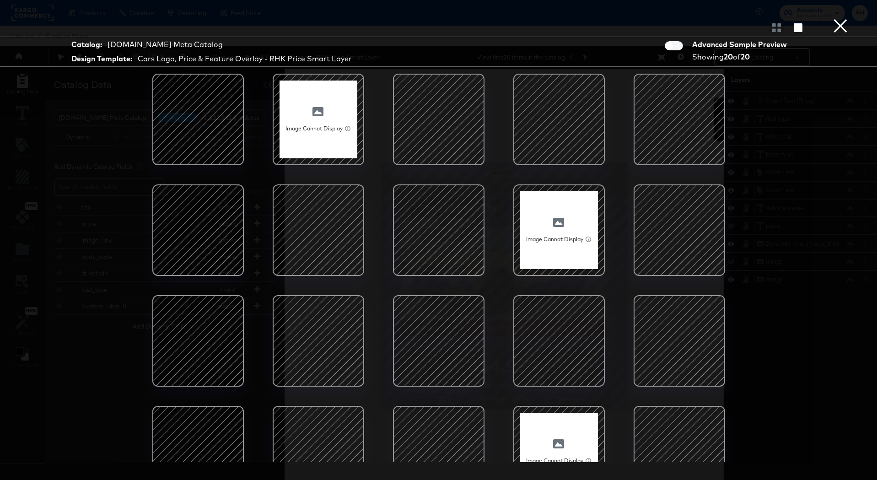
click at [327, 347] on div at bounding box center [319, 341] width 78 height 78
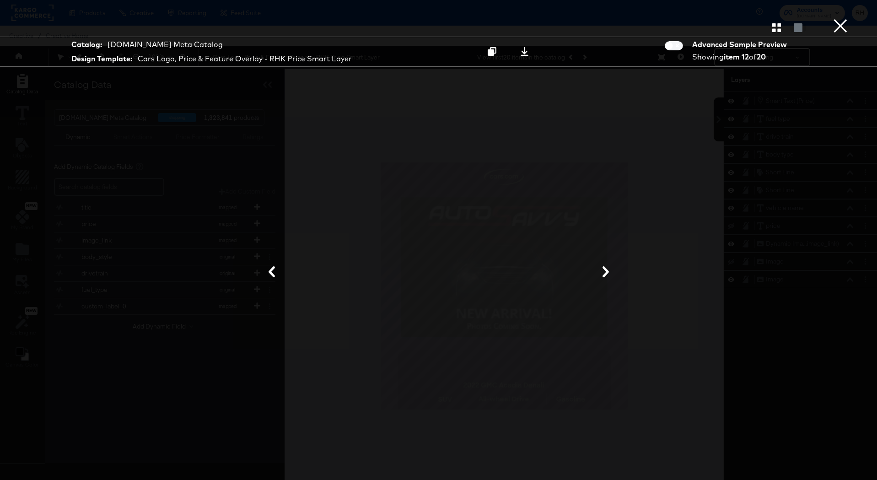
click at [837, 18] on button "×" at bounding box center [841, 9] width 18 height 18
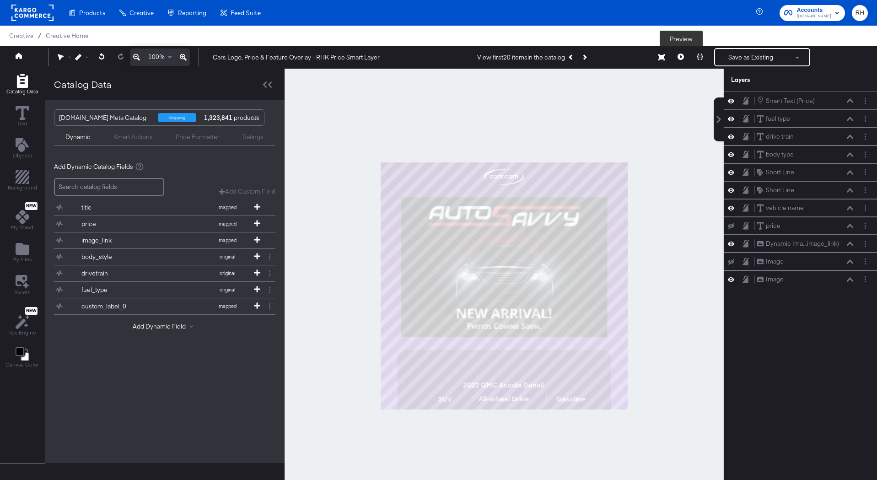
click at [681, 57] on icon at bounding box center [681, 57] width 6 height 6
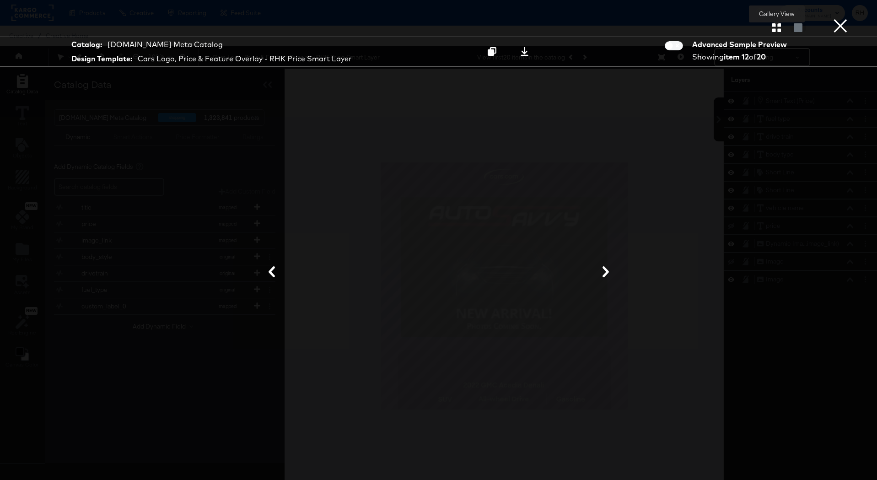
click at [776, 27] on icon "button" at bounding box center [776, 27] width 9 height 9
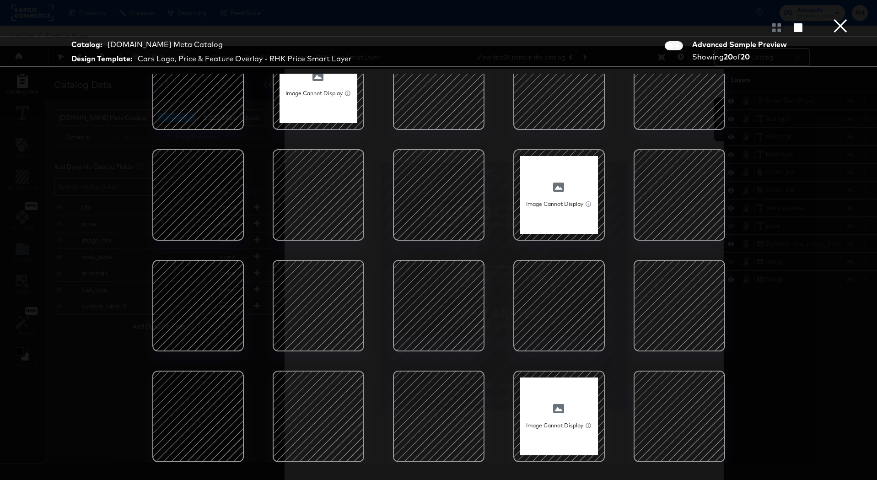
scroll to position [23, 0]
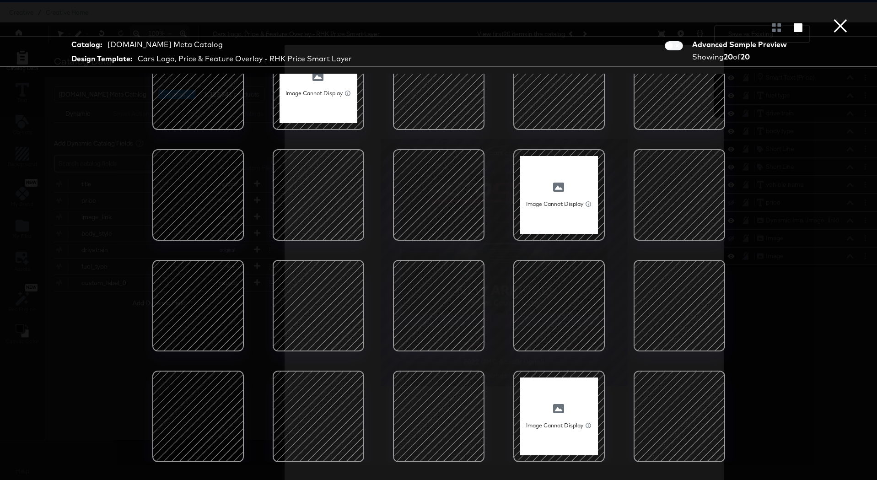
click at [839, 18] on button "×" at bounding box center [841, 9] width 18 height 18
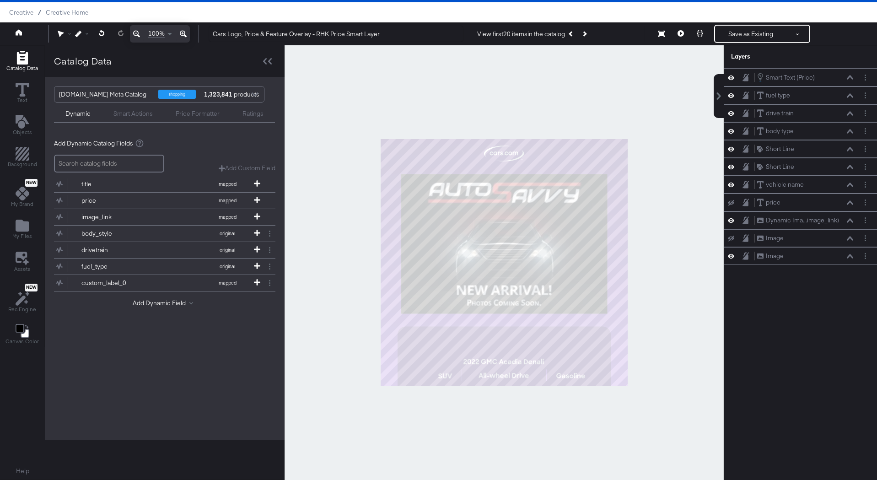
click at [682, 33] on icon at bounding box center [681, 33] width 6 height 6
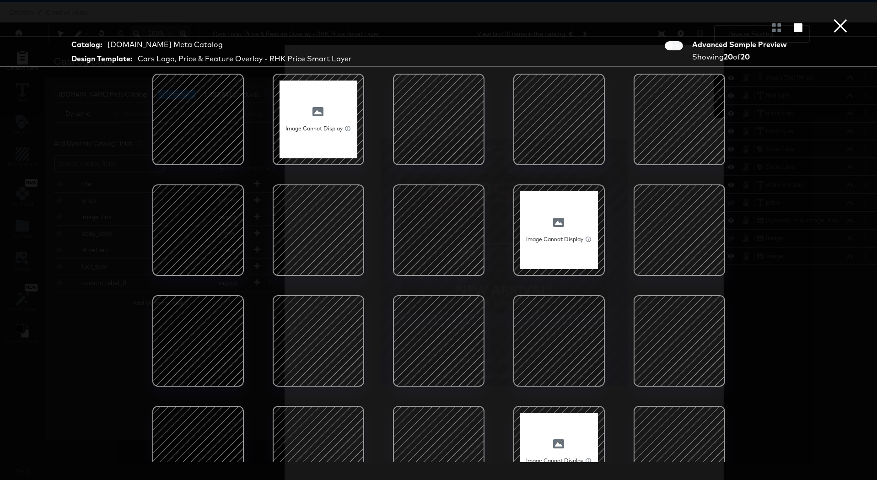
click at [837, 18] on button "×" at bounding box center [841, 9] width 18 height 18
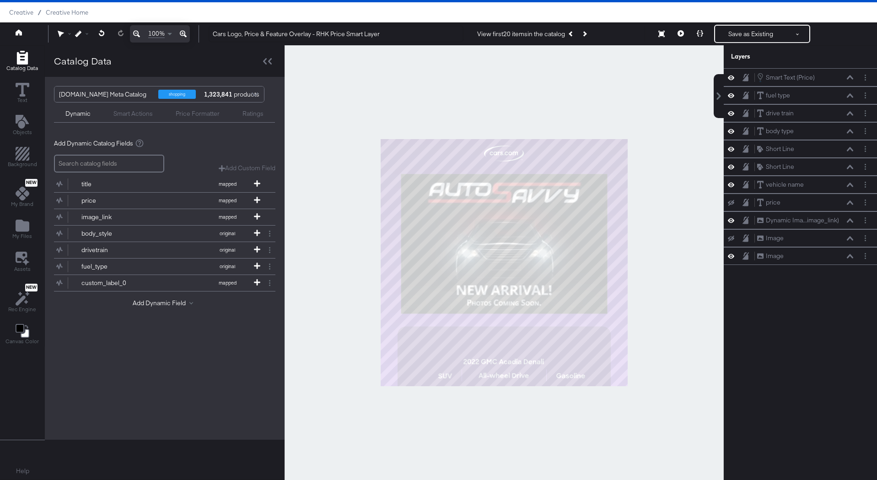
scroll to position [0, 0]
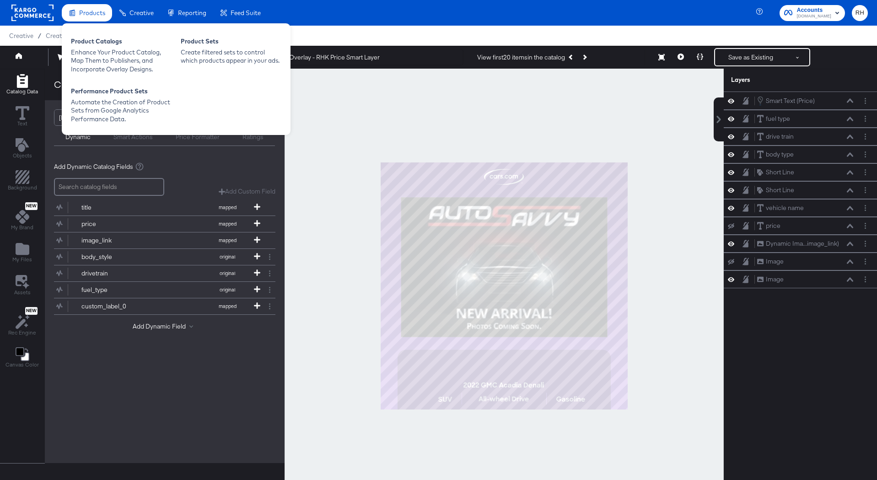
click at [102, 15] on span "Products" at bounding box center [92, 12] width 26 height 7
click at [91, 14] on span "Products" at bounding box center [92, 12] width 26 height 7
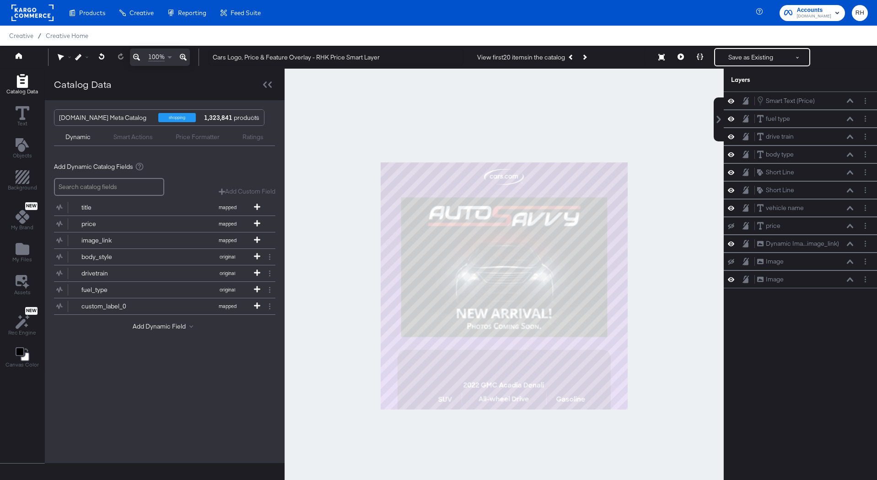
click at [33, 14] on rect at bounding box center [32, 13] width 42 height 16
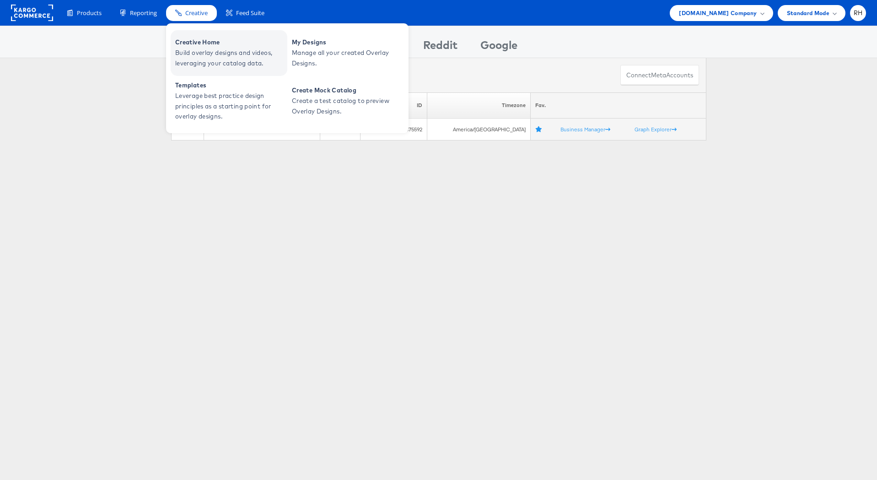
click at [190, 46] on span "Creative Home" at bounding box center [230, 42] width 110 height 11
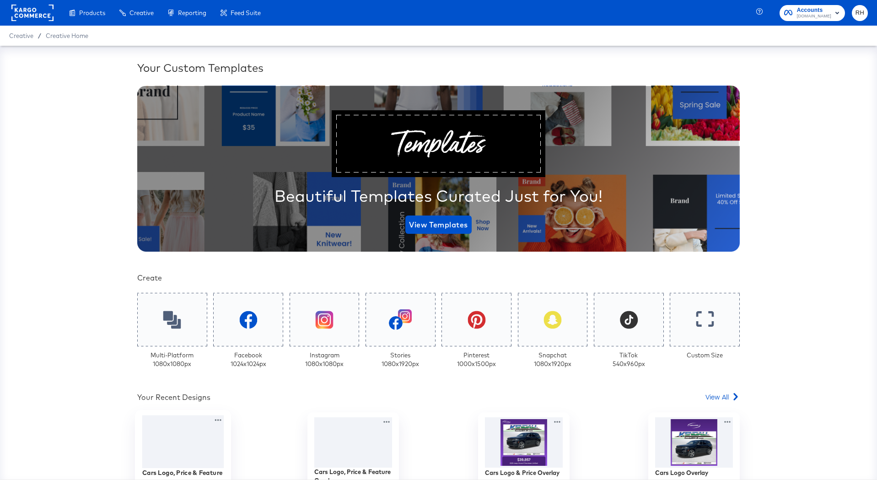
click at [178, 438] on div at bounding box center [183, 442] width 82 height 53
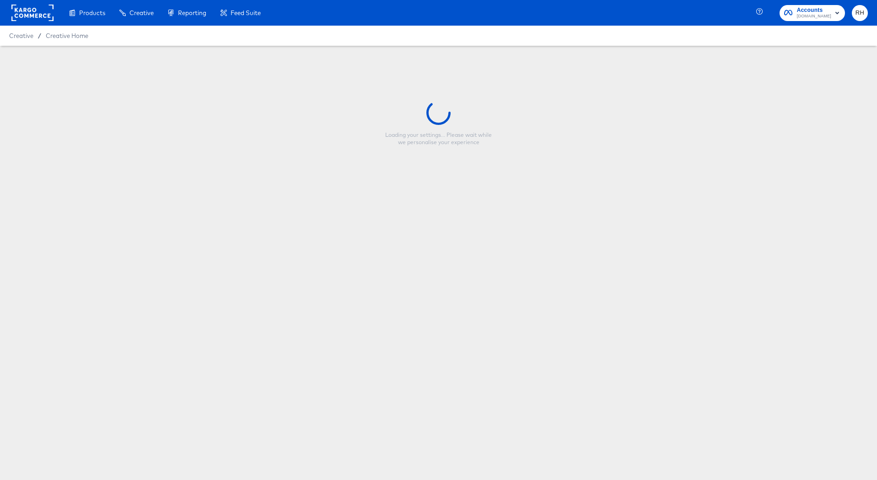
type input "Cars Logo, Price & Feature Overlay - RHK Price Smart Layer"
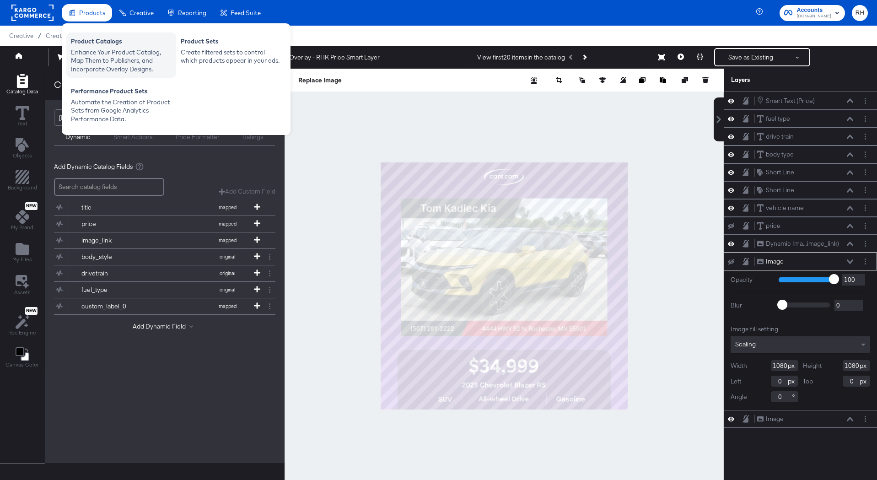
click at [81, 43] on div "Product Catalogs" at bounding box center [121, 42] width 101 height 11
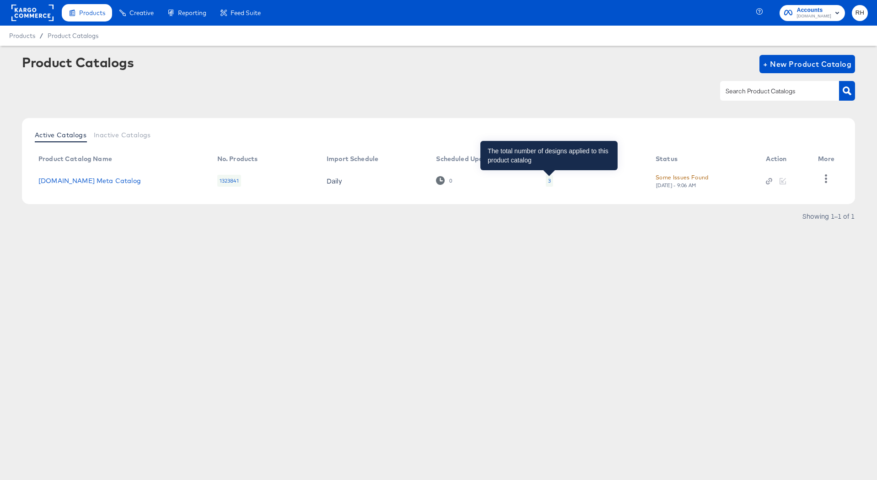
click at [549, 183] on div "3" at bounding box center [549, 180] width 3 height 7
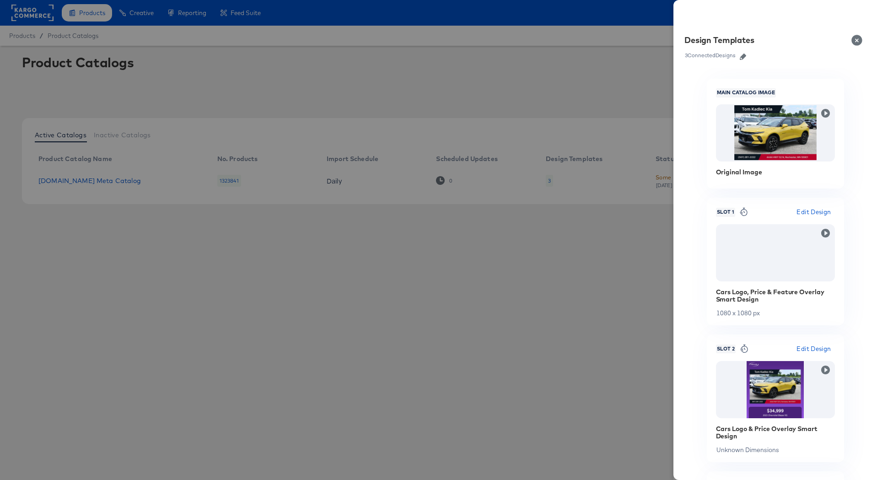
click at [854, 38] on button "Close" at bounding box center [859, 40] width 26 height 26
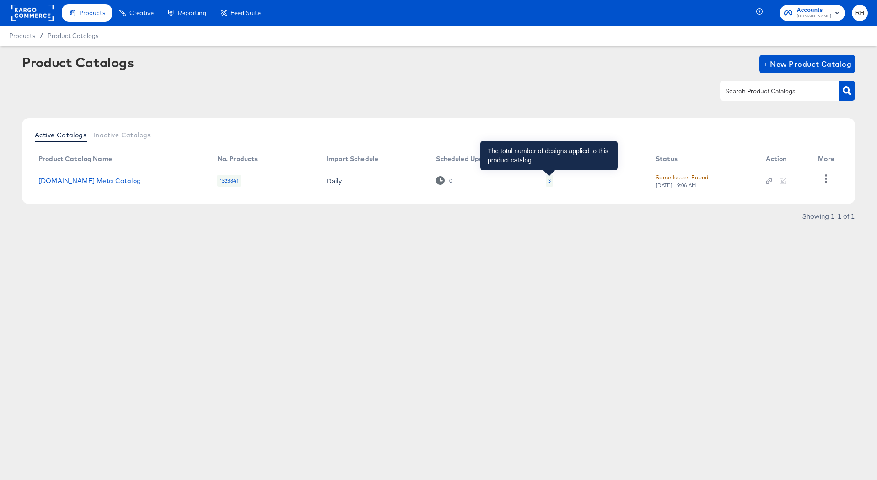
click at [548, 182] on div "3" at bounding box center [549, 180] width 3 height 7
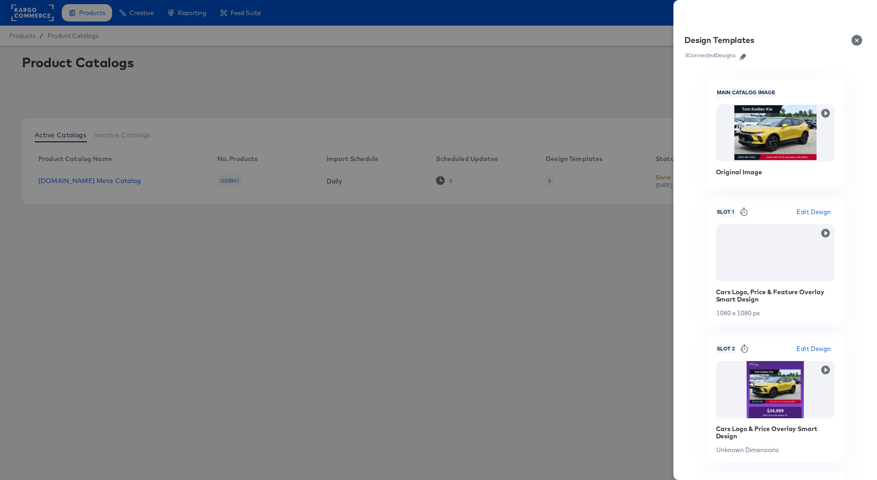
click at [745, 54] on icon "button" at bounding box center [743, 57] width 6 height 6
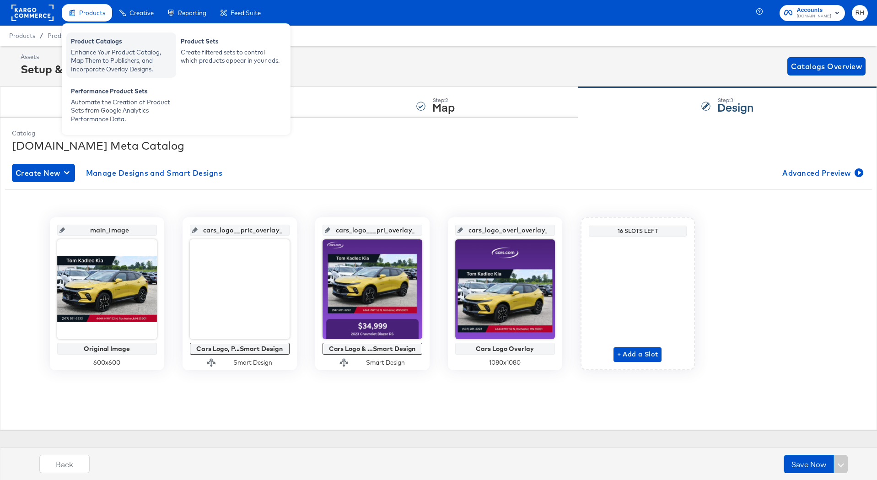
click at [103, 38] on div "Product Catalogs" at bounding box center [121, 42] width 101 height 11
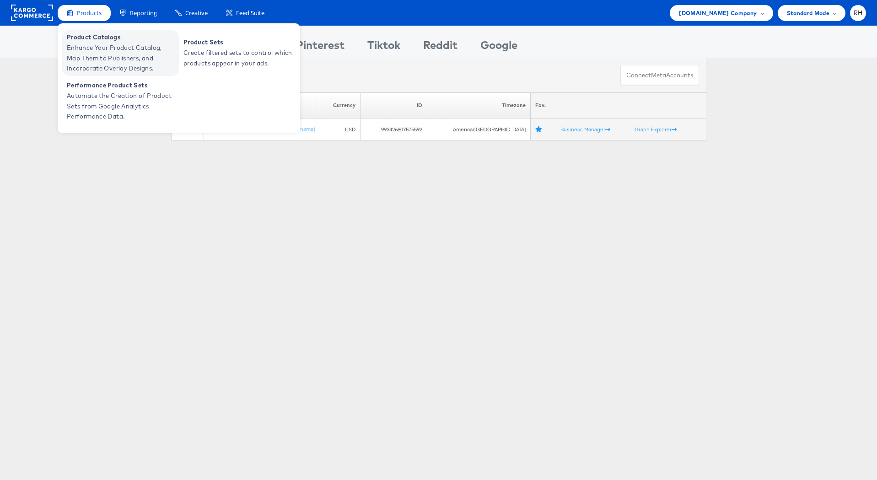
click at [94, 58] on span "Enhance Your Product Catalog, Map Them to Publishers, and Incorporate Overlay D…" at bounding box center [122, 58] width 110 height 31
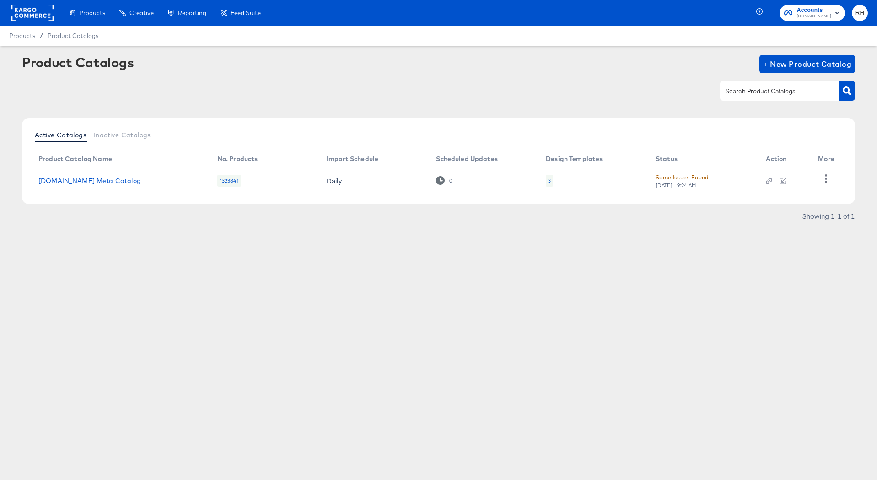
click at [552, 178] on div "3" at bounding box center [549, 181] width 7 height 12
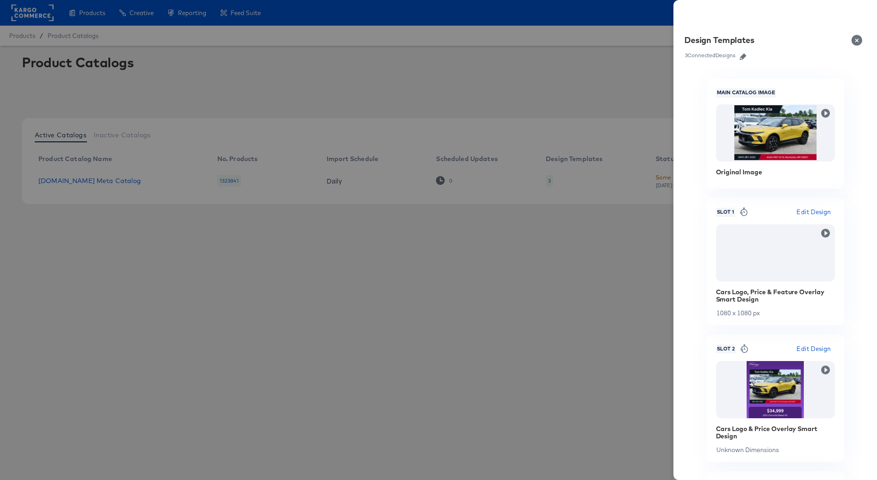
click at [860, 39] on button "Close" at bounding box center [859, 40] width 26 height 26
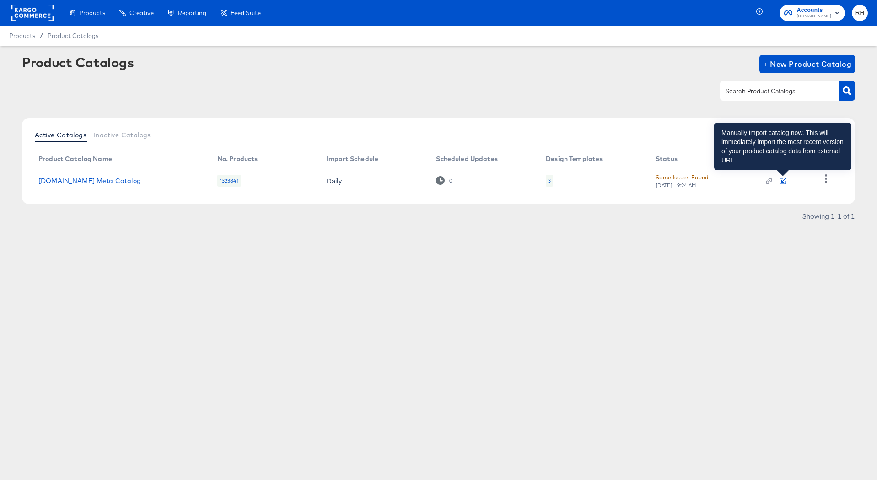
click at [780, 182] on icon "button" at bounding box center [783, 181] width 6 height 6
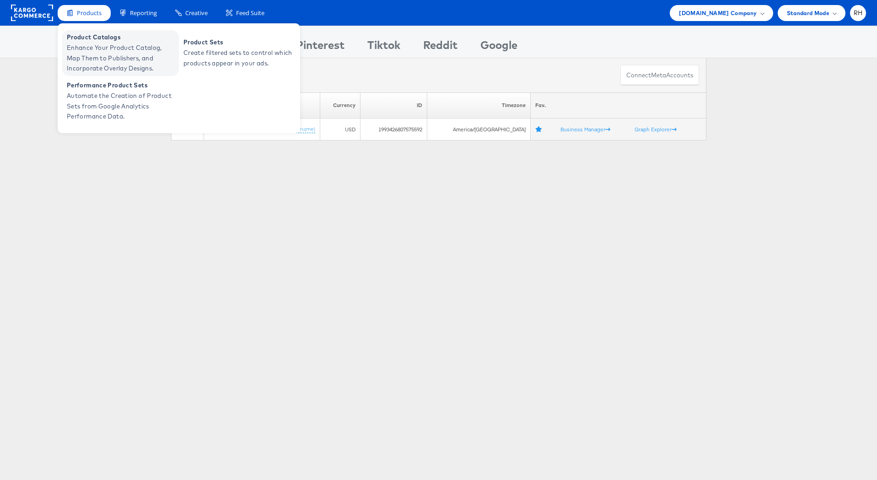
click at [109, 62] on span "Enhance Your Product Catalog, Map Them to Publishers, and Incorporate Overlay D…" at bounding box center [122, 58] width 110 height 31
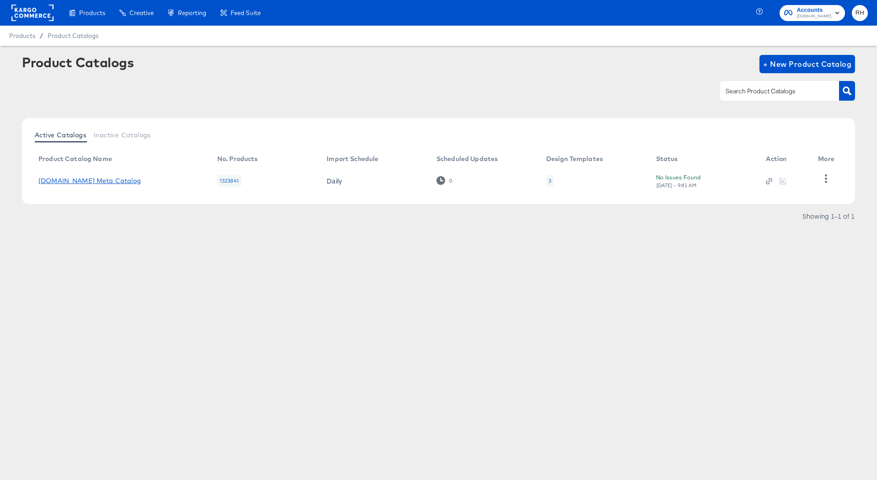
click at [100, 180] on link "[DOMAIN_NAME] Meta Catalog" at bounding box center [89, 180] width 103 height 7
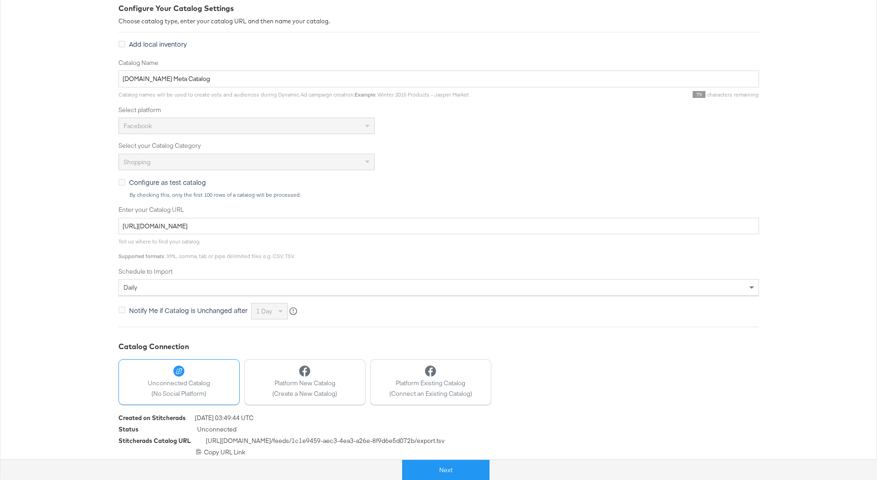
scroll to position [134, 0]
